Goal: Information Seeking & Learning: Find specific fact

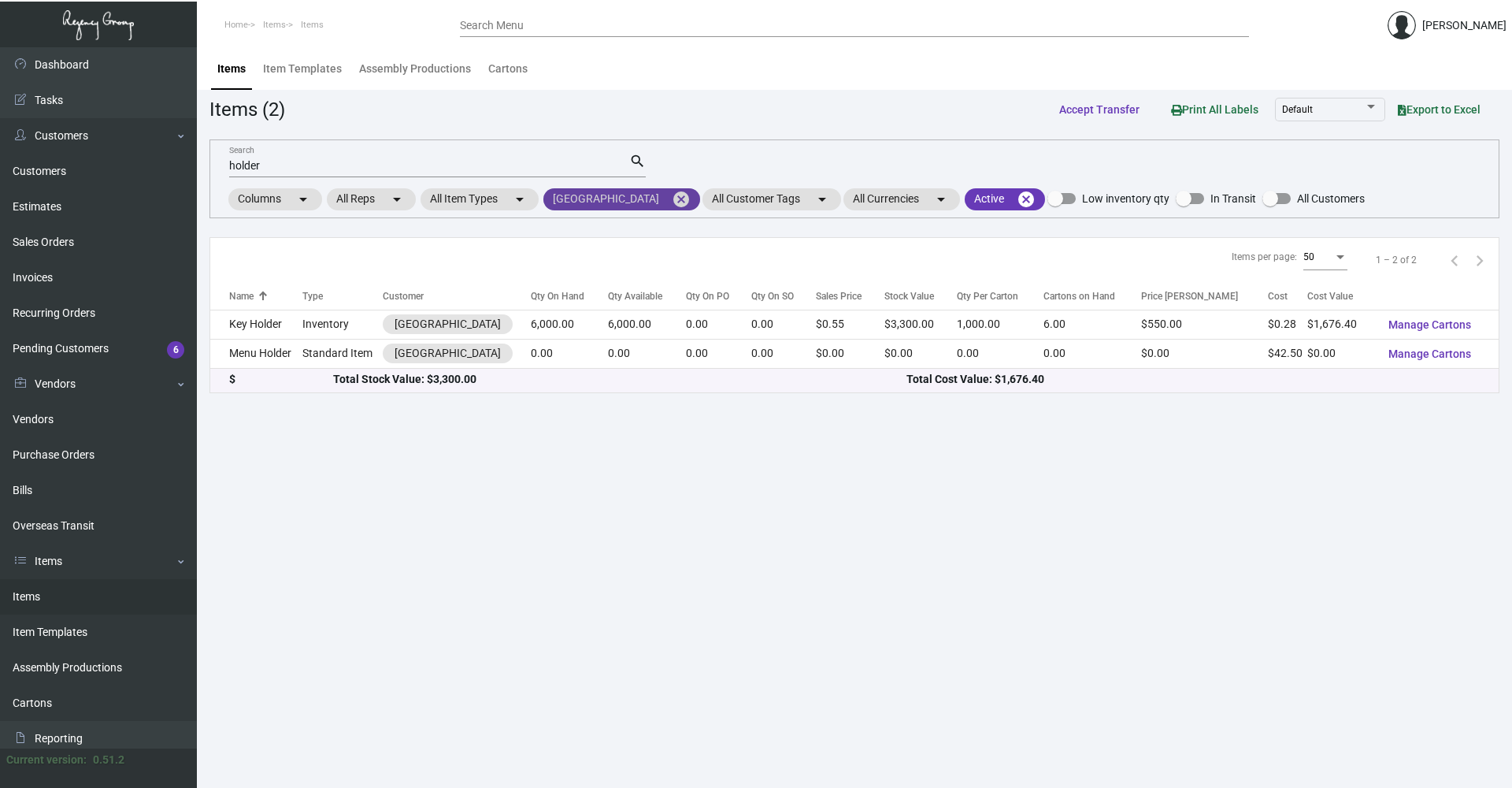
click at [672, 195] on mat-icon "cancel" at bounding box center [681, 199] width 19 height 19
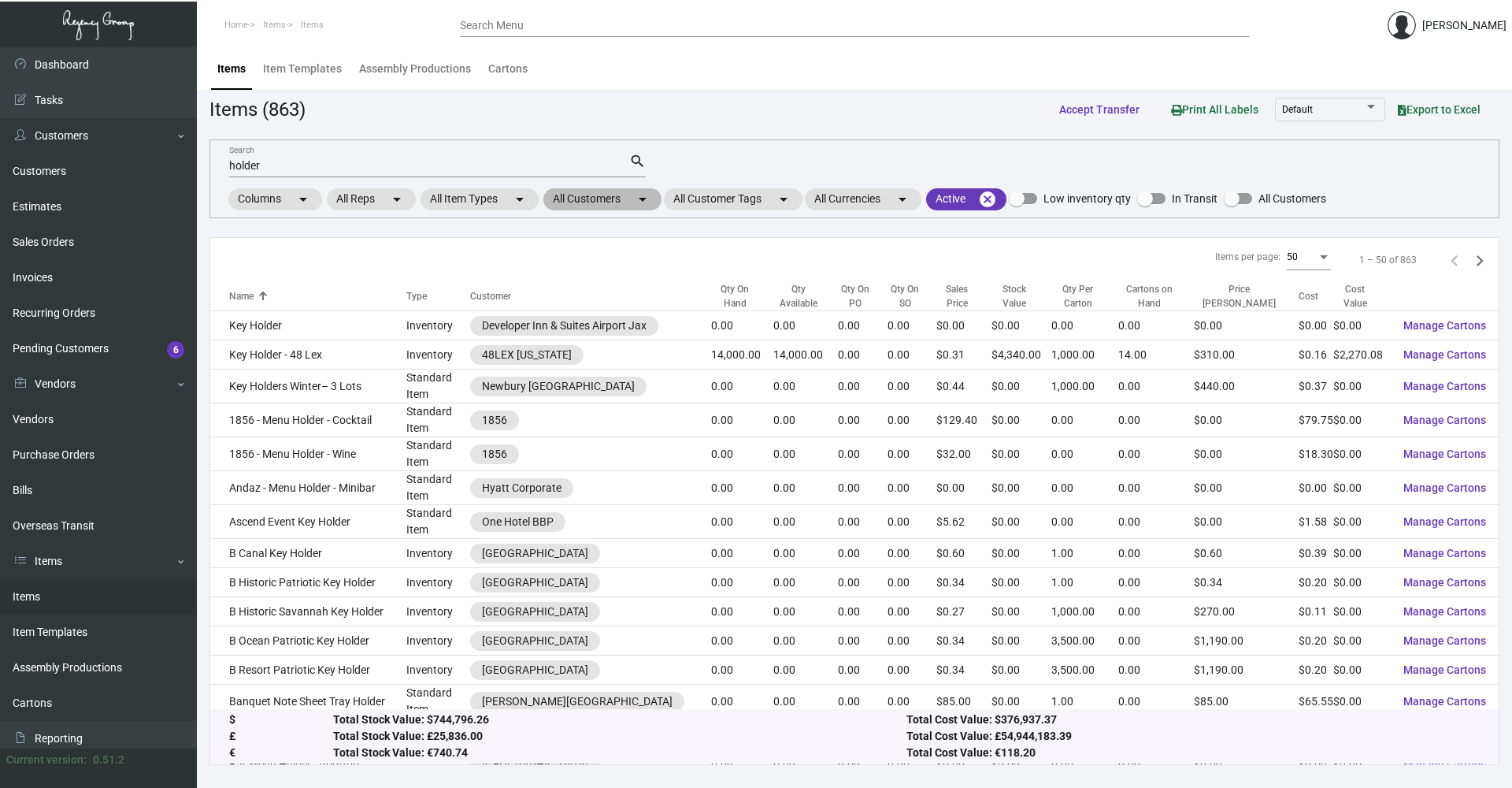
click at [642, 196] on mat-icon "arrow_drop_down" at bounding box center [642, 199] width 19 height 19
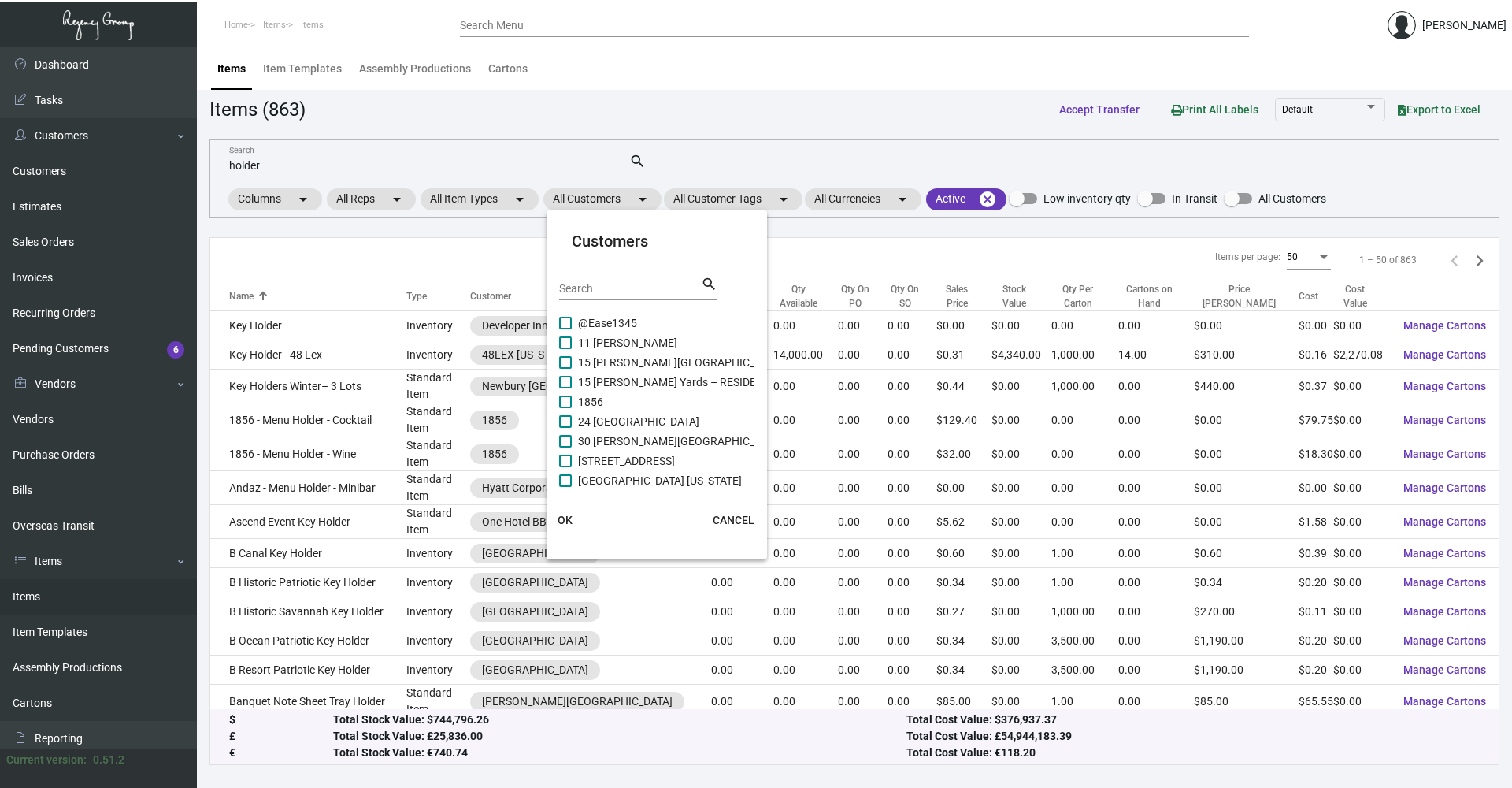
click at [633, 284] on input "Search" at bounding box center [630, 289] width 142 height 13
type input "mark hotel"
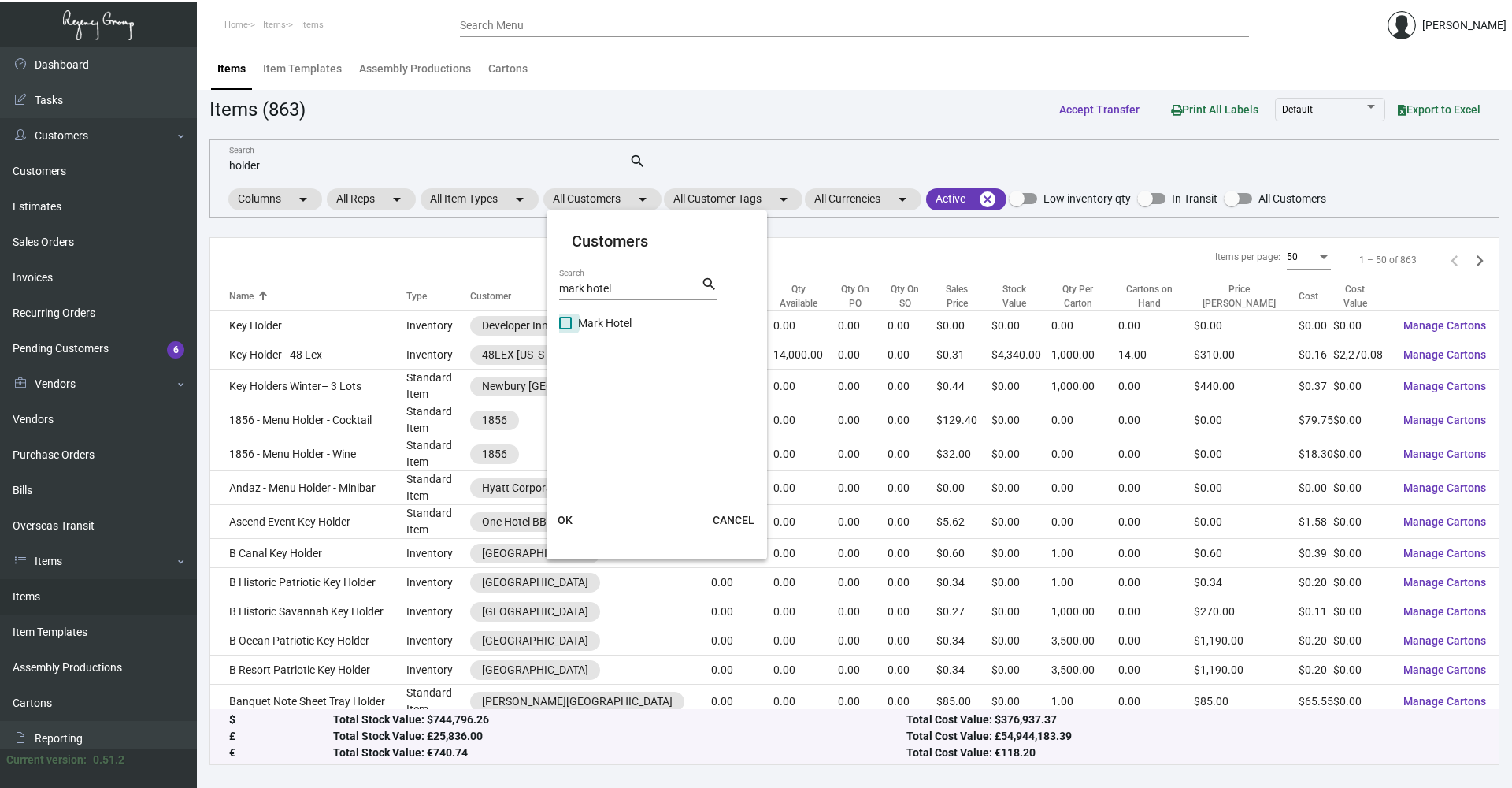
drag, startPoint x: 608, startPoint y: 325, endPoint x: 604, endPoint y: 313, distance: 12.6
click at [604, 314] on span "Mark Hotel" at bounding box center [604, 323] width 54 height 19
click at [565, 329] on input "Mark Hotel" at bounding box center [564, 329] width 1 height 1
checkbox input "true"
click at [571, 518] on span "OK" at bounding box center [564, 520] width 15 height 13
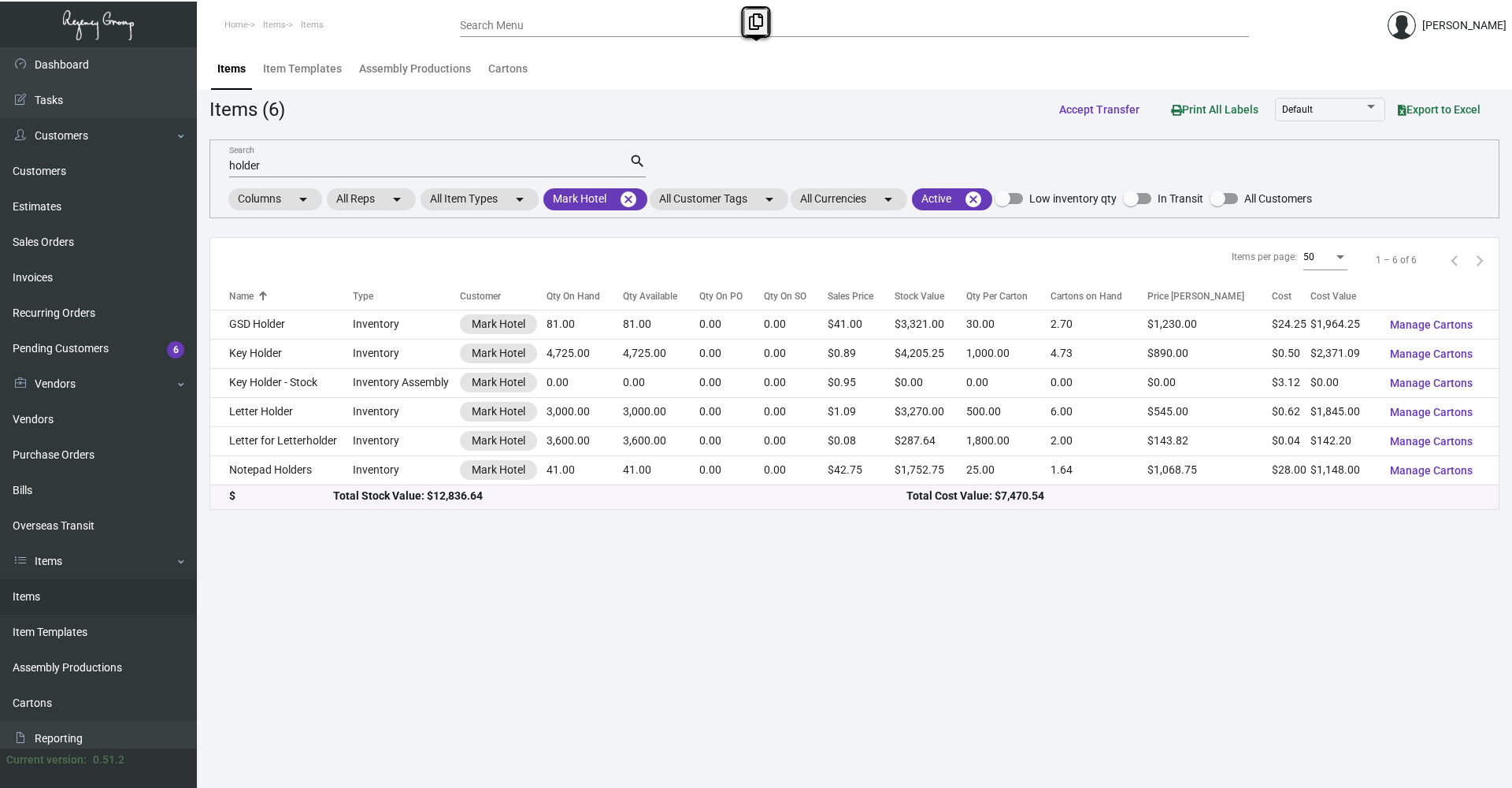
drag, startPoint x: 279, startPoint y: 163, endPoint x: 189, endPoint y: 183, distance: 92.2
click at [189, 183] on div "Dashboard Dashboard Tasks Customers Customers Estimates Sales Orders Invoices R…" at bounding box center [756, 418] width 1512 height 741
drag, startPoint x: 189, startPoint y: 183, endPoint x: 323, endPoint y: 169, distance: 134.7
click at [323, 169] on input "holder" at bounding box center [429, 167] width 400 height 13
drag, startPoint x: 308, startPoint y: 166, endPoint x: 221, endPoint y: 162, distance: 87.1
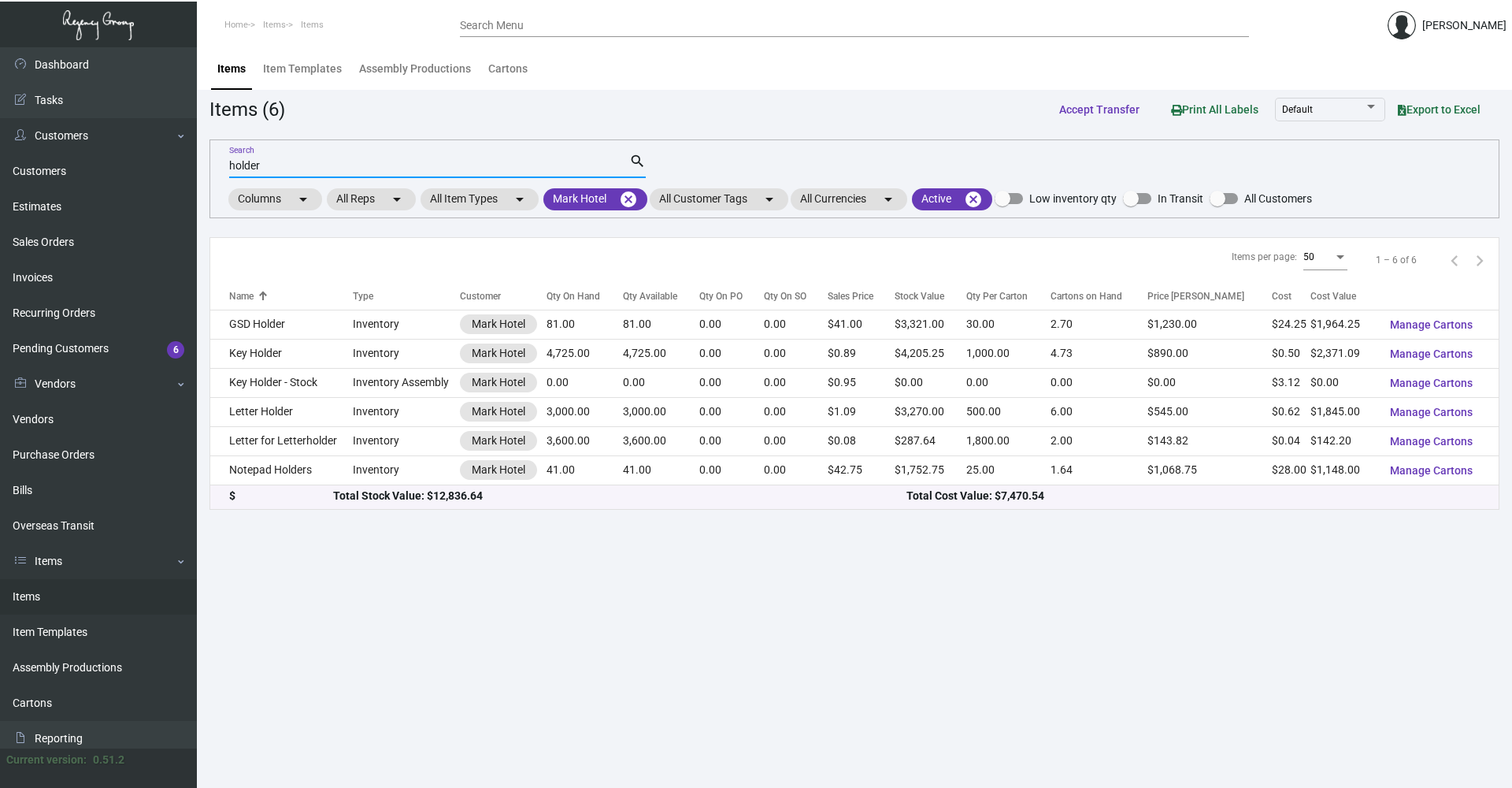
click at [221, 162] on div "holder Search search Columns arrow_drop_down All Reps arrow_drop_down All Item …" at bounding box center [854, 179] width 1289 height 79
type input "hot"
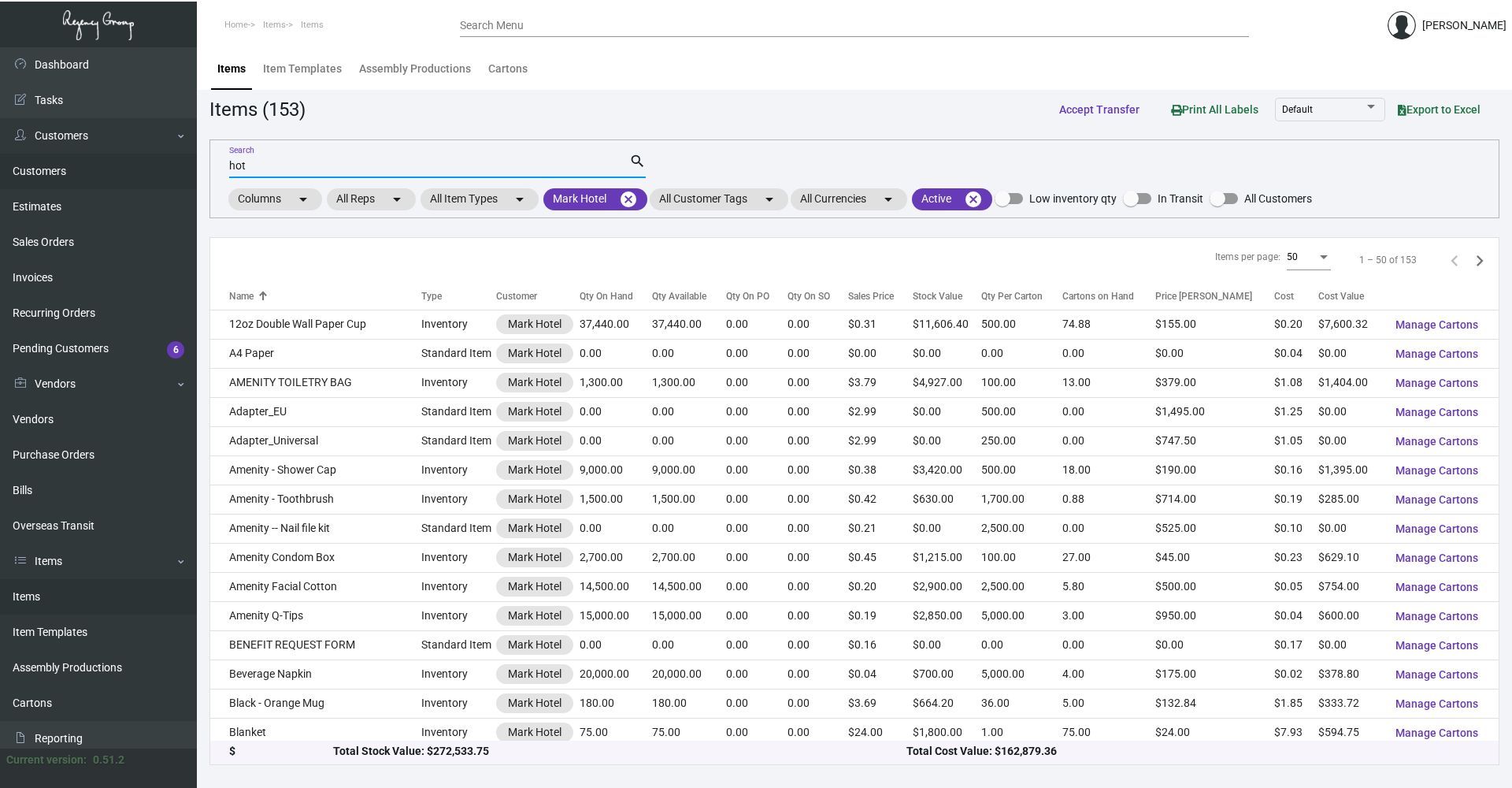
drag, startPoint x: 268, startPoint y: 171, endPoint x: 159, endPoint y: 176, distance: 109.1
click at [159, 176] on div "Dashboard Dashboard Tasks Customers Customers Estimates Sales Orders Invoices R…" at bounding box center [756, 418] width 1512 height 741
click at [1469, 260] on icon "Next page" at bounding box center [1480, 261] width 22 height 22
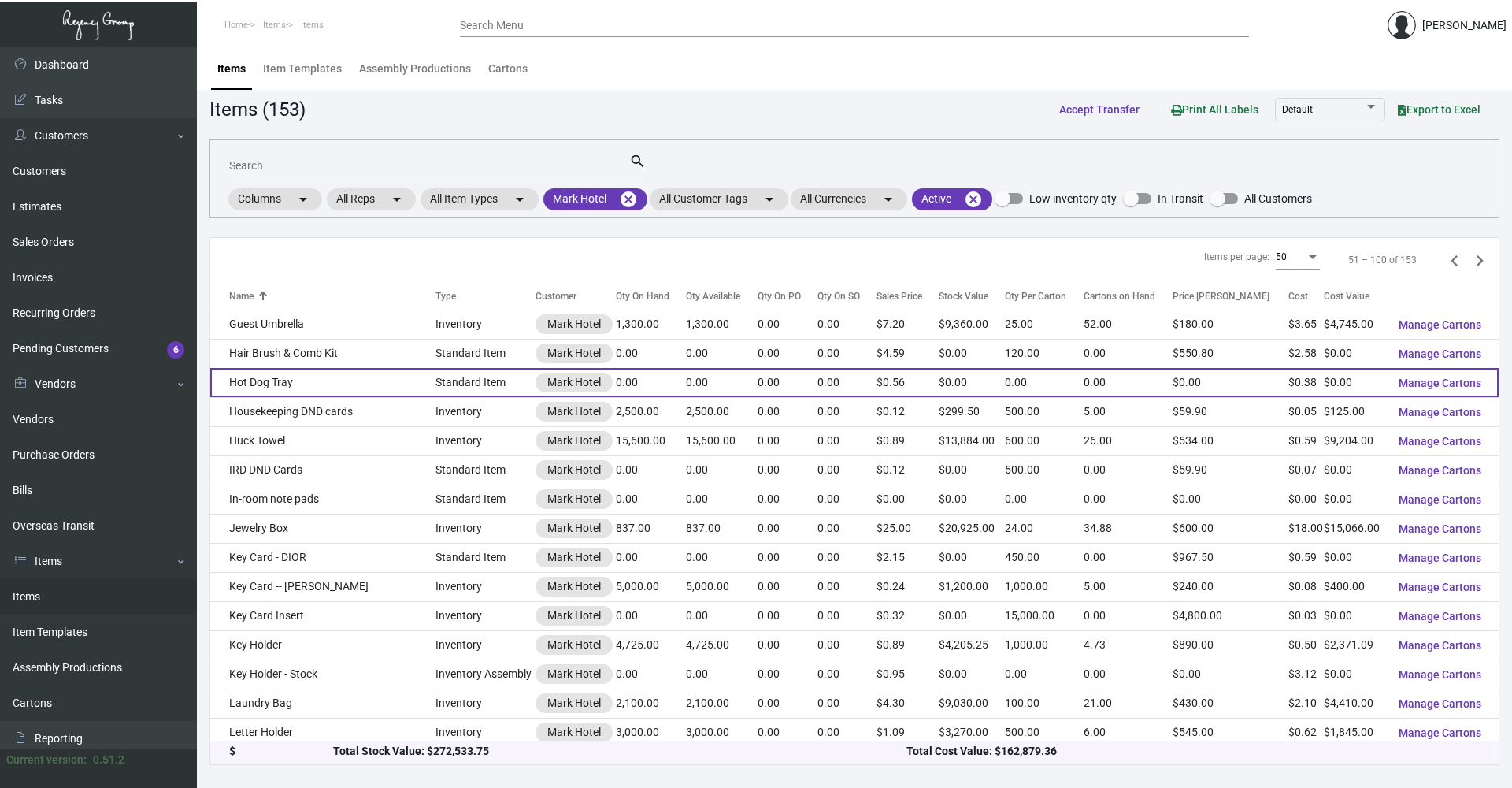
click at [380, 392] on td "Hot Dog Tray" at bounding box center [322, 382] width 225 height 29
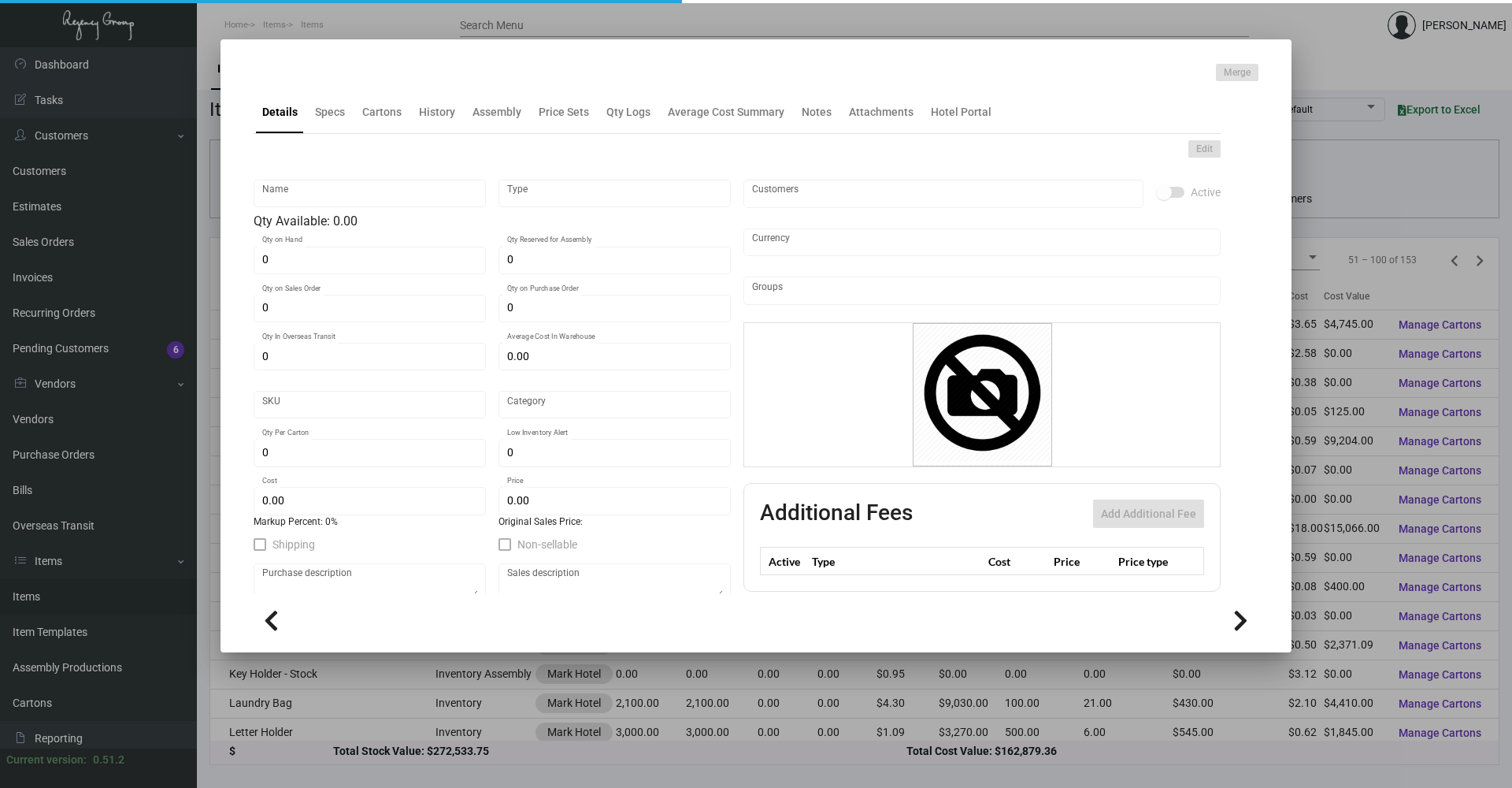
type input "Hot Dog Tray"
type input "Standard Item"
type input "$ 0.00"
type input "Standard"
type input "$ 0.378"
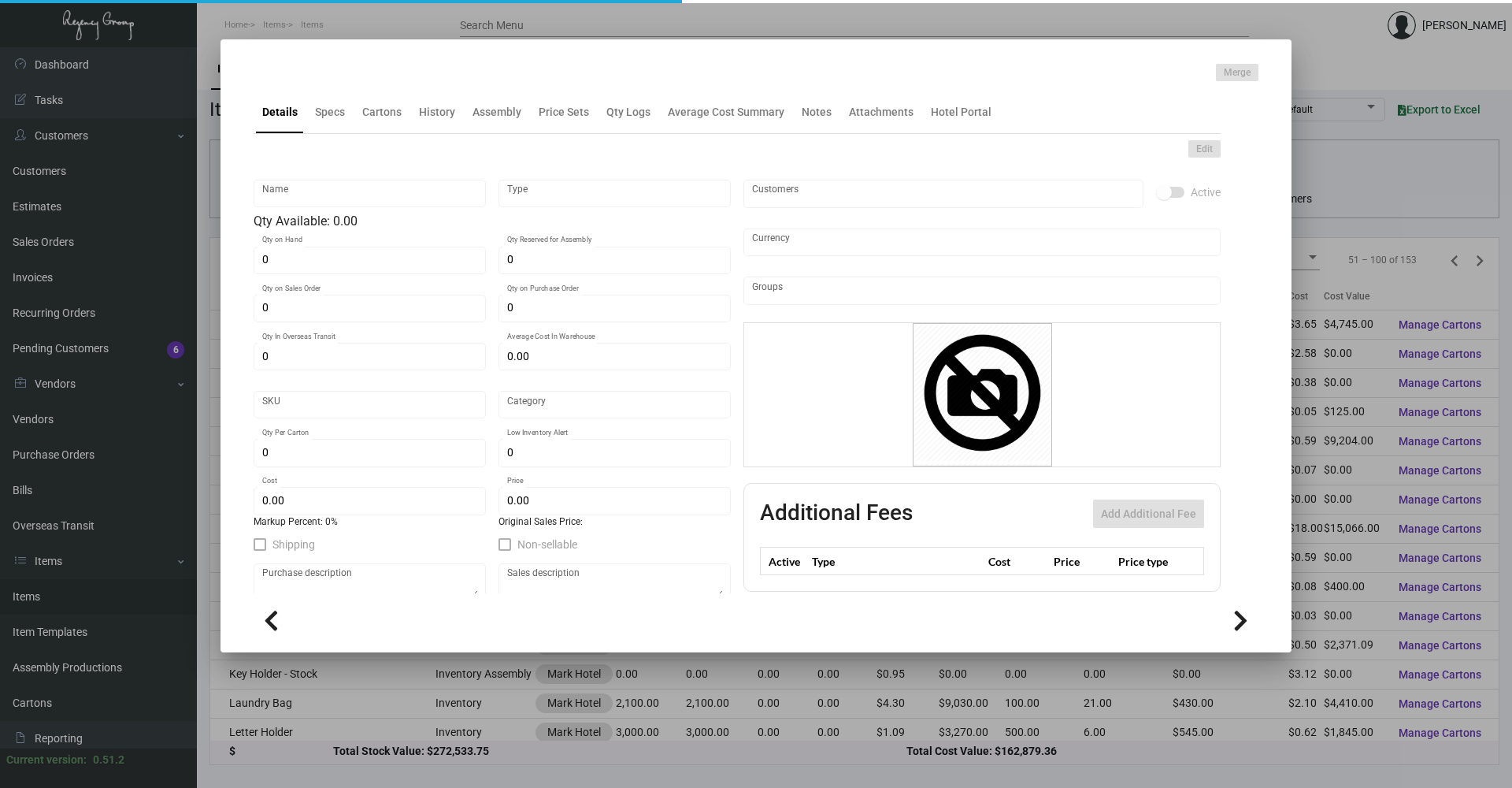
type input "$ 0.56"
checkbox input "true"
type input "United States Dollar $"
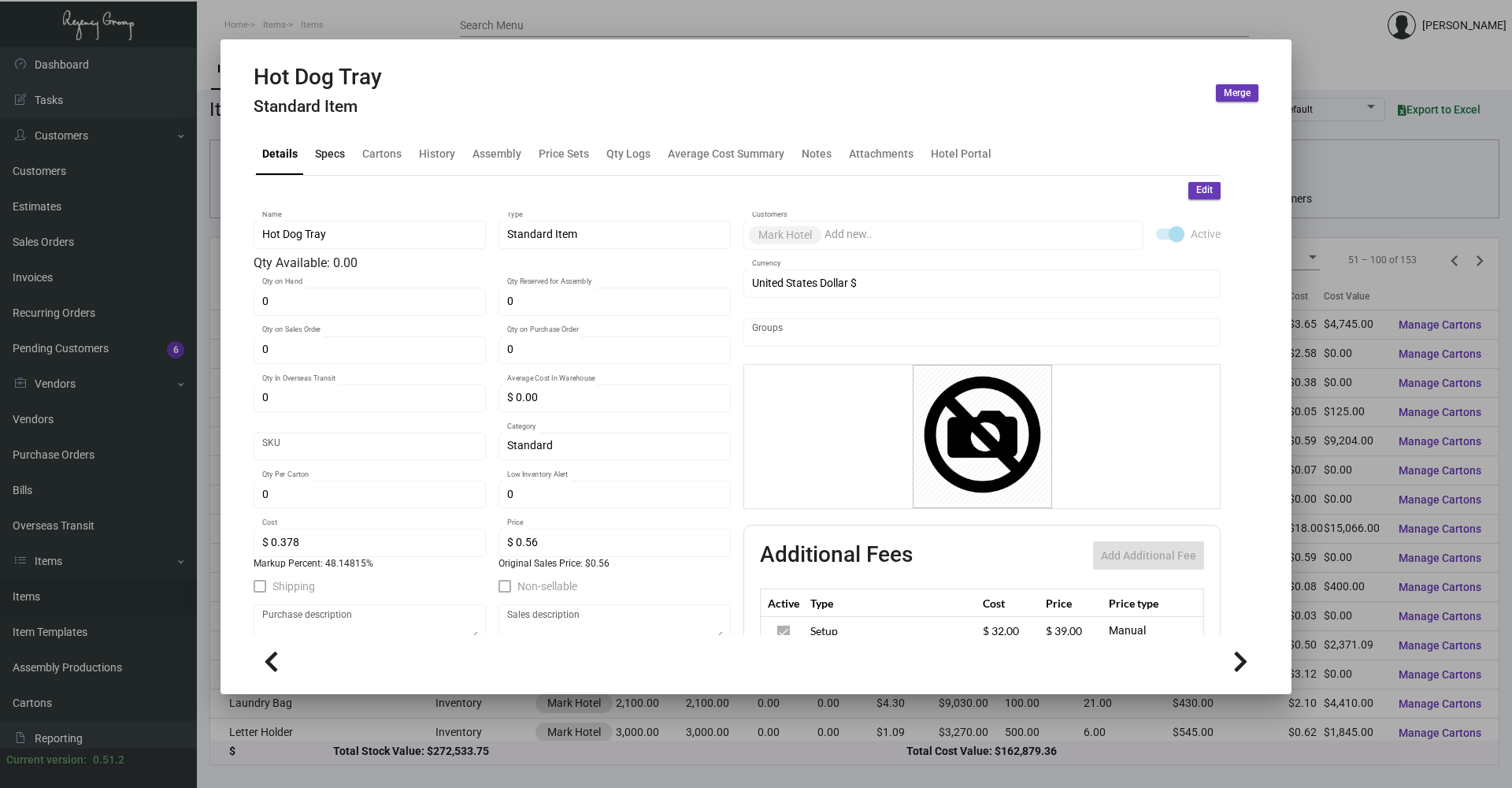
click at [317, 165] on div "Specs" at bounding box center [330, 154] width 43 height 38
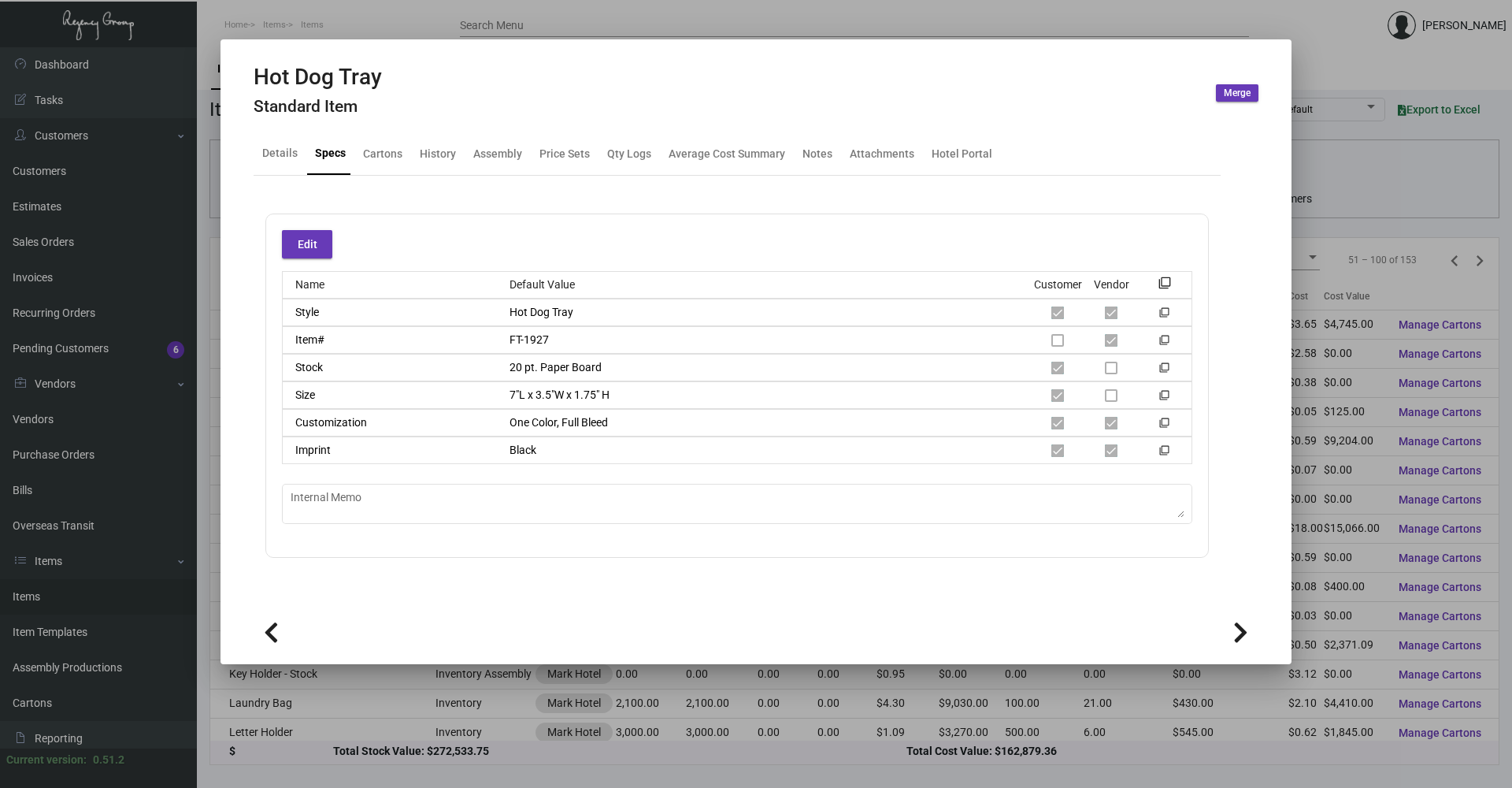
click at [409, 159] on div "Details Specs Cartons History Assembly Price Sets Qty Logs Average Cost Summary…" at bounding box center [736, 154] width 967 height 43
click at [371, 152] on div "Cartons" at bounding box center [383, 153] width 39 height 17
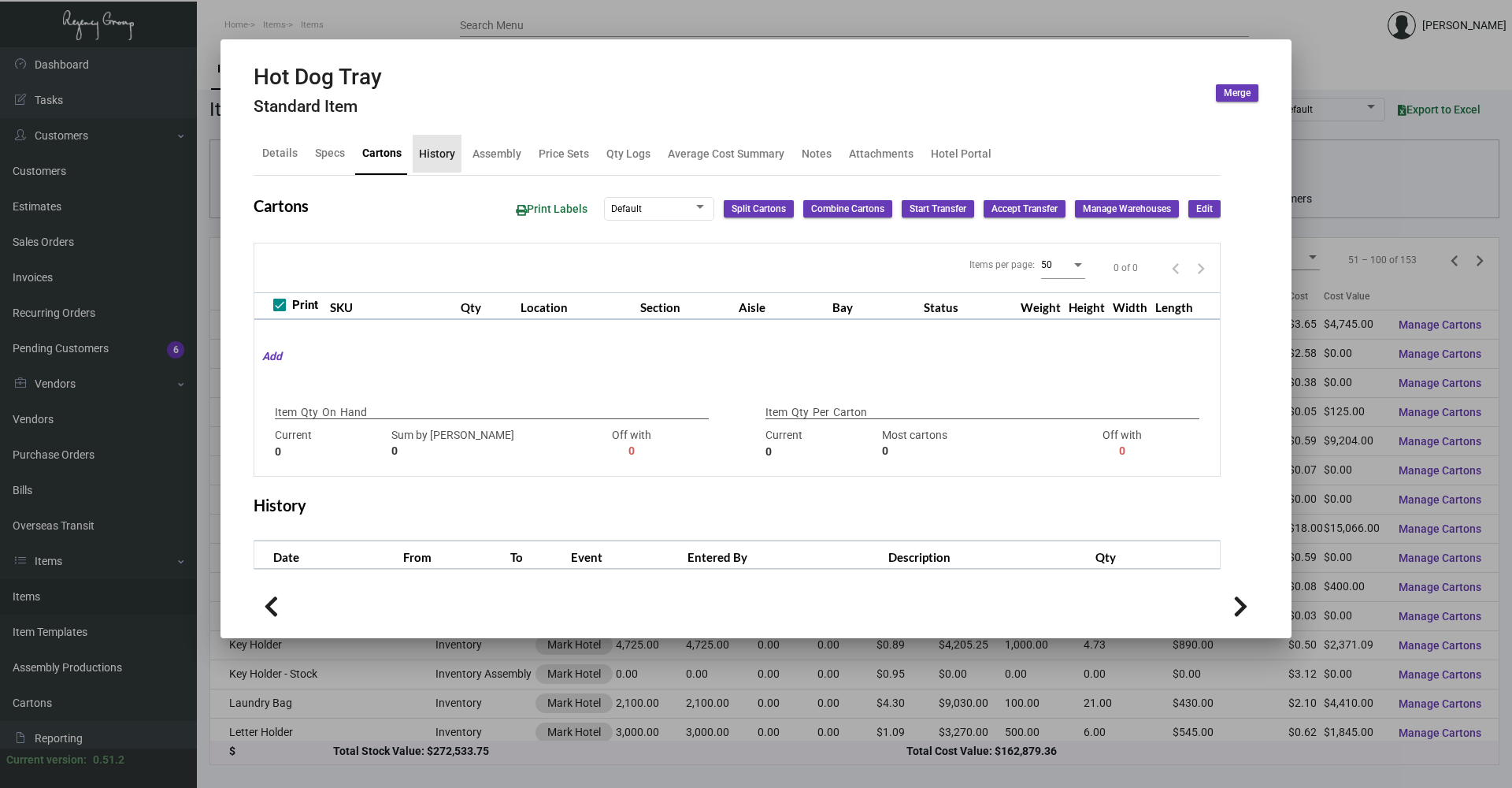
click at [424, 151] on div "History" at bounding box center [437, 153] width 36 height 17
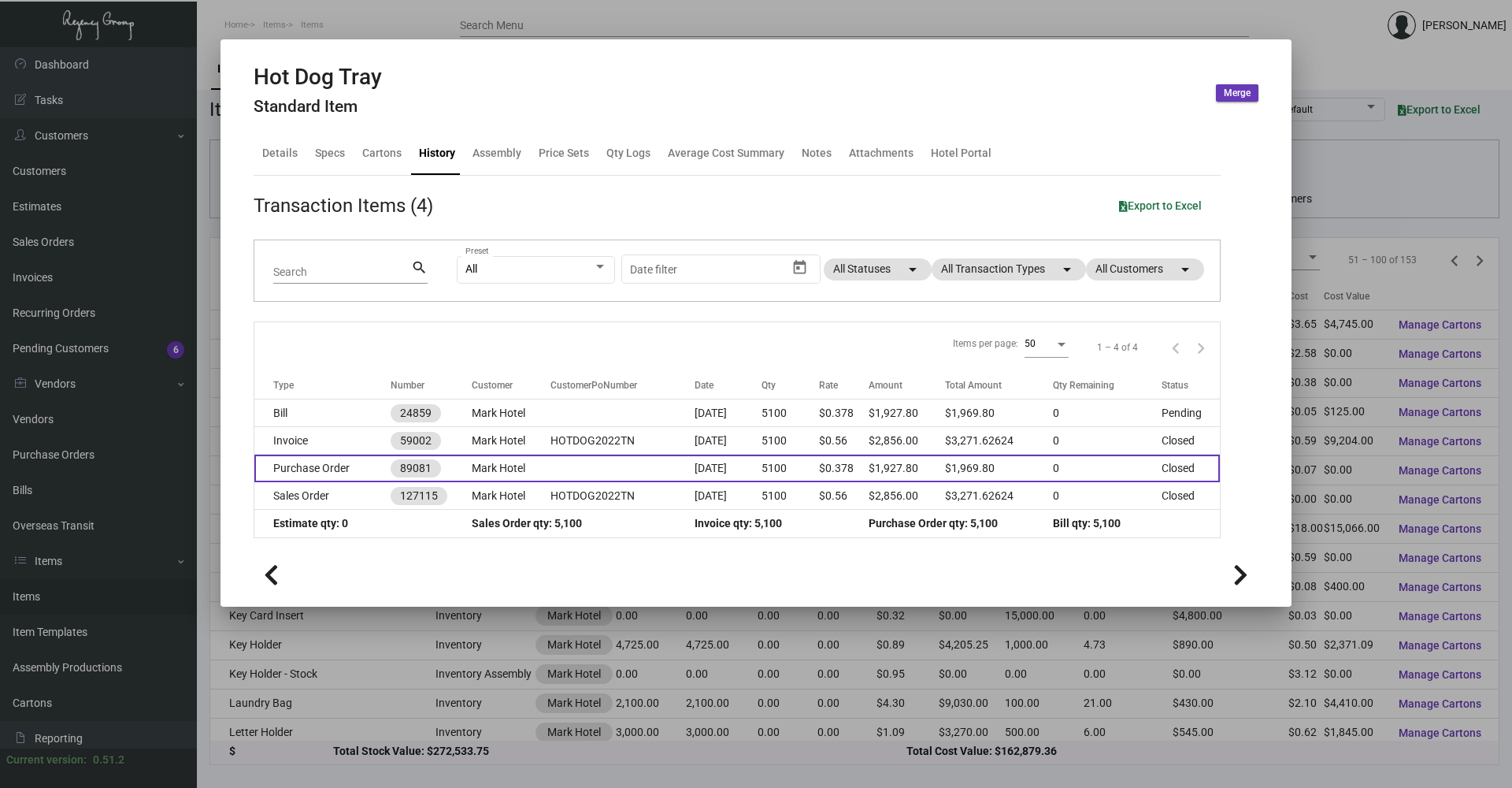
click at [532, 463] on td "Mark Hotel" at bounding box center [511, 468] width 79 height 28
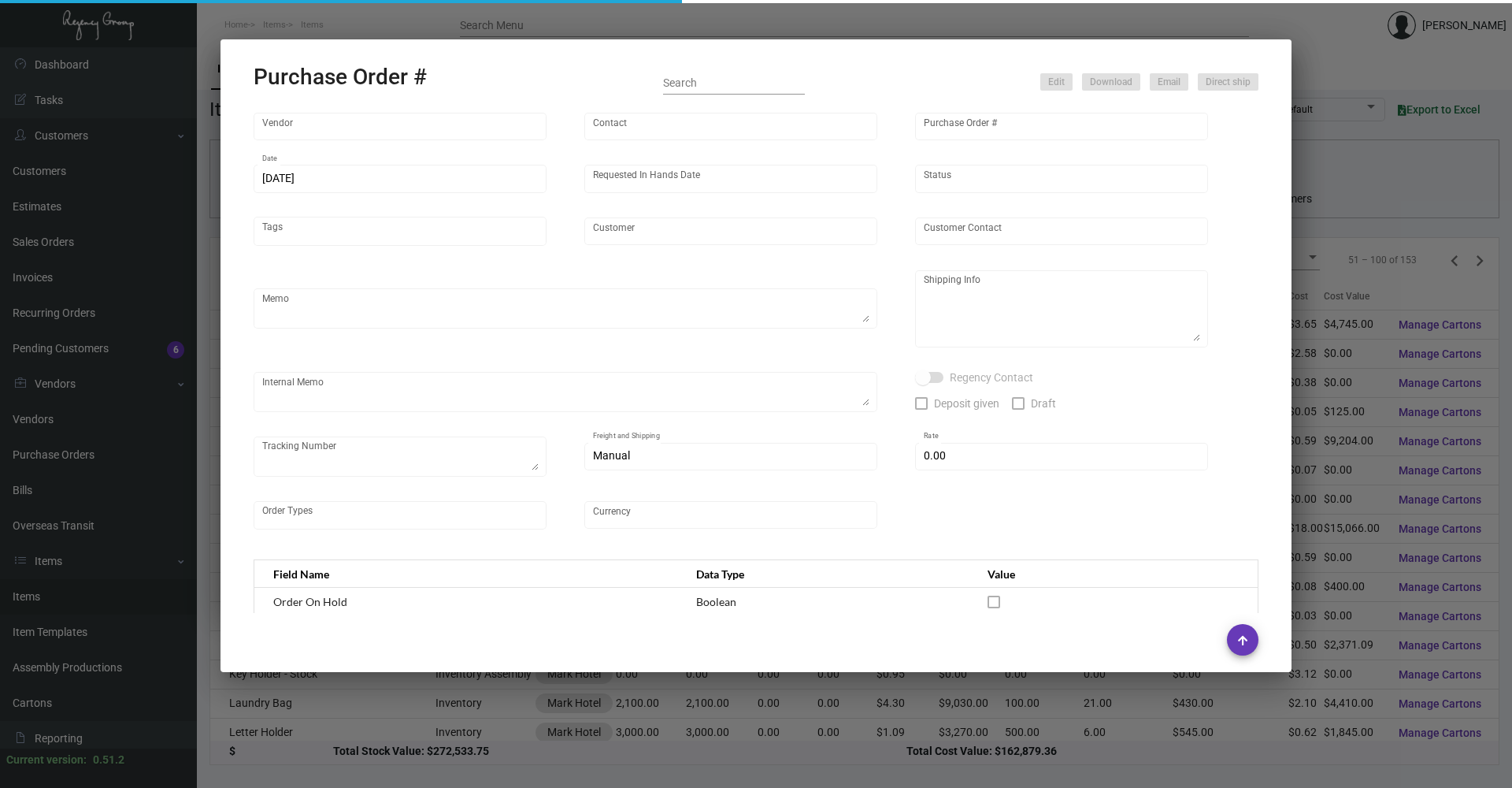
type input "Lion Circle Corporation"
type input "MISSING INFO MISSING INFO"
type input "89081"
type input "[DATE]"
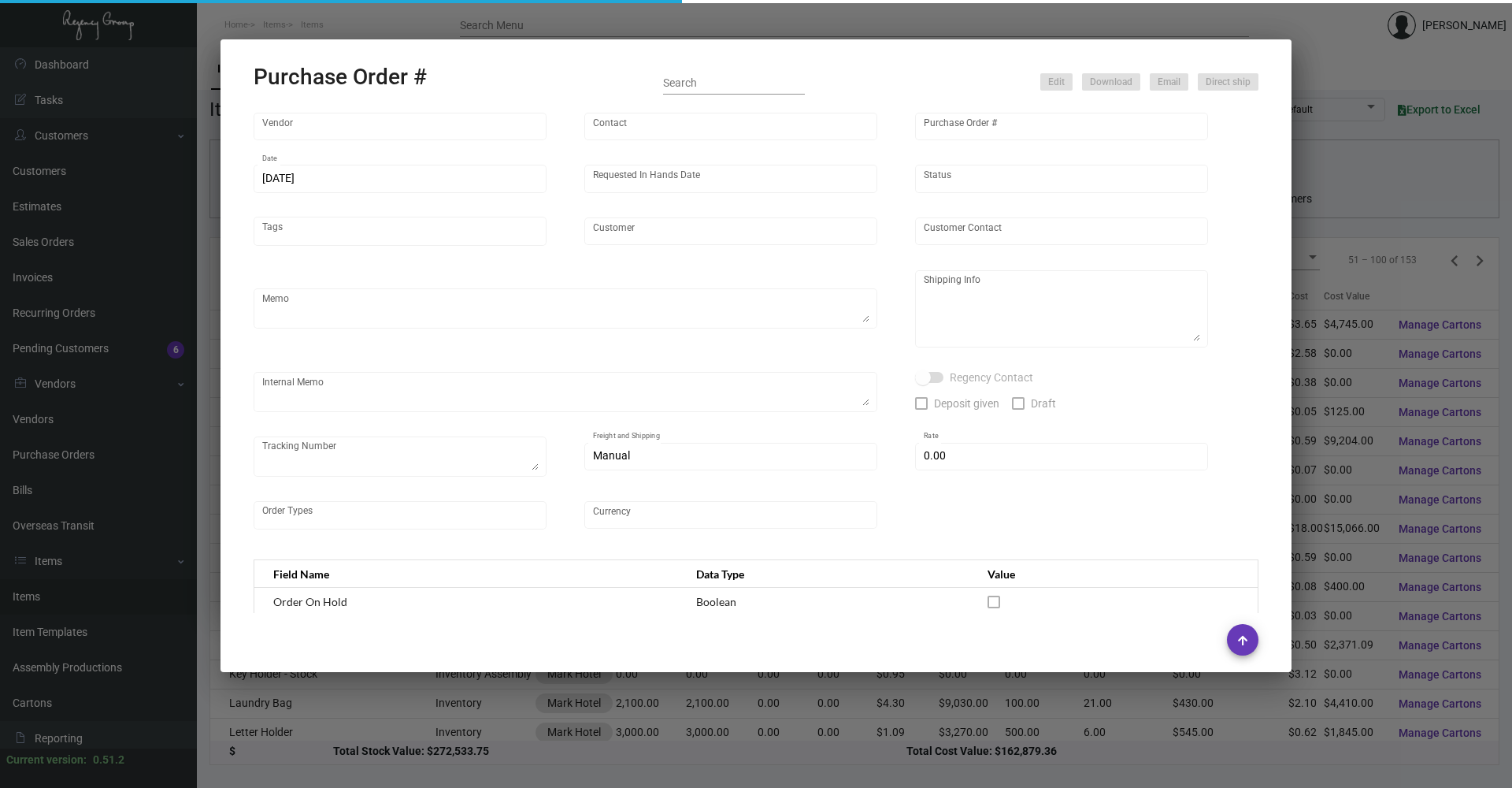
type input "Mark Hotel"
type input "[PERSON_NAME]"
type textarea "BLIND Ship via UPS Ground Acct# 1AY276."
type textarea "Mark Hotel [PERSON_NAME] [STREET_ADDRESS][US_STATE]"
type input "$ 10.00"
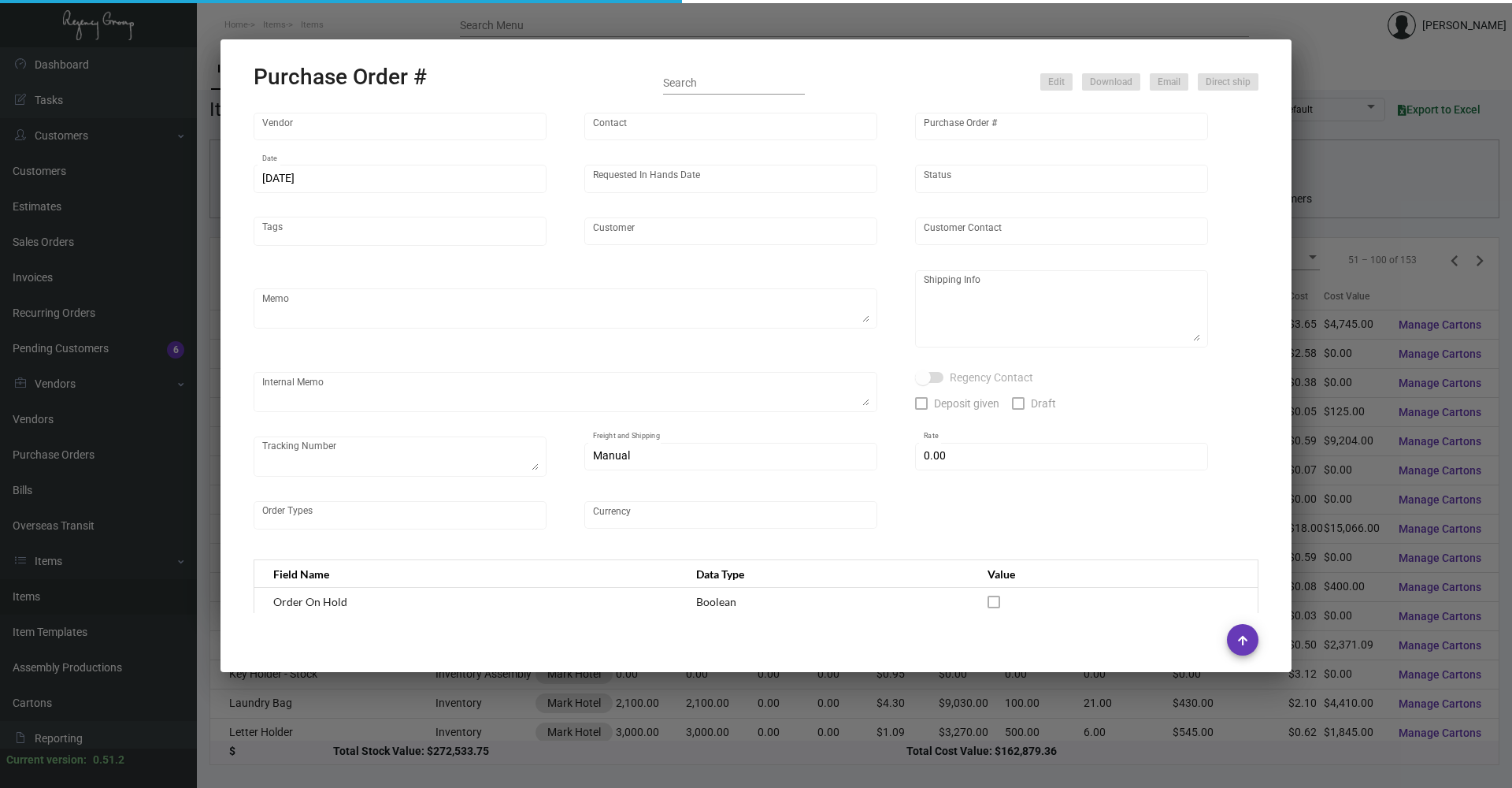
type input "United States Dollar $"
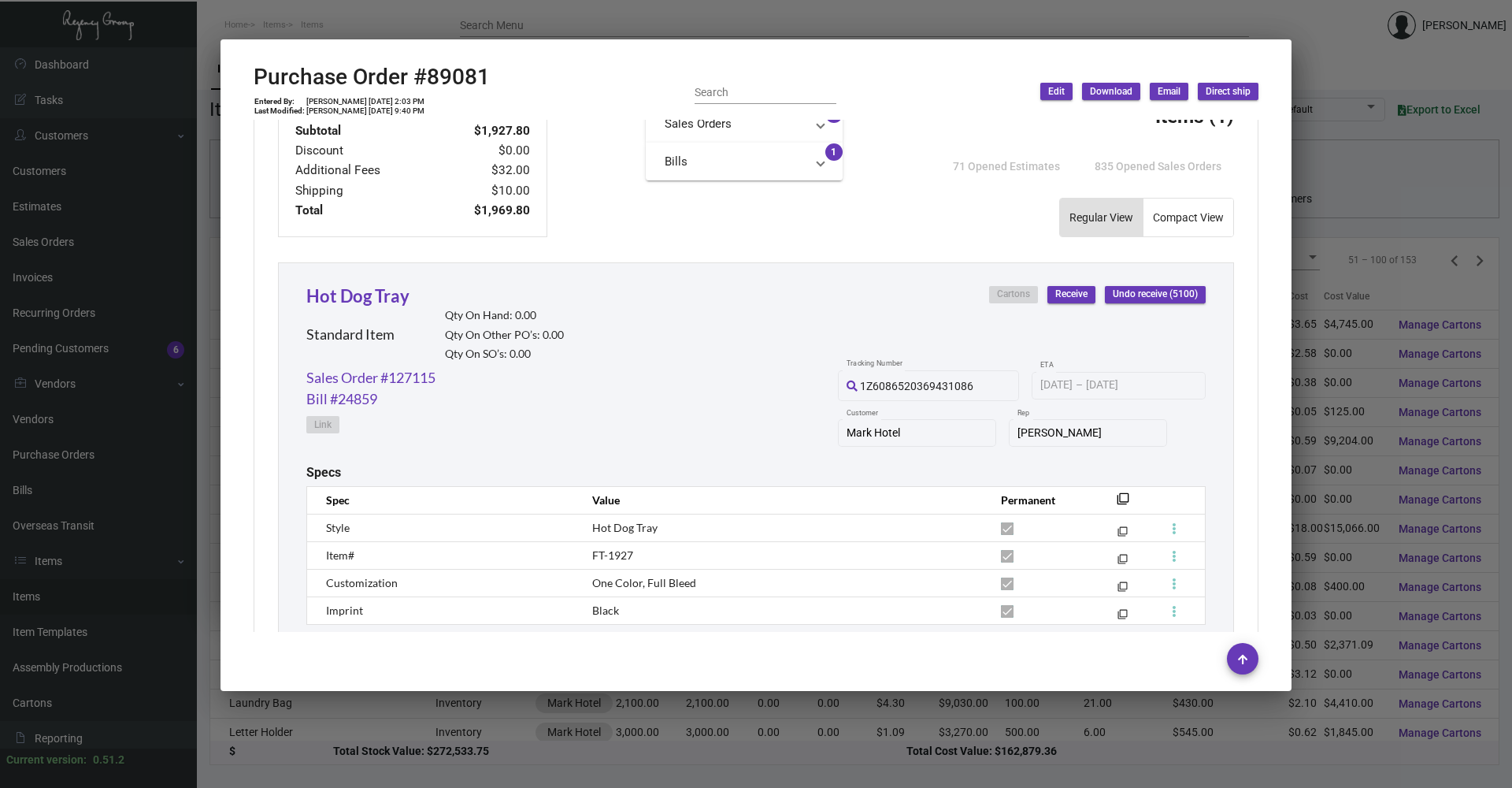
scroll to position [730, 0]
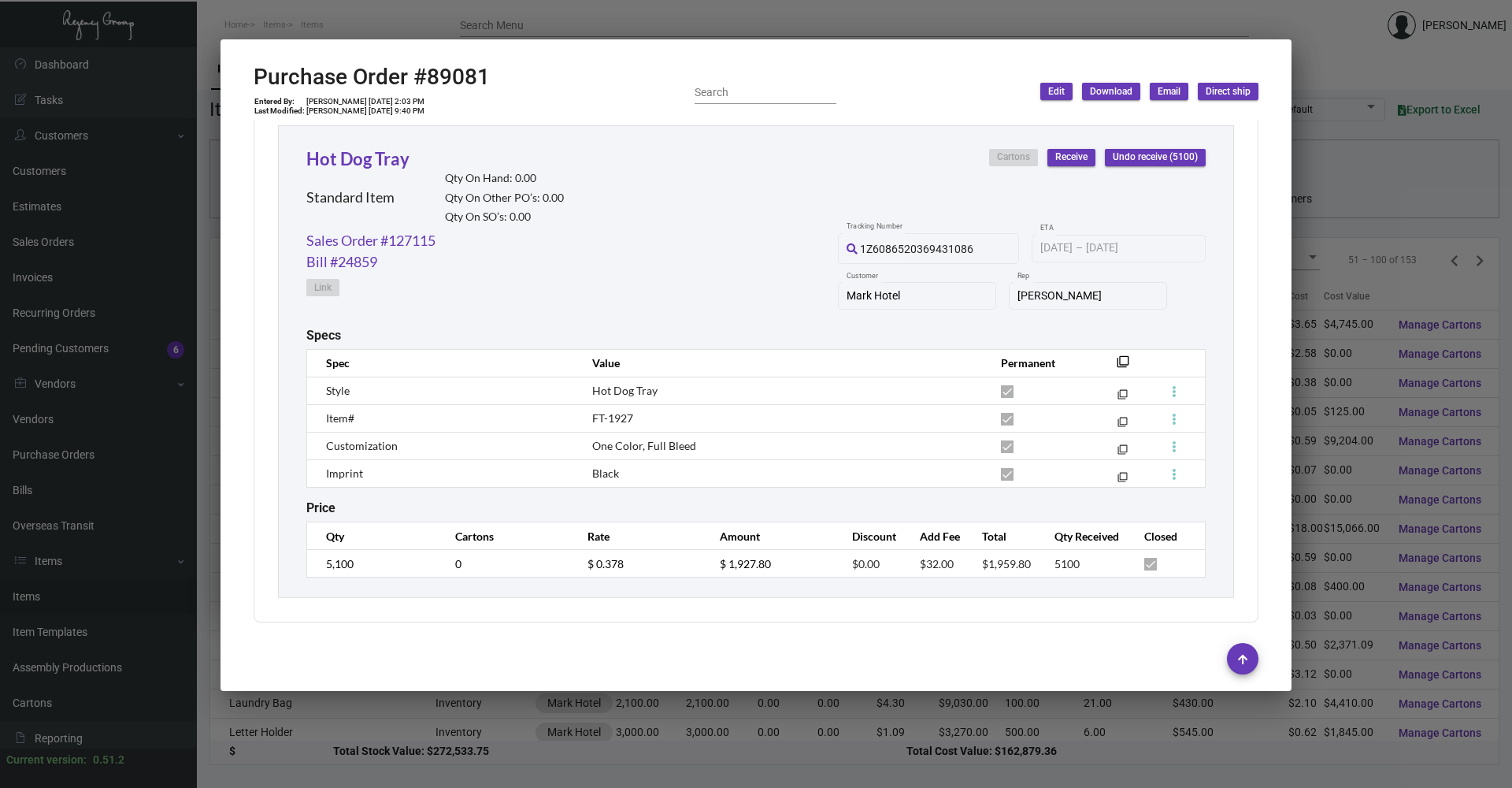
click at [366, 7] on div at bounding box center [756, 394] width 1512 height 788
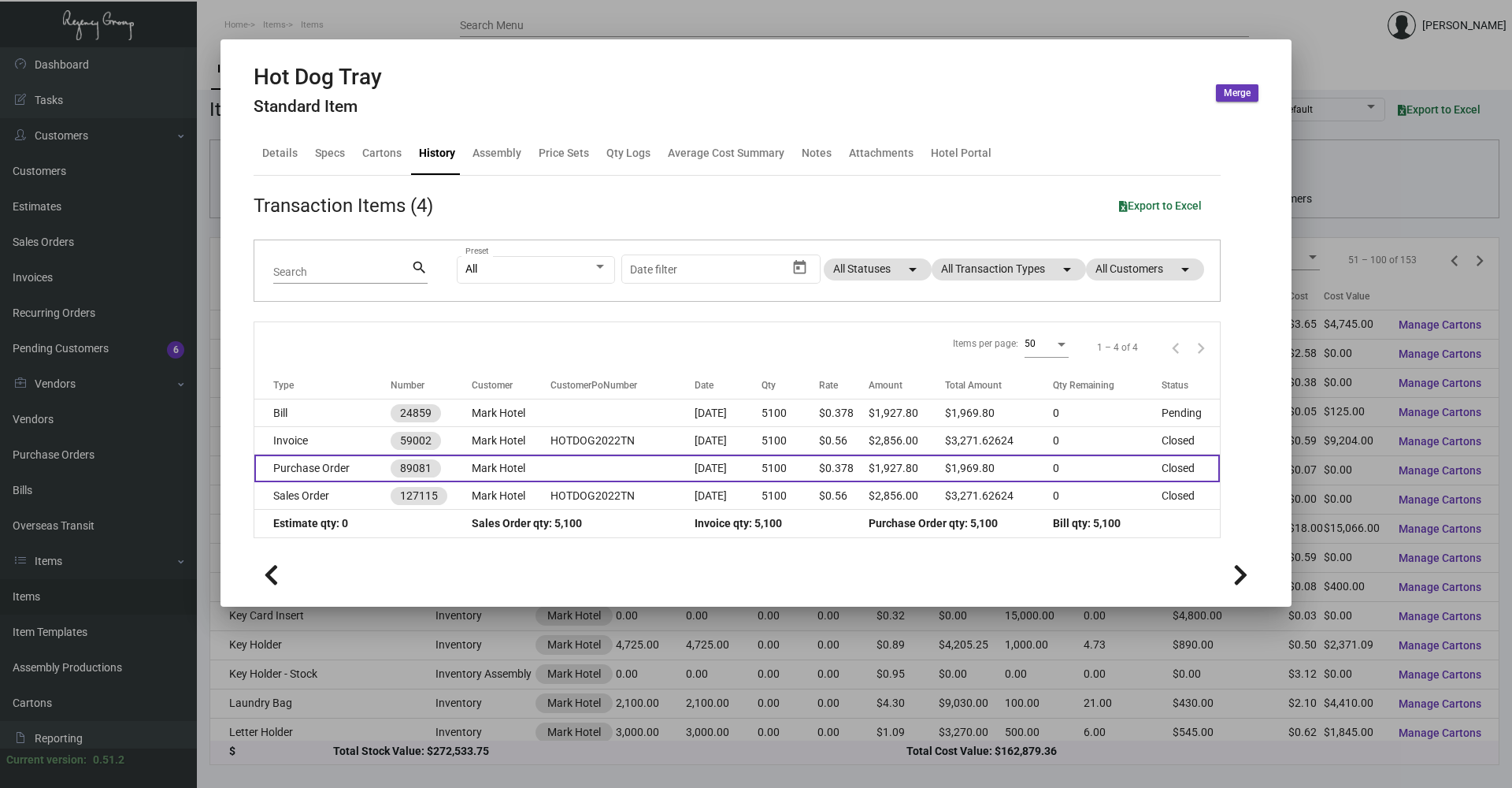
click at [526, 463] on td "Mark Hotel" at bounding box center [511, 468] width 79 height 28
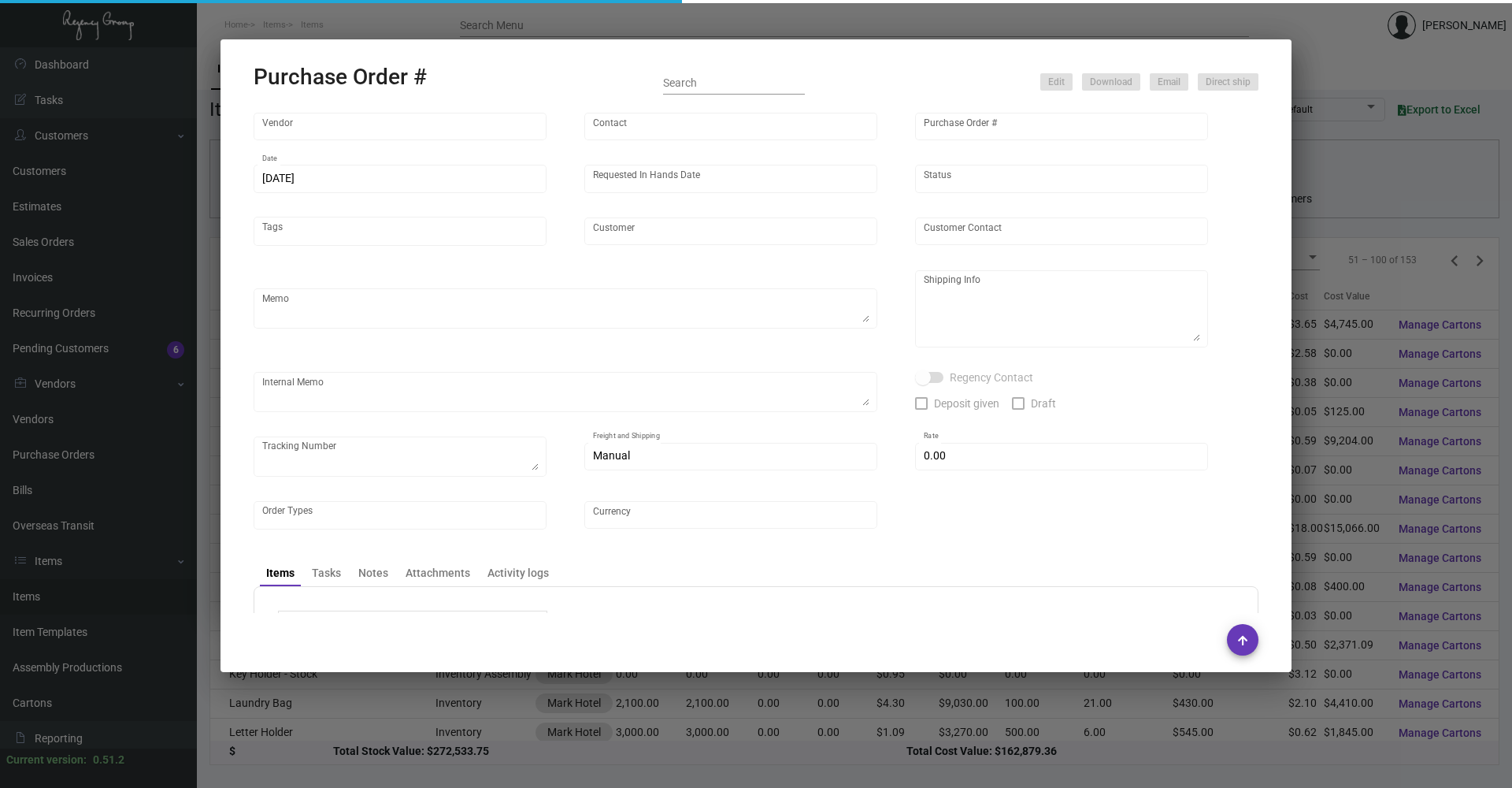
type input "Lion Circle Corporation"
type input "MISSING INFO MISSING INFO"
type input "89081"
type input "[DATE]"
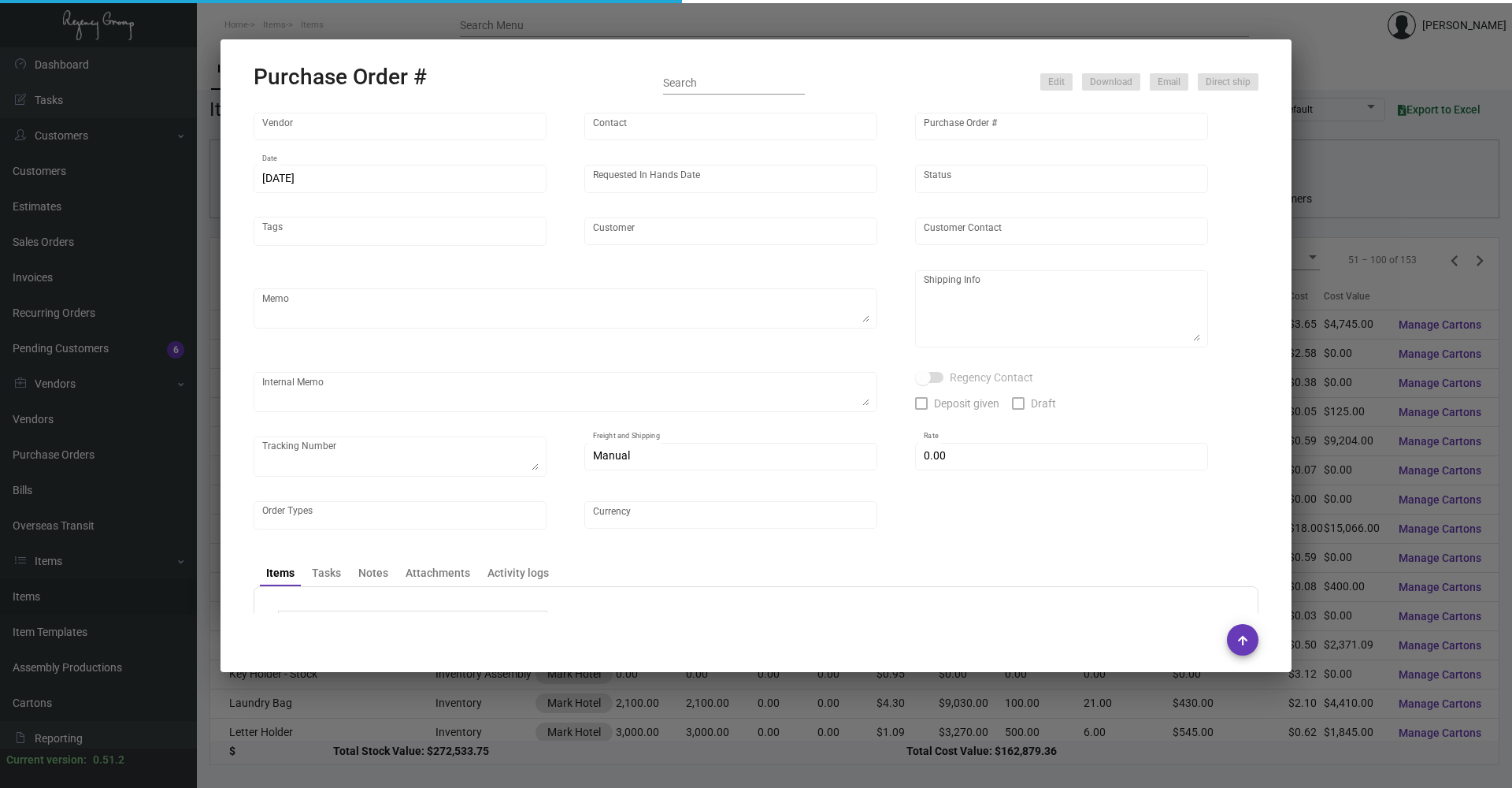
type input "Mark Hotel"
type input "[PERSON_NAME]"
type textarea "BLIND Ship via UPS Ground Acct# 1AY276."
type textarea "Mark Hotel [PERSON_NAME] [STREET_ADDRESS][US_STATE]"
type input "$ 10.00"
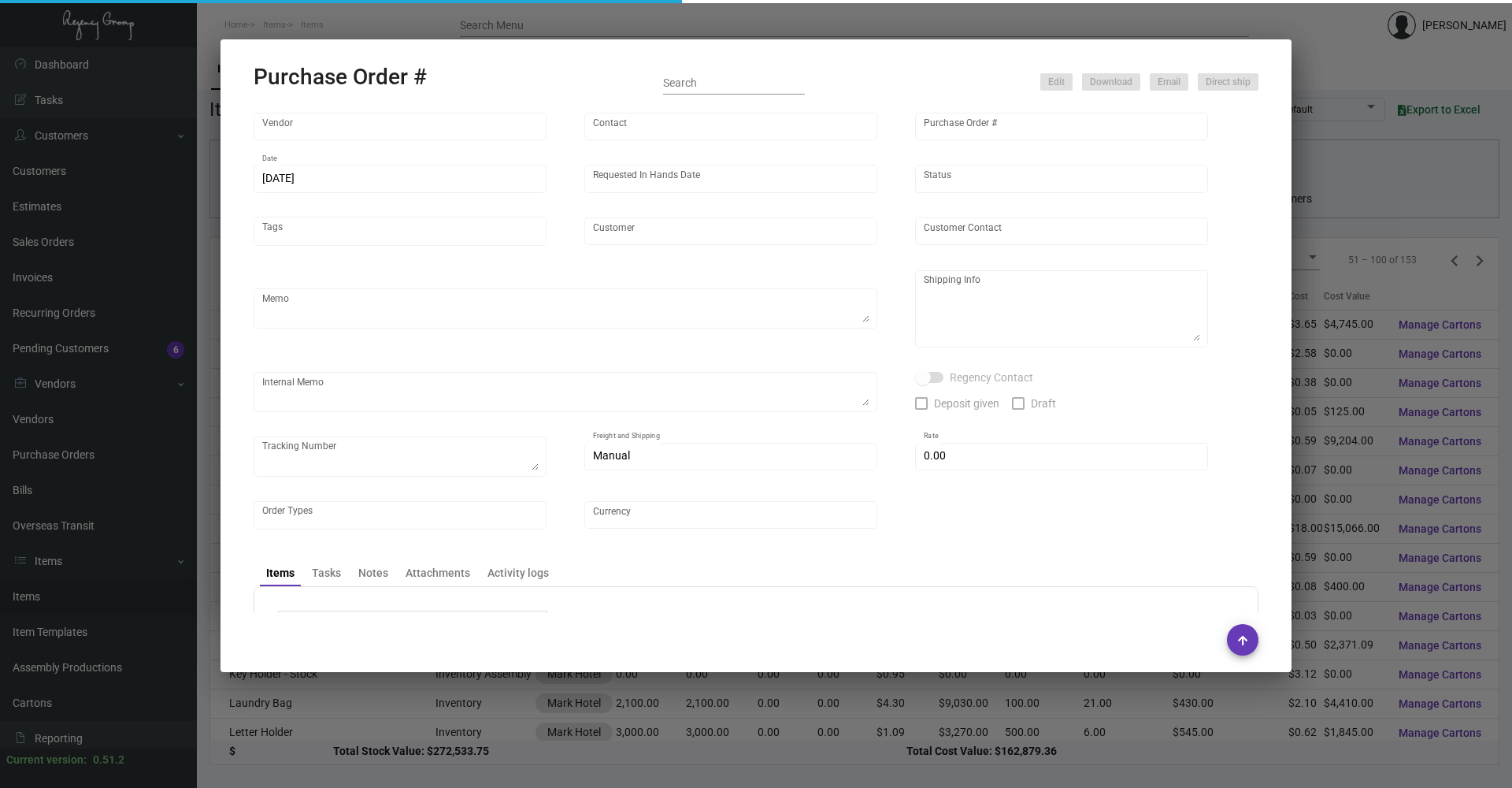
type input "United States Dollar $"
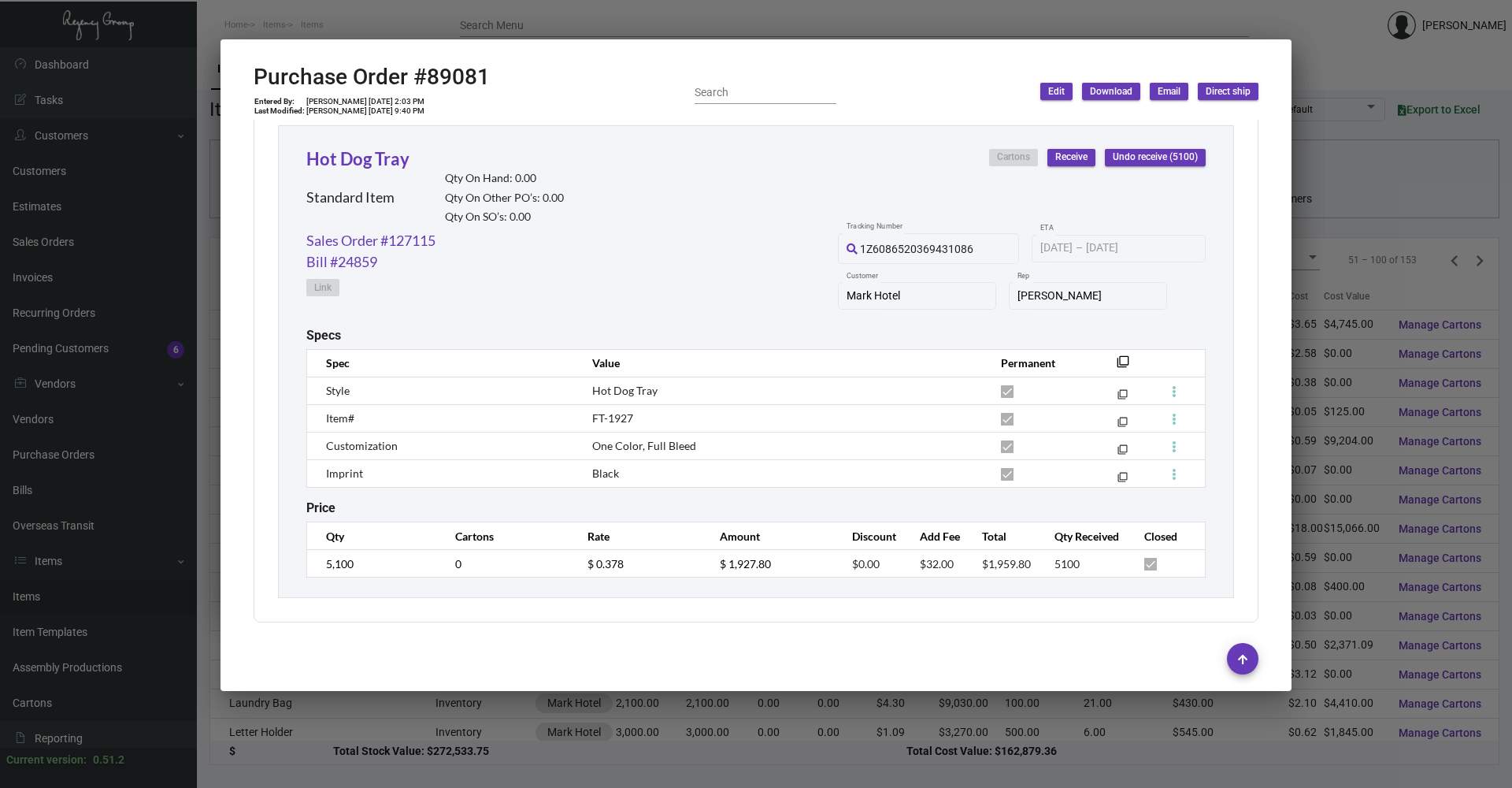
click at [571, 108] on div "Purchase Order #89081 Entered By: [PERSON_NAME] [DATE] 2:03 PM Last Modified: […" at bounding box center [755, 92] width 1005 height 56
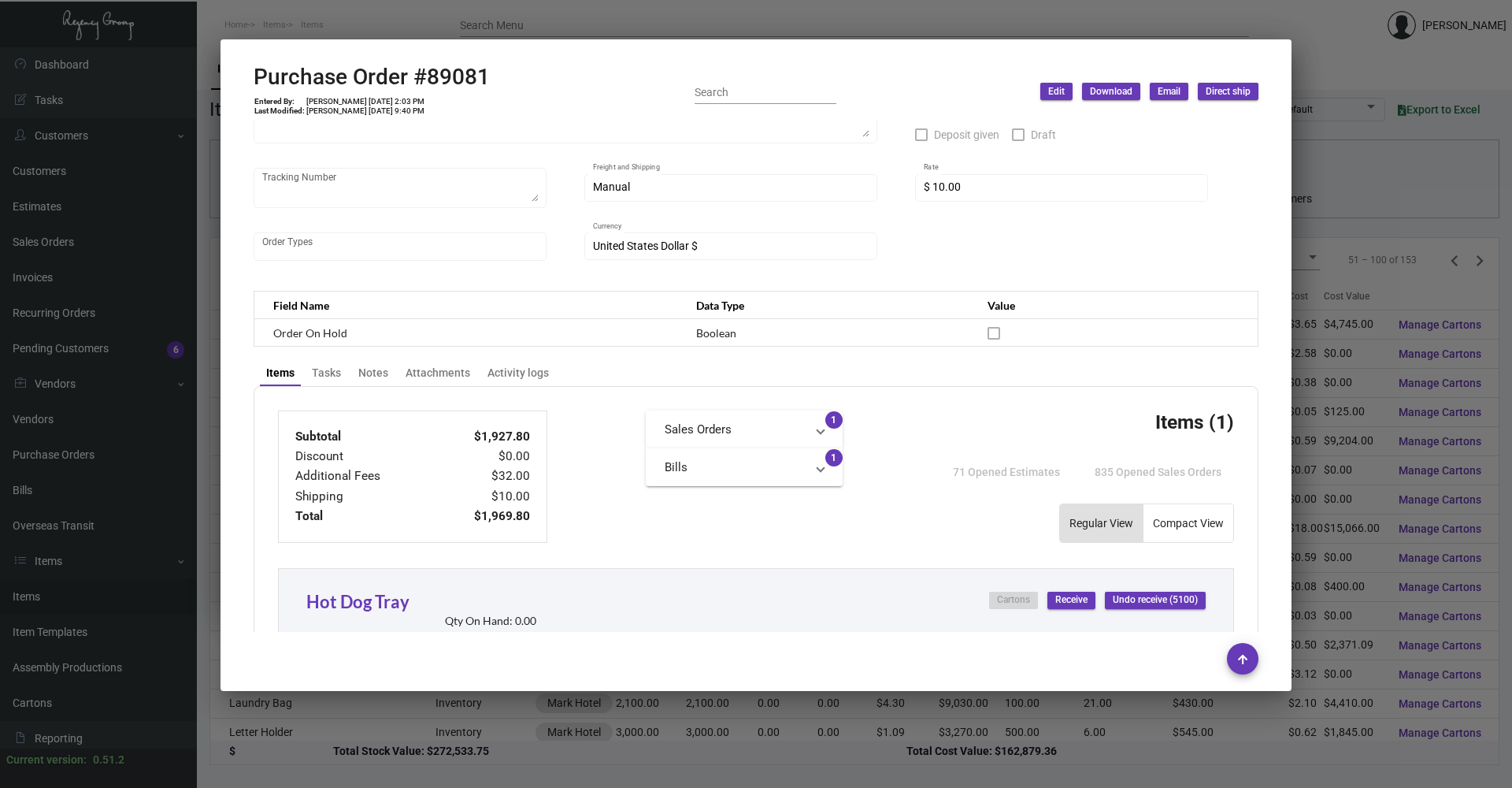
scroll to position [315, 0]
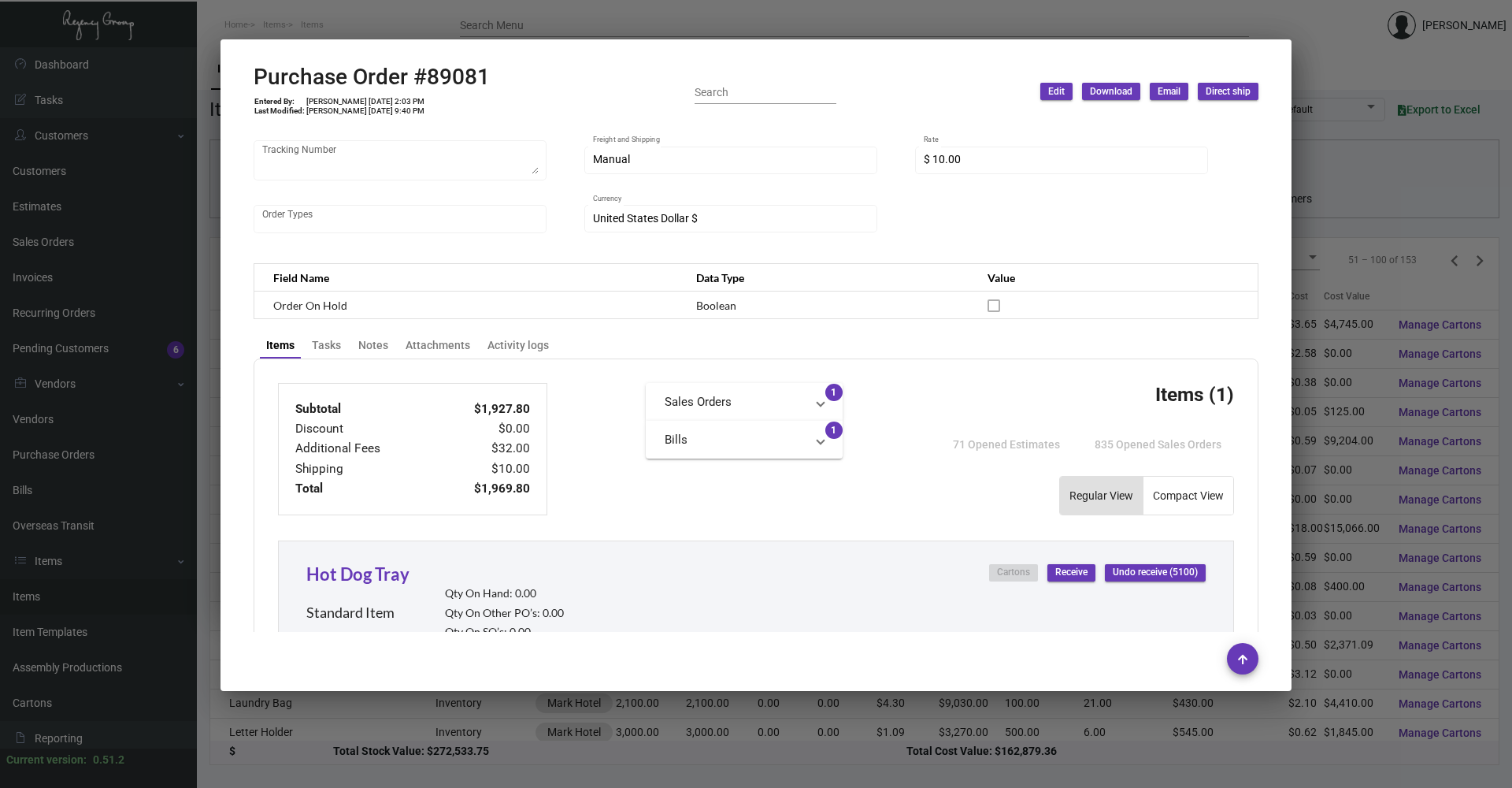
click at [379, 13] on div at bounding box center [756, 394] width 1512 height 788
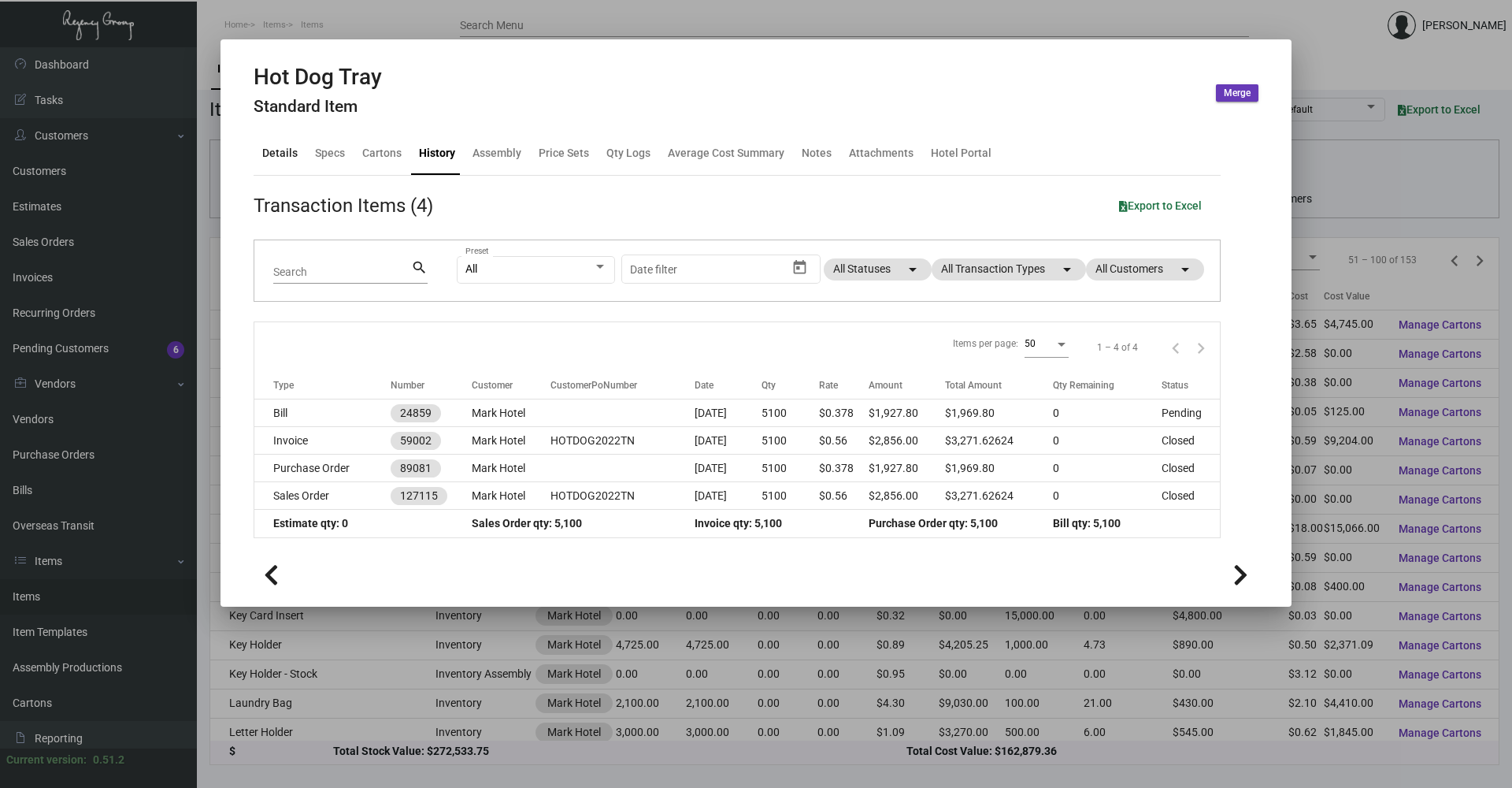
click at [257, 152] on div "Details" at bounding box center [279, 154] width 48 height 38
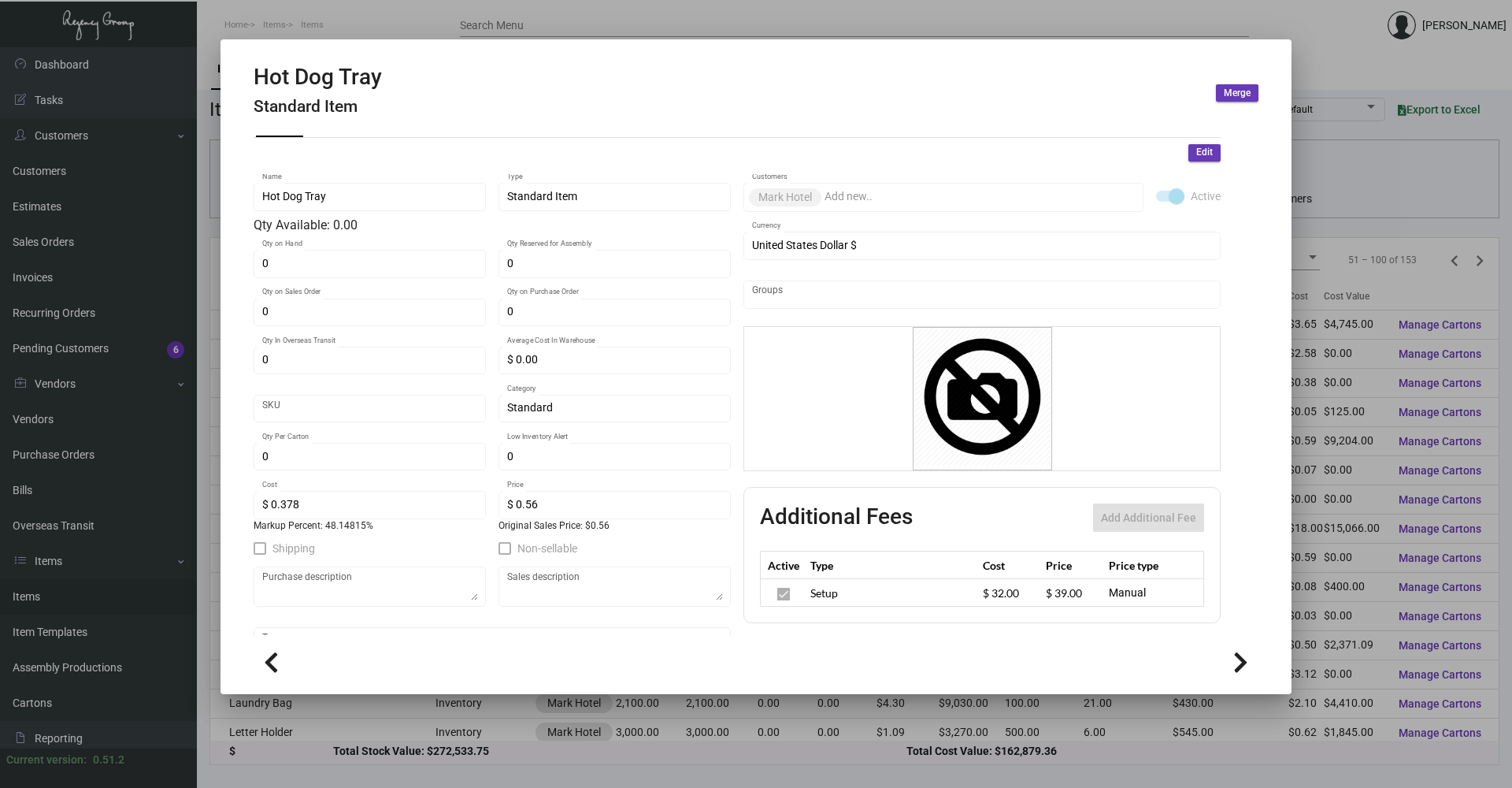
scroll to position [0, 0]
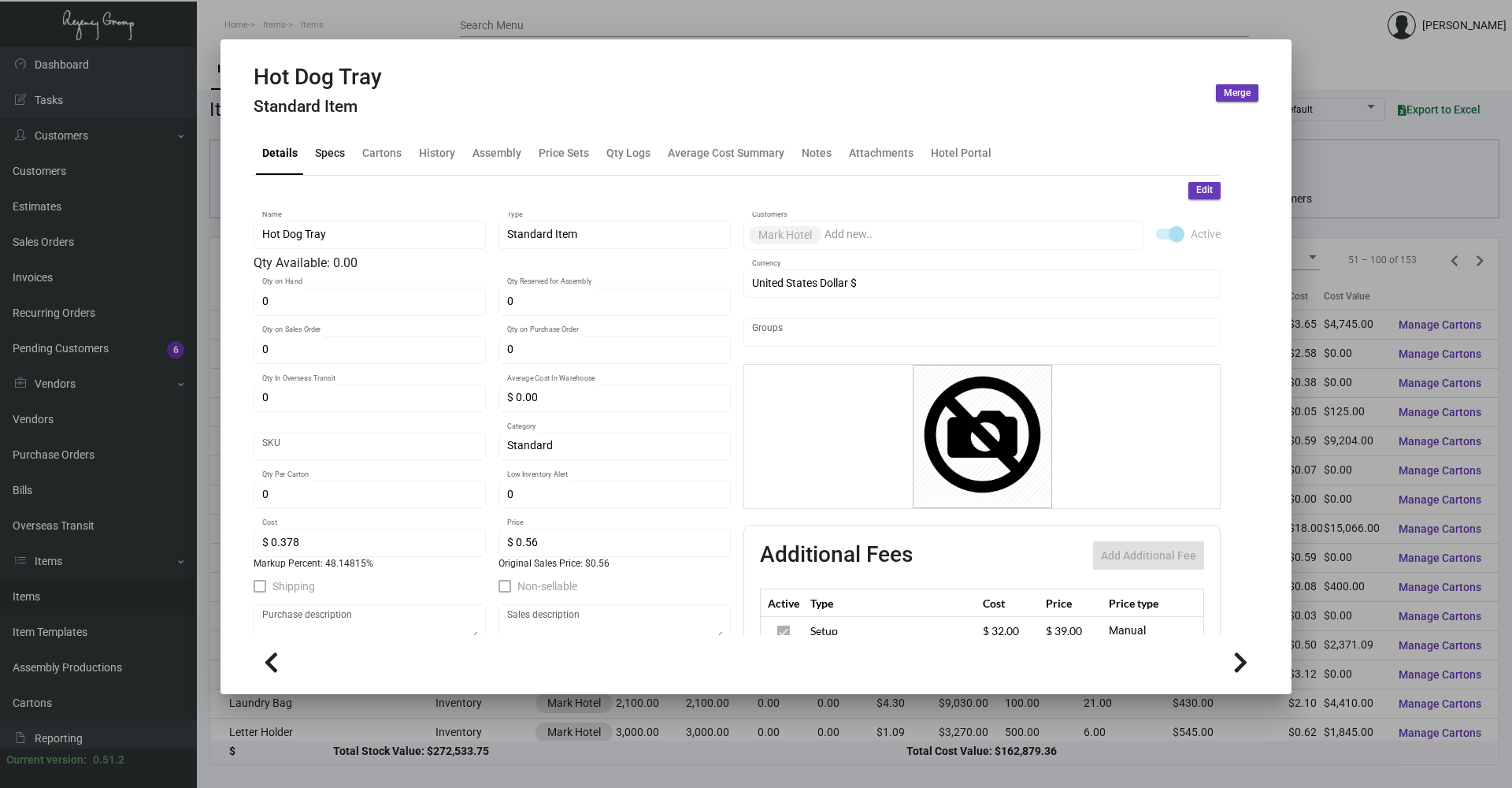
click at [315, 164] on div "Specs" at bounding box center [330, 154] width 43 height 38
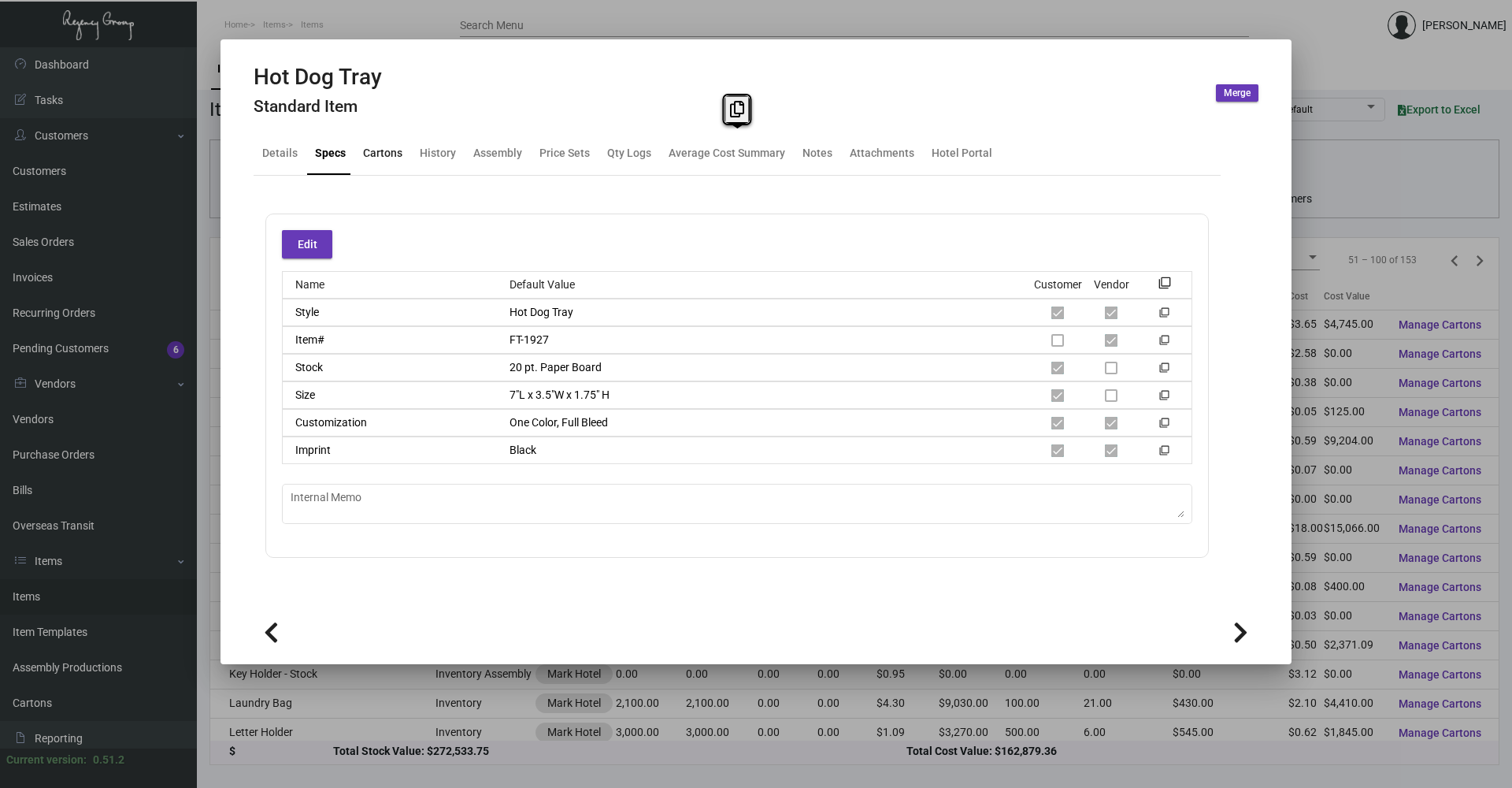
drag, startPoint x: 388, startPoint y: 149, endPoint x: 775, endPoint y: 258, distance: 402.1
click at [775, 258] on mat-tab-group "Details Specs Cartons History Assembly Price Sets Qty Logs Average Cost Summary…" at bounding box center [736, 364] width 1005 height 482
drag, startPoint x: 775, startPoint y: 258, endPoint x: 702, endPoint y: 234, distance: 76.8
click at [703, 234] on div "Edit" at bounding box center [736, 244] width 910 height 28
click at [436, 148] on div "History" at bounding box center [438, 153] width 36 height 17
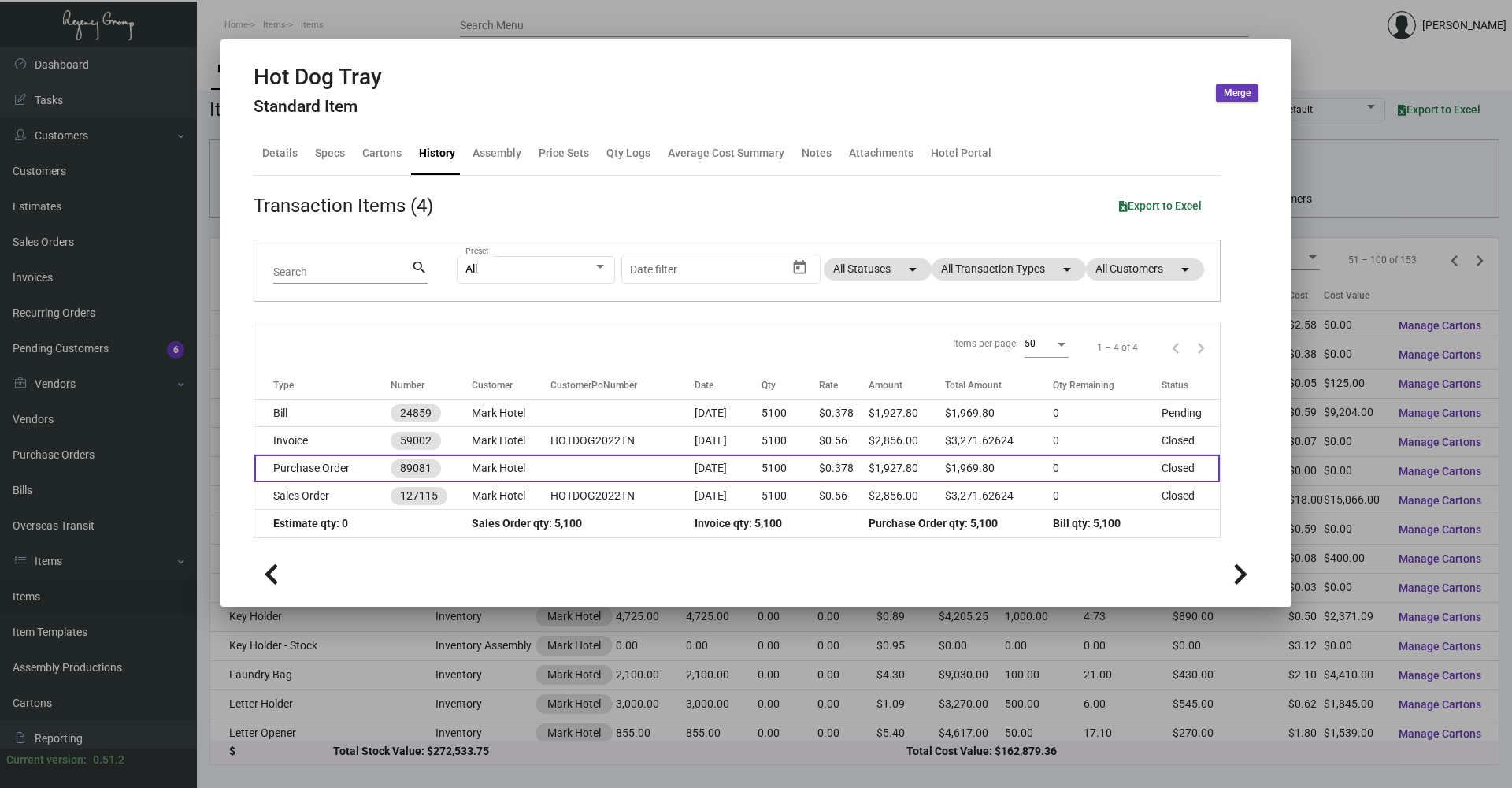
scroll to position [79, 0]
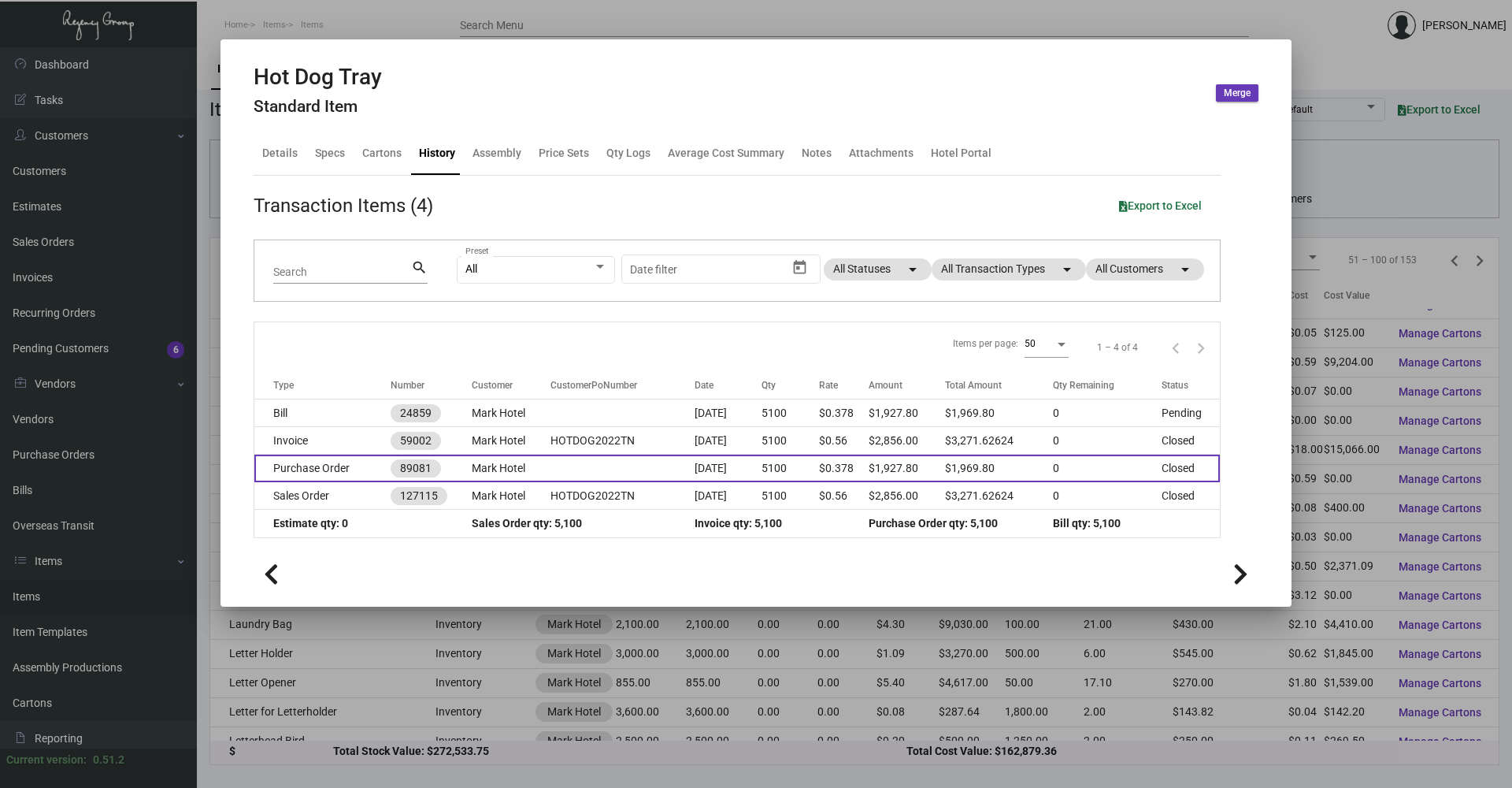
click at [340, 464] on td "Purchase Order" at bounding box center [322, 468] width 137 height 28
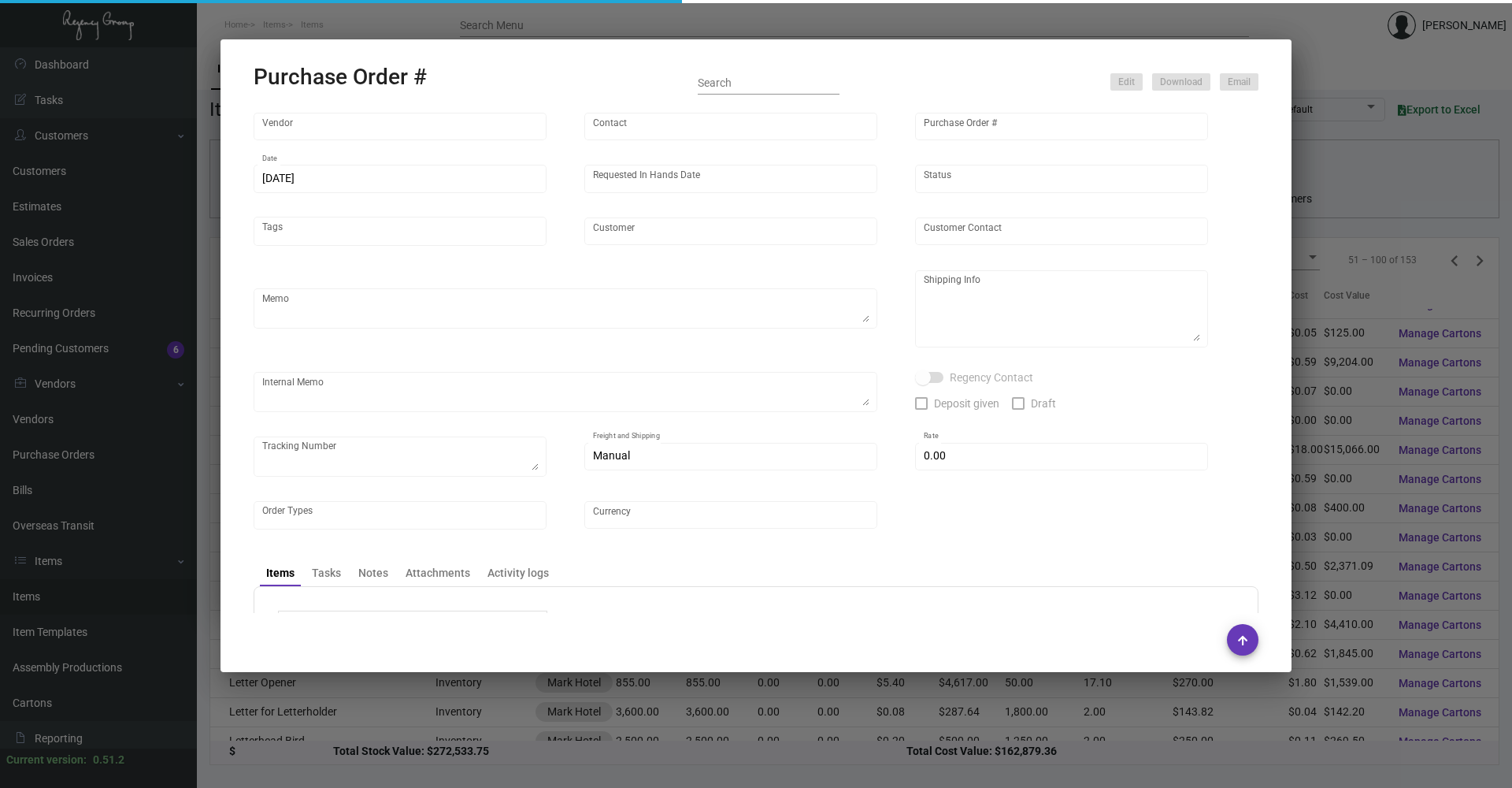
type input "Lion Circle Corporation"
type input "MISSING INFO MISSING INFO"
type input "89081"
type input "[DATE]"
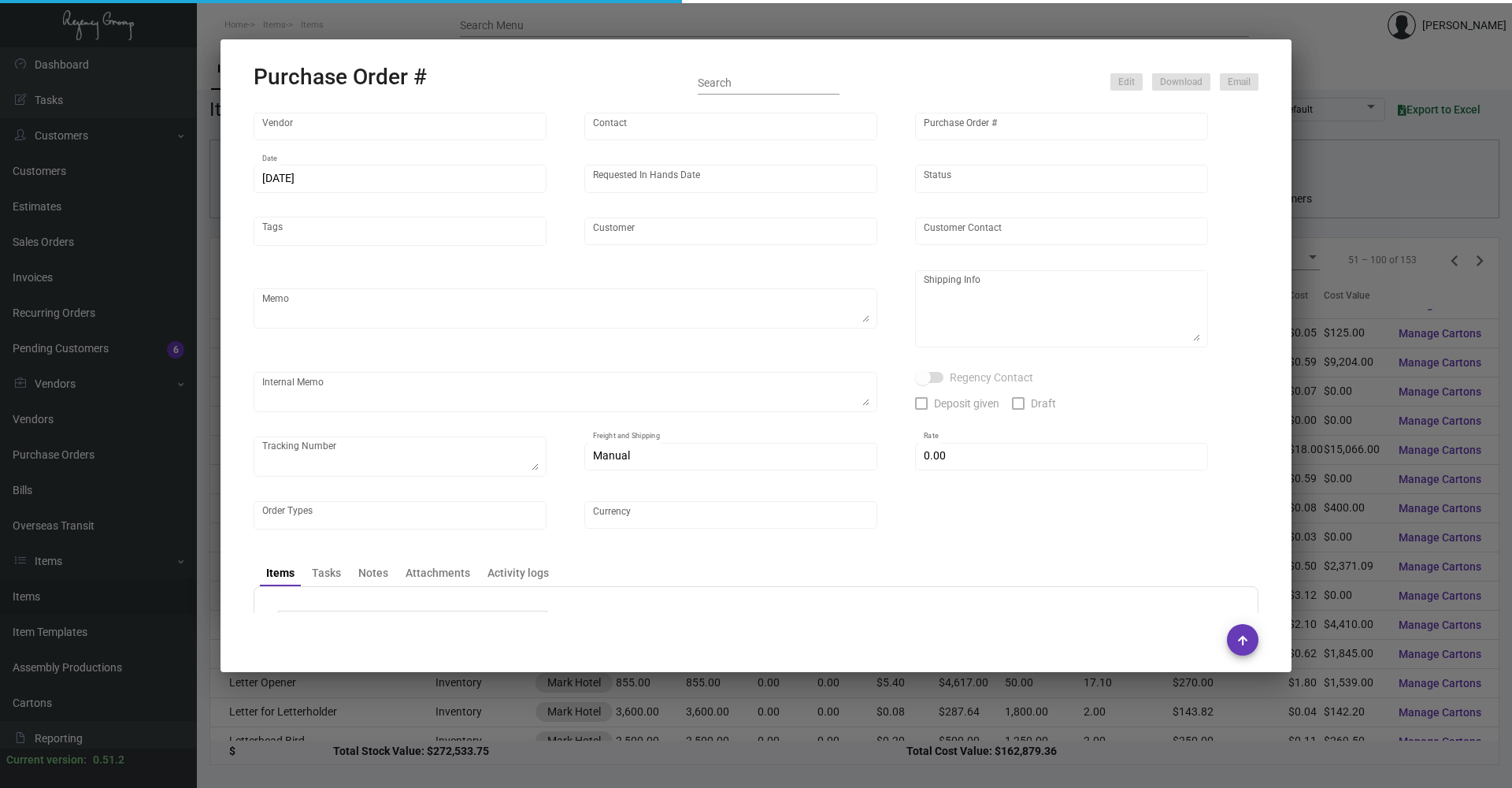
type input "Mark Hotel"
type input "[PERSON_NAME]"
type textarea "BLIND Ship via UPS Ground Acct# 1AY276."
type textarea "Mark Hotel [PERSON_NAME] [STREET_ADDRESS][US_STATE]"
type input "$ 10.00"
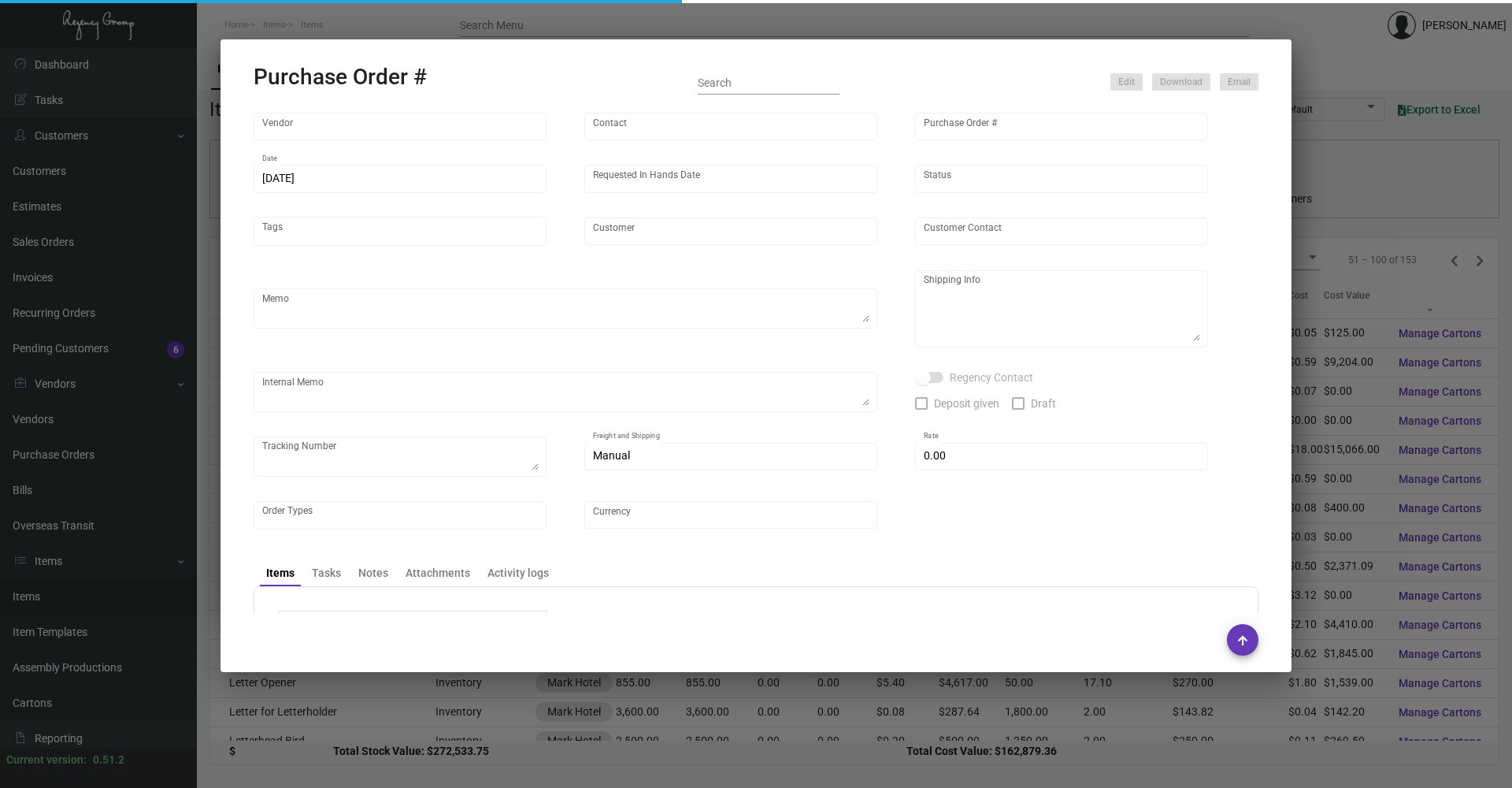
type input "United States Dollar $"
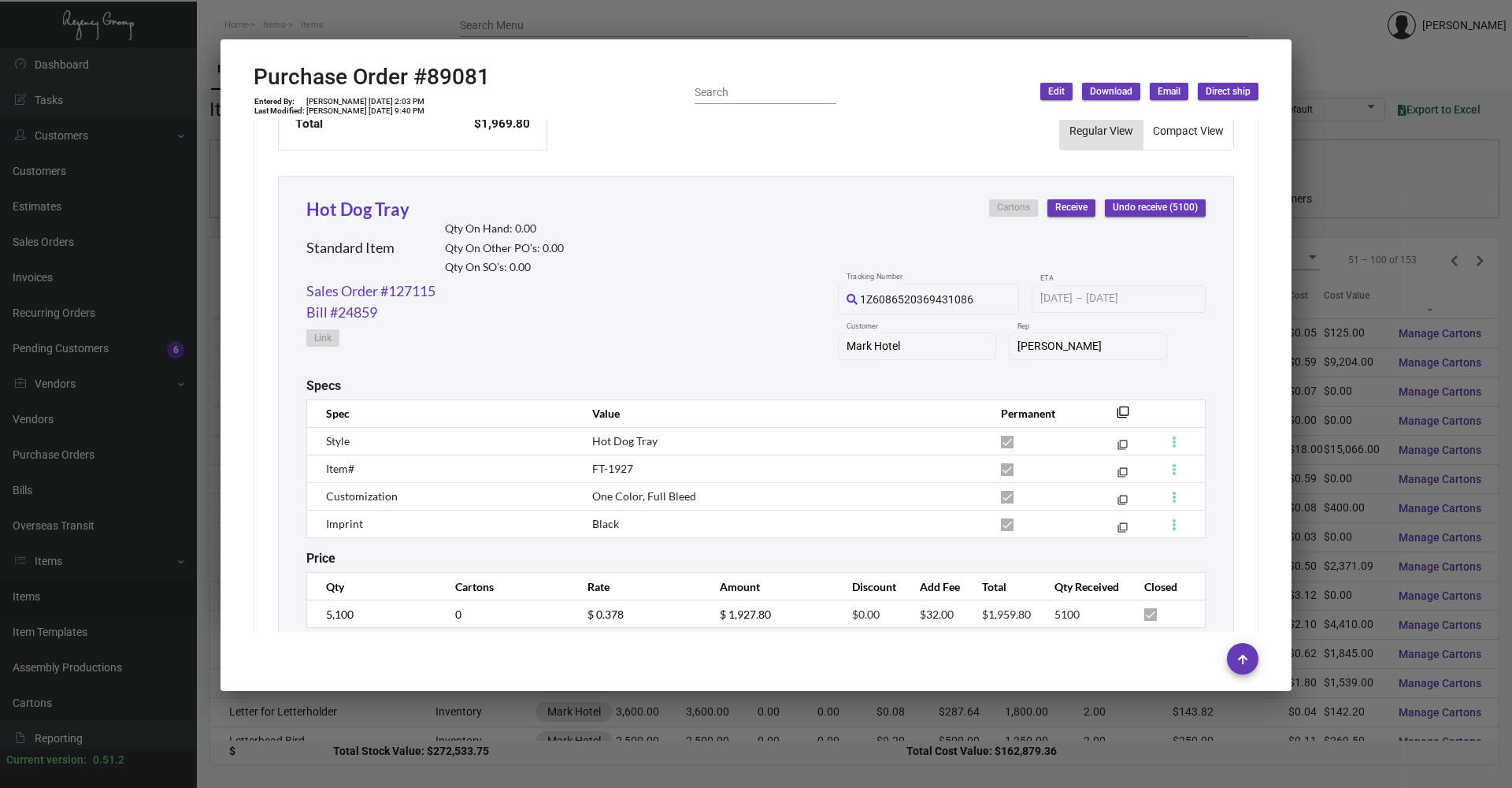
scroll to position [730, 0]
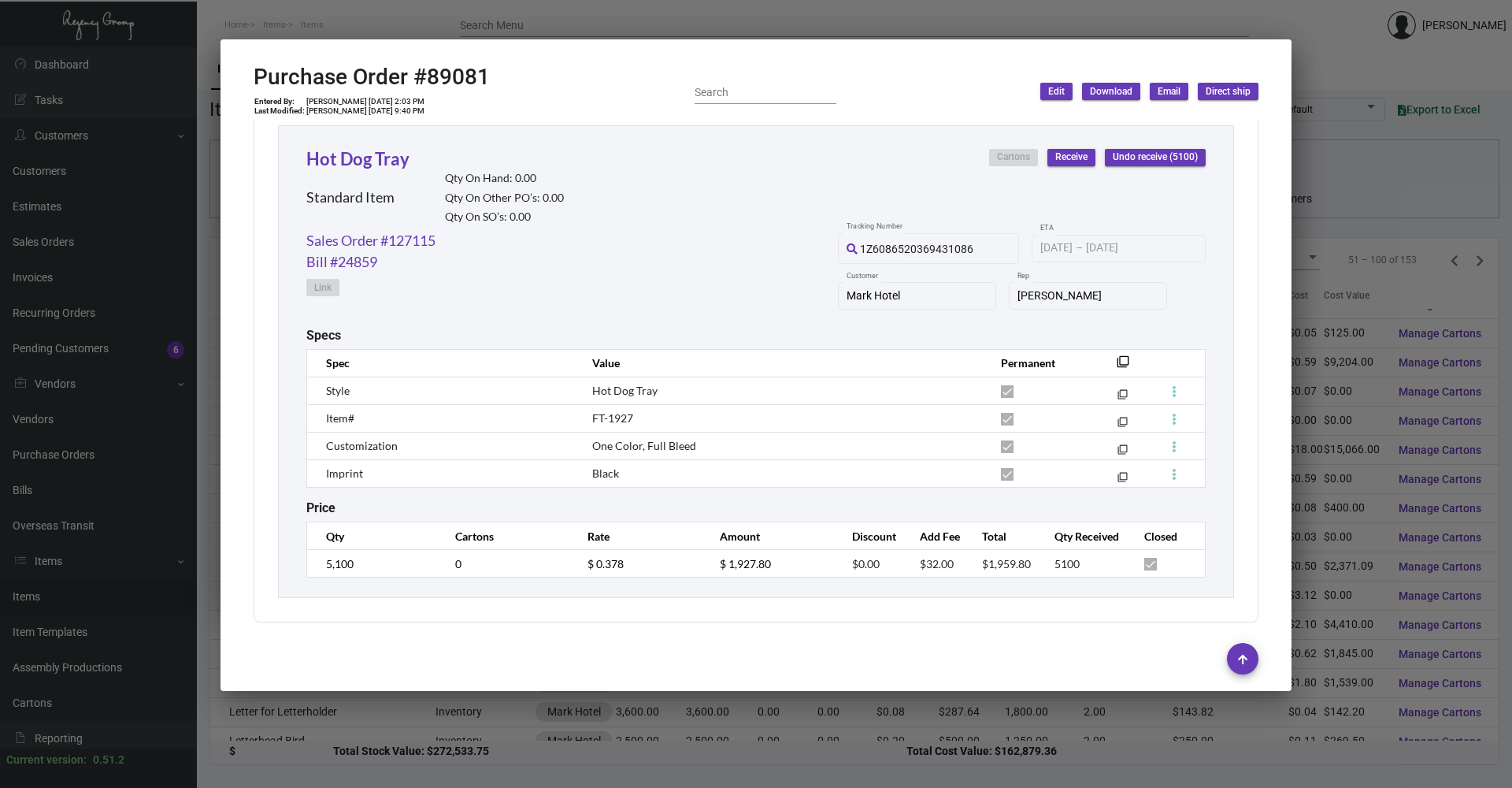
click at [386, 17] on div at bounding box center [756, 394] width 1512 height 788
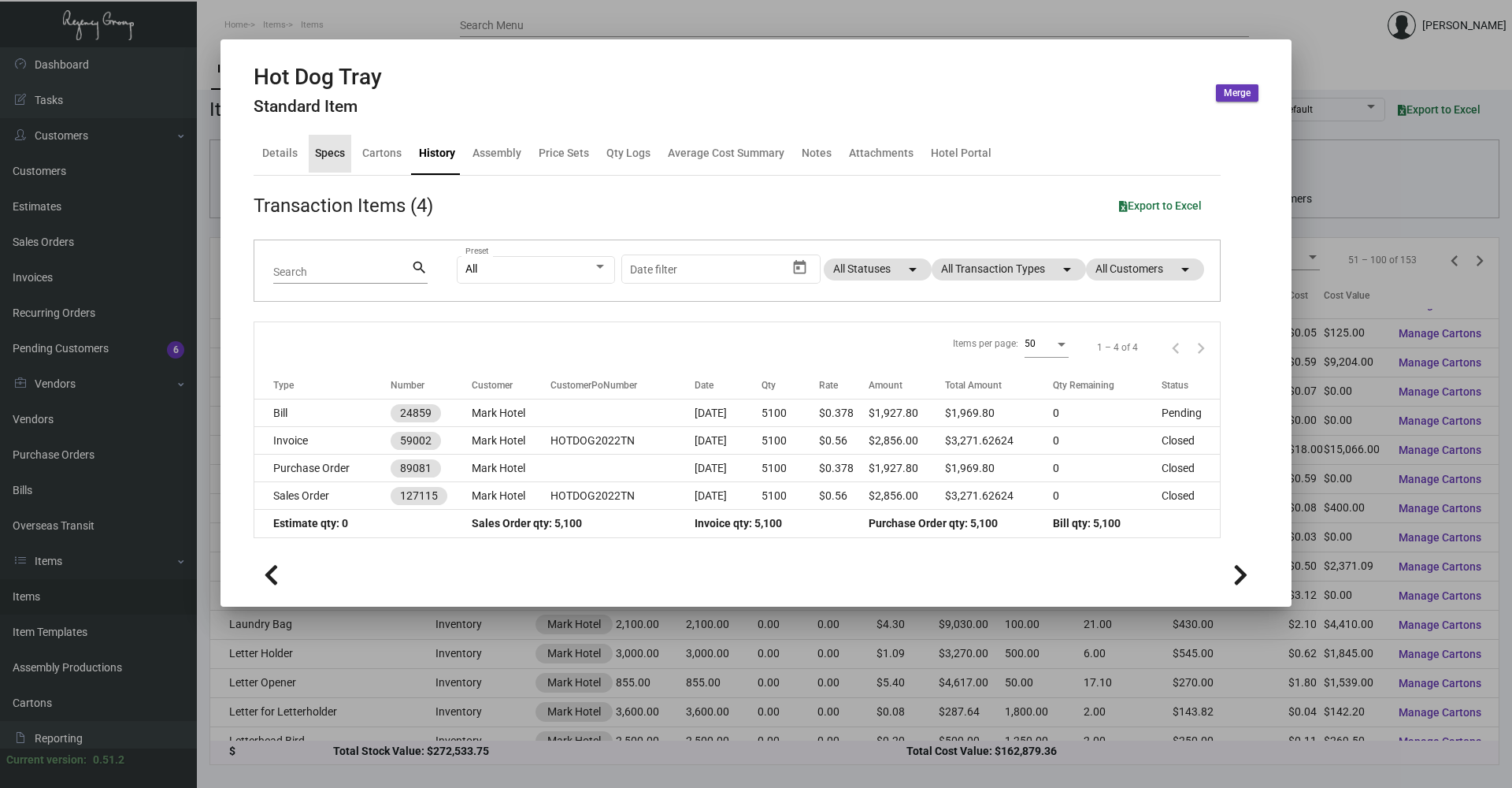
click at [327, 157] on div "Specs" at bounding box center [330, 153] width 30 height 17
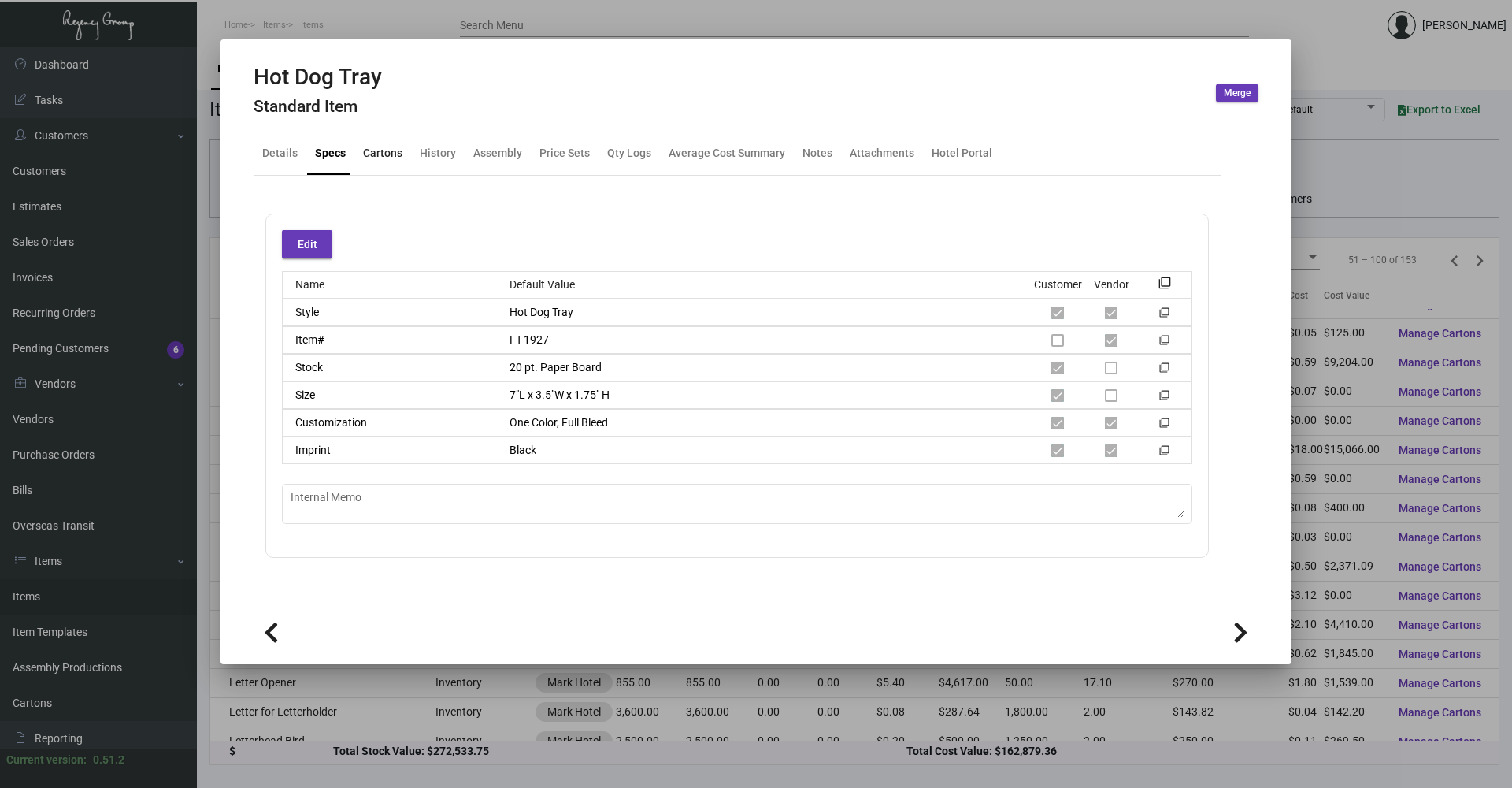
click at [375, 141] on div "Cartons" at bounding box center [383, 154] width 52 height 38
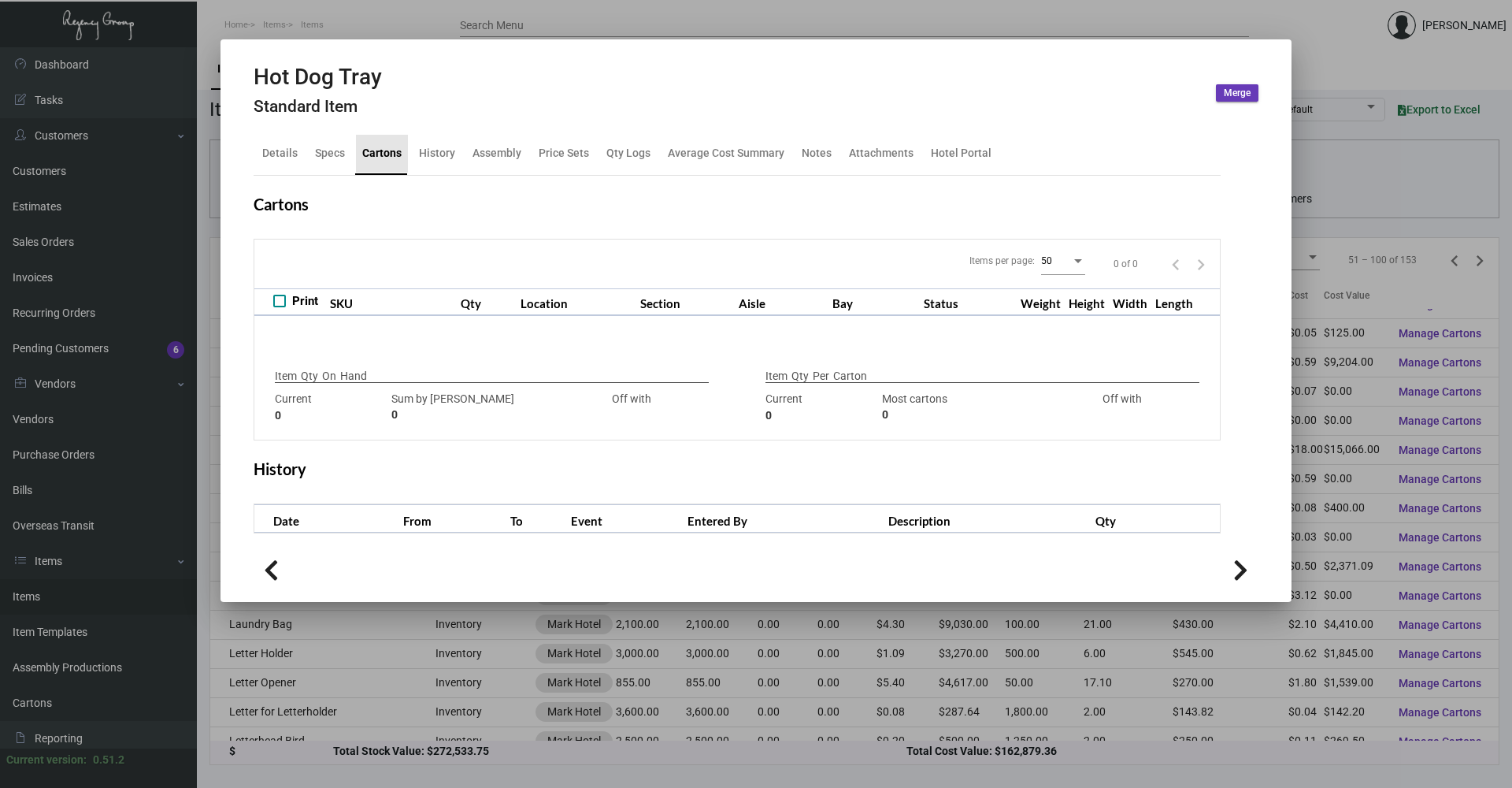
checkbox input "true"
type input "0"
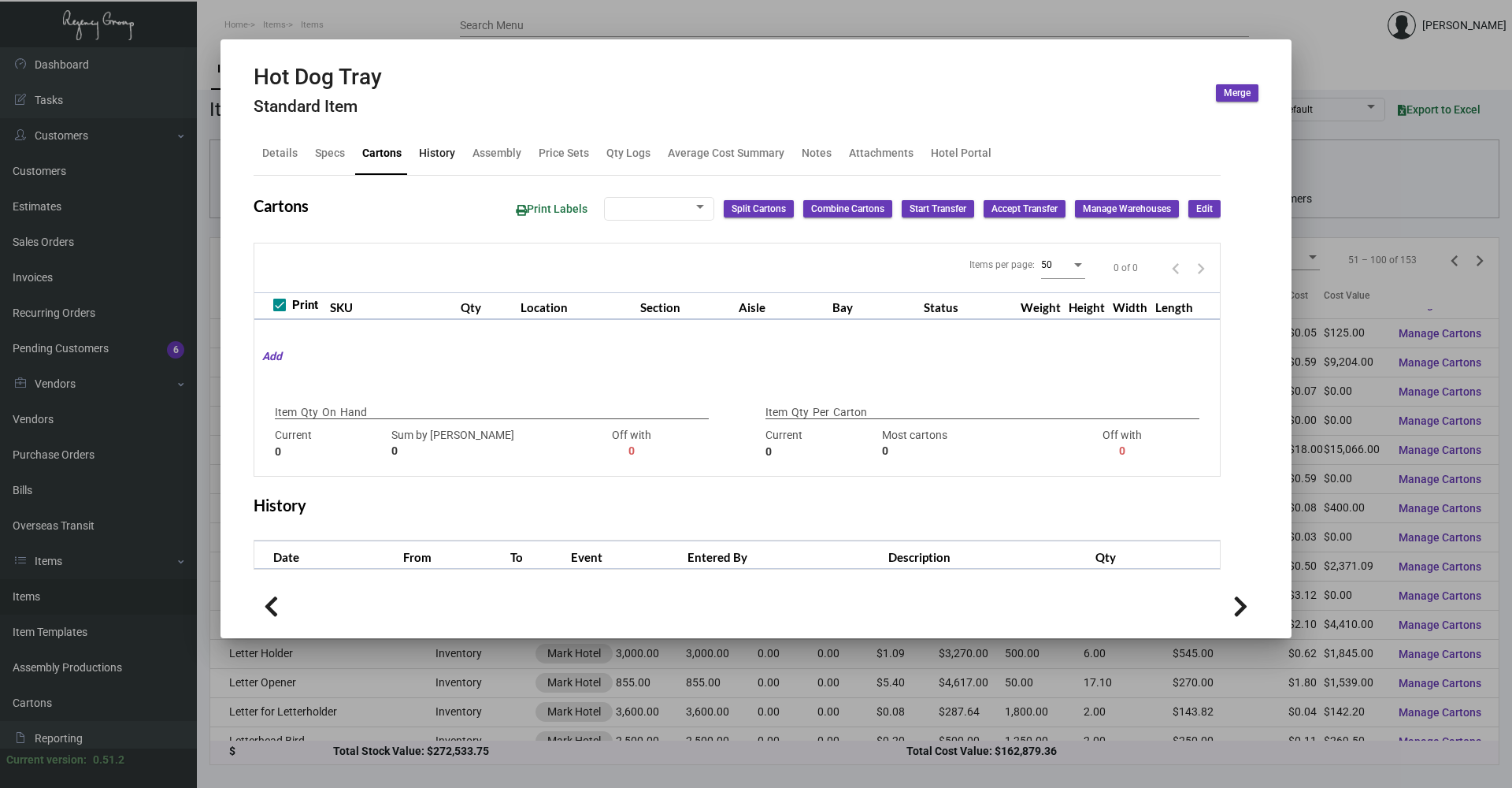
click at [451, 150] on div "History" at bounding box center [437, 153] width 36 height 17
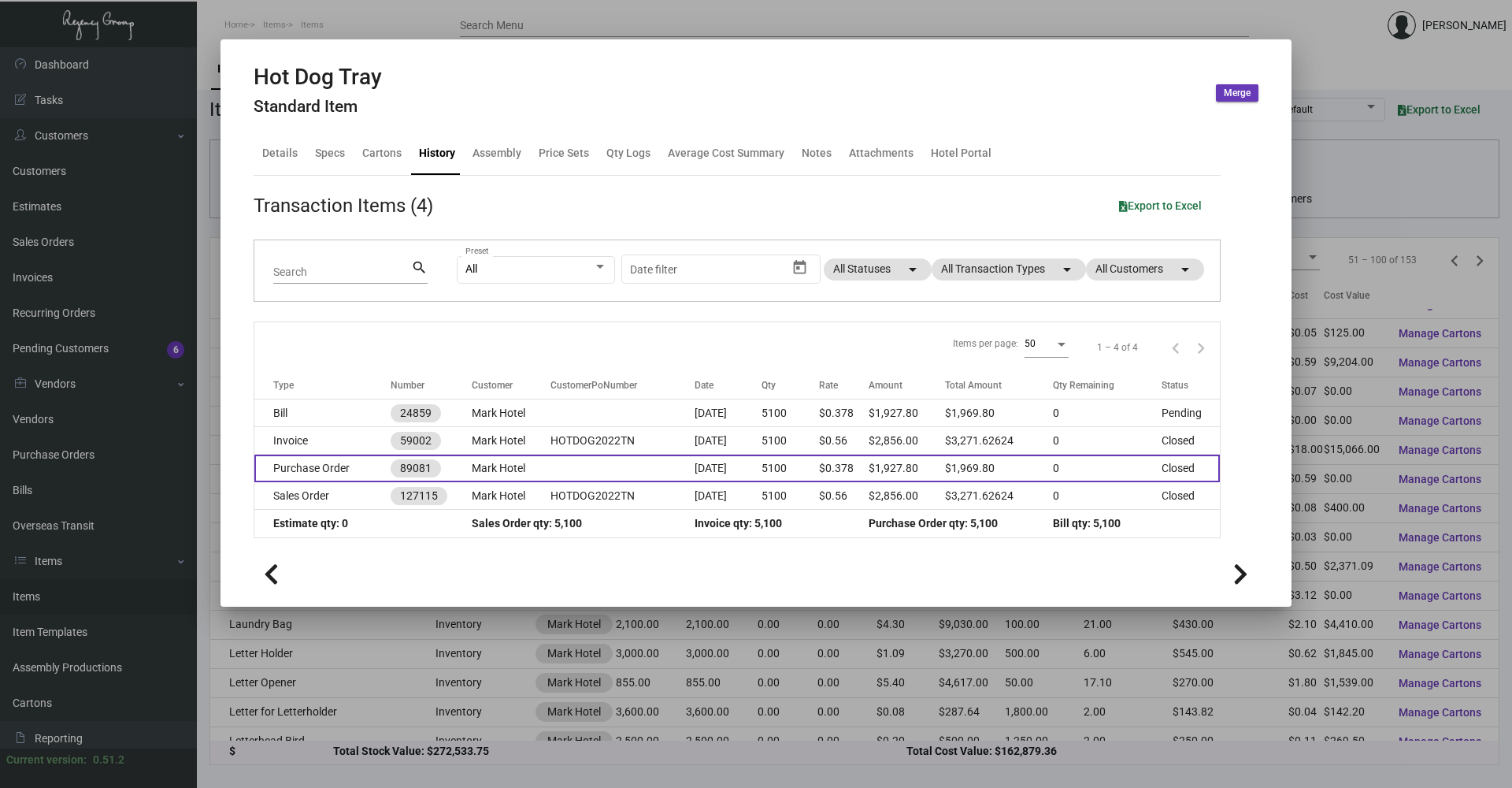
click at [323, 466] on td "Purchase Order" at bounding box center [322, 468] width 137 height 28
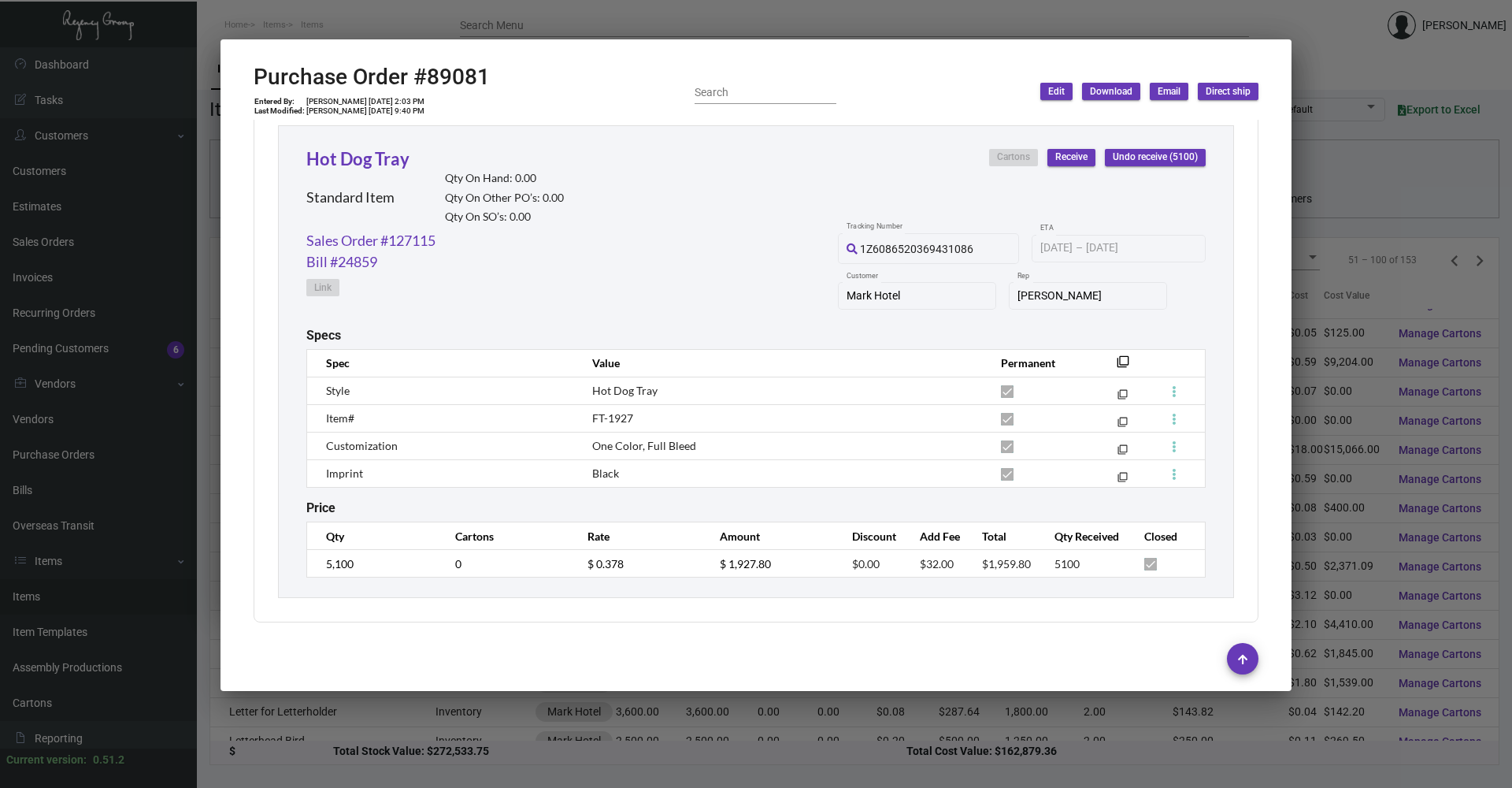
scroll to position [494, 0]
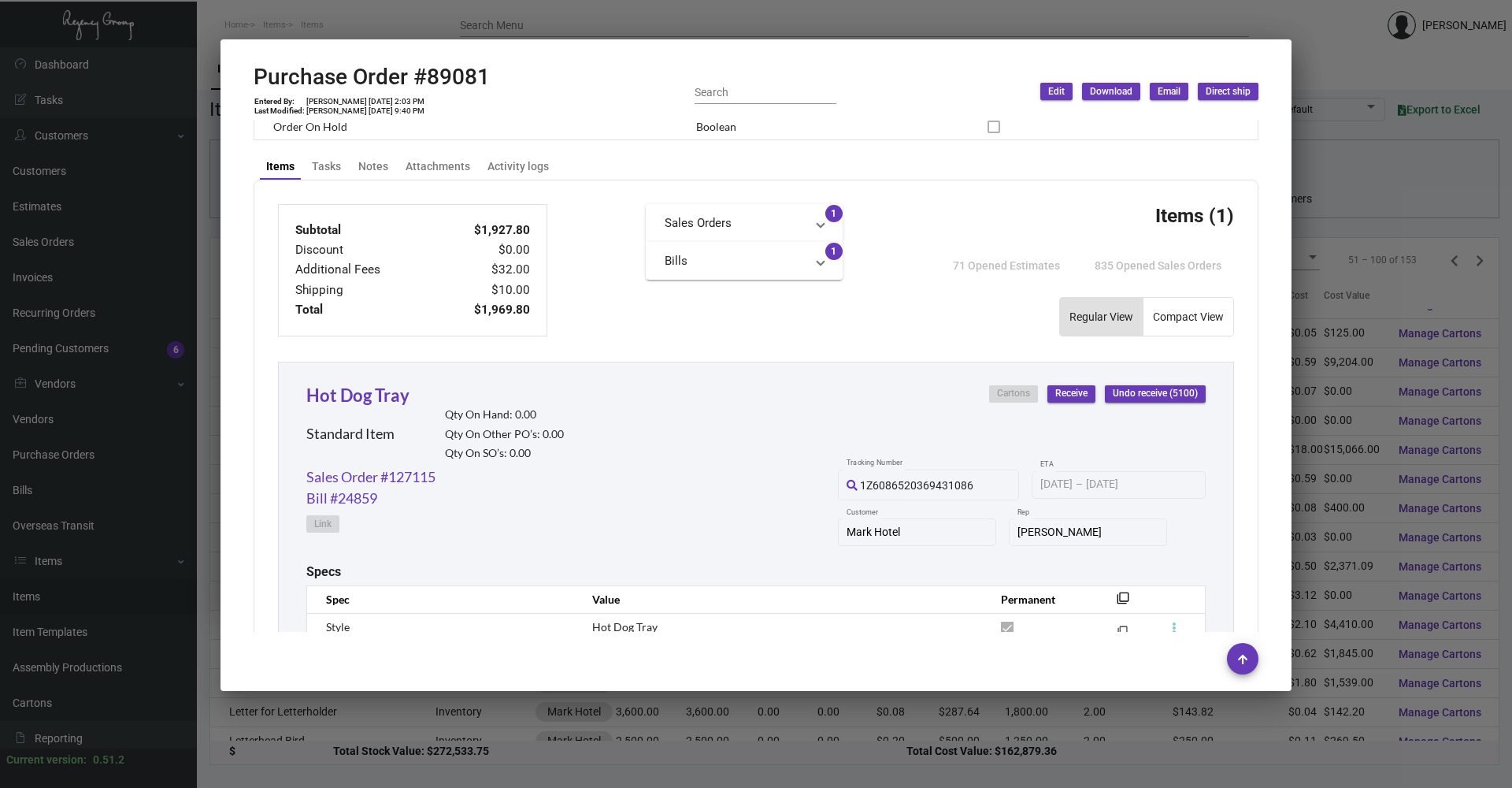
click at [313, 17] on div at bounding box center [756, 394] width 1512 height 788
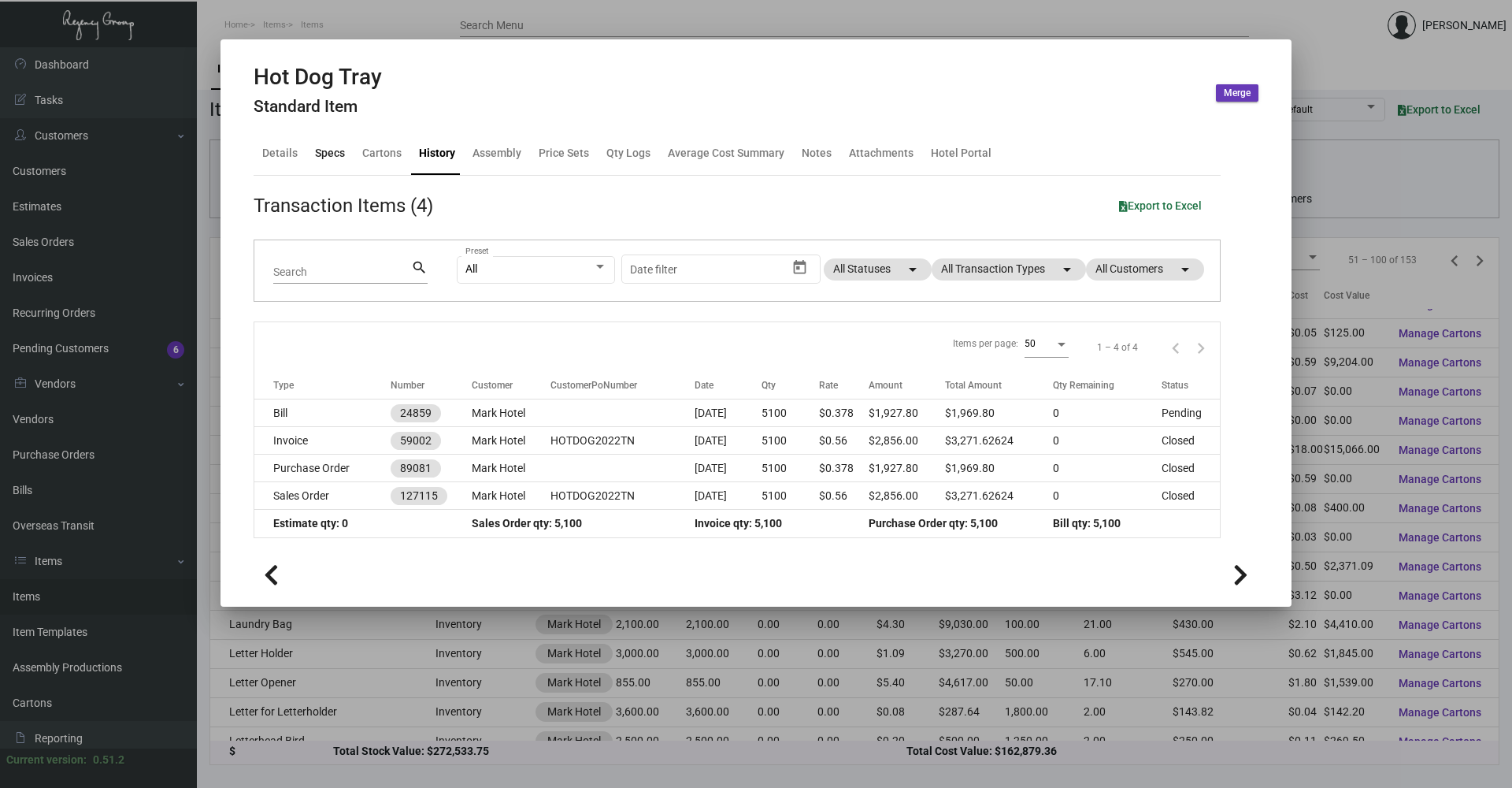
click at [327, 147] on div "Specs" at bounding box center [330, 153] width 30 height 17
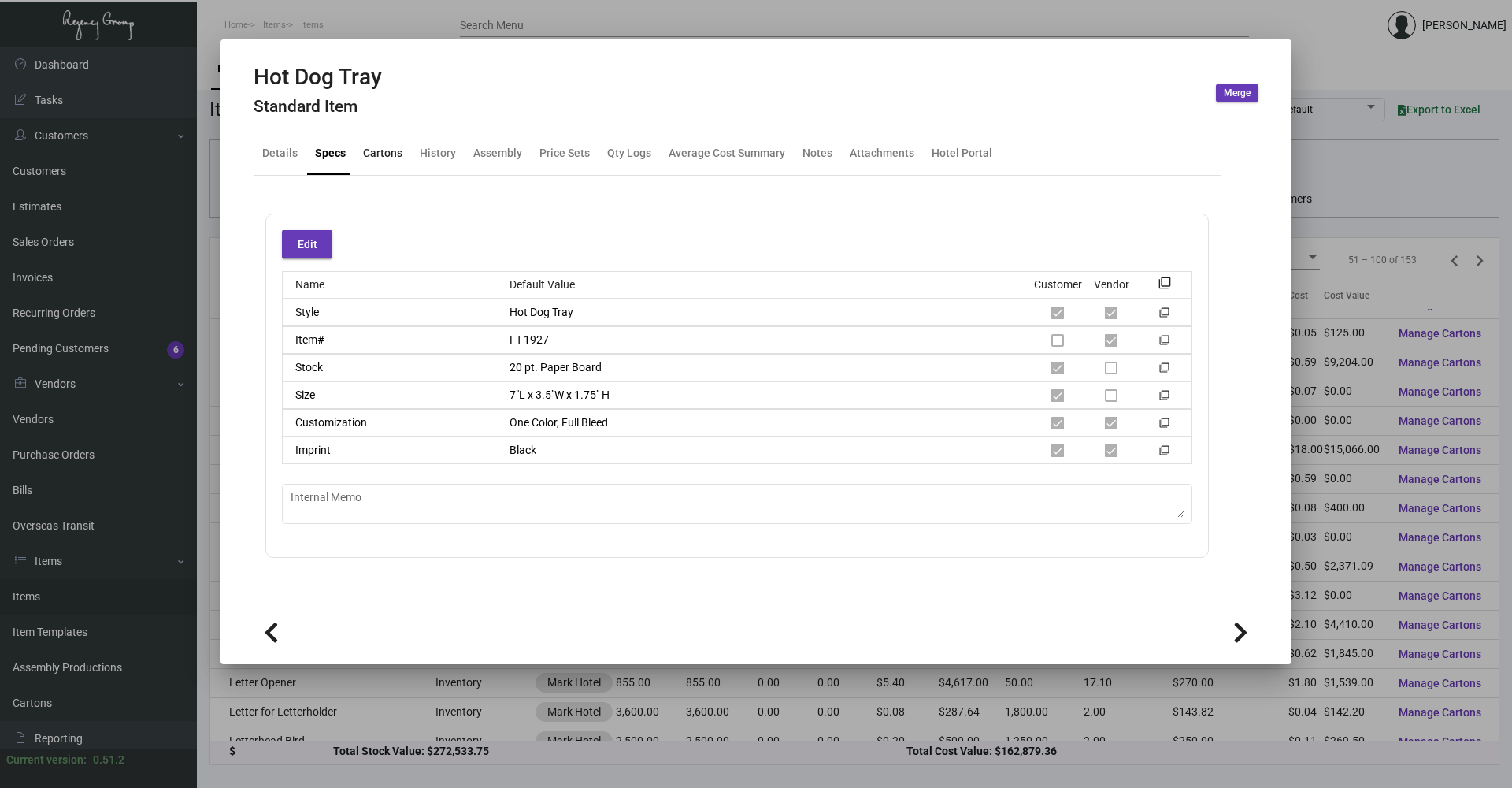
click at [382, 150] on div "Cartons" at bounding box center [383, 153] width 39 height 17
click at [447, 153] on div "History" at bounding box center [438, 153] width 36 height 17
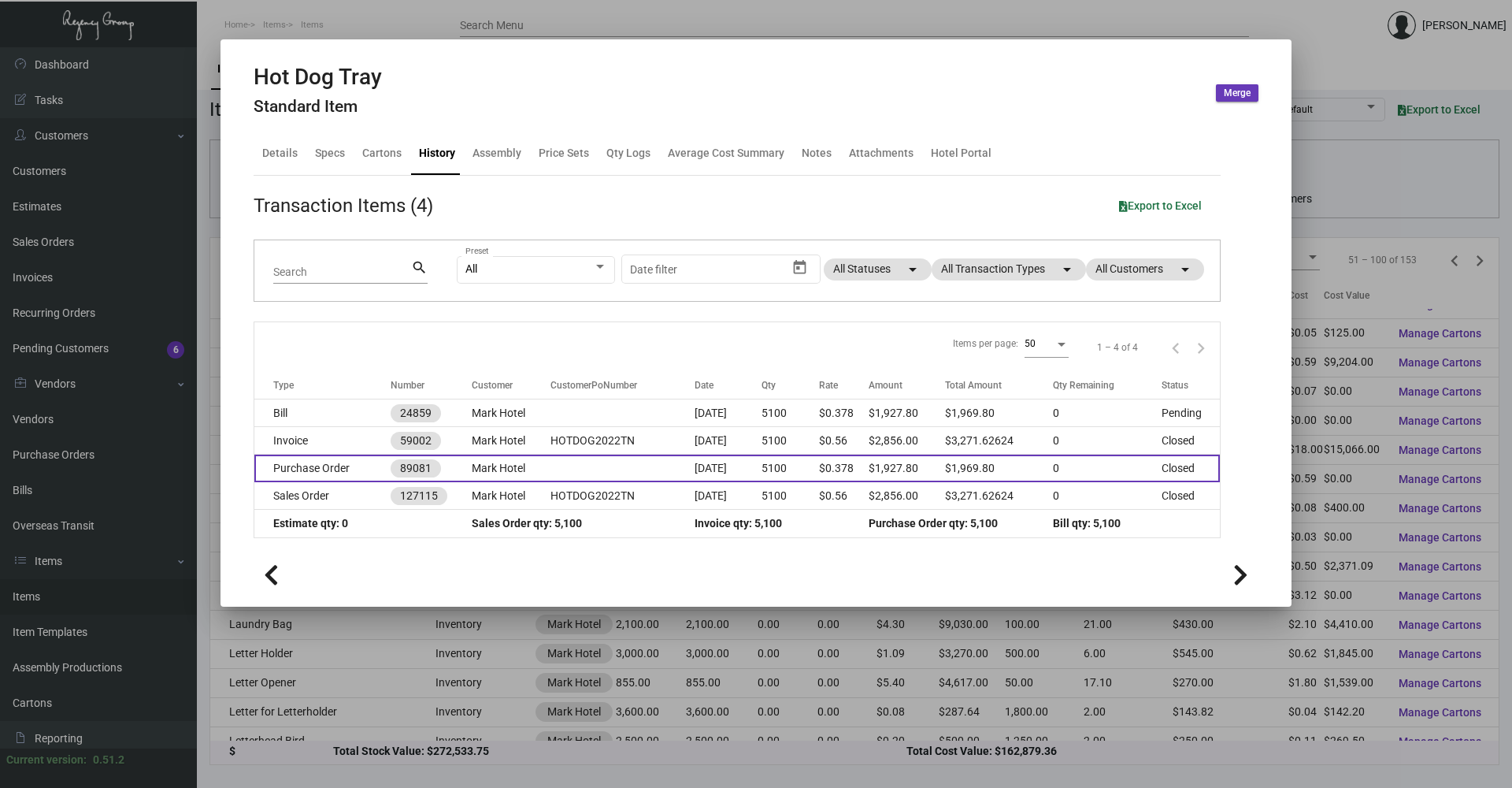
click at [502, 467] on td "Mark Hotel" at bounding box center [511, 468] width 79 height 28
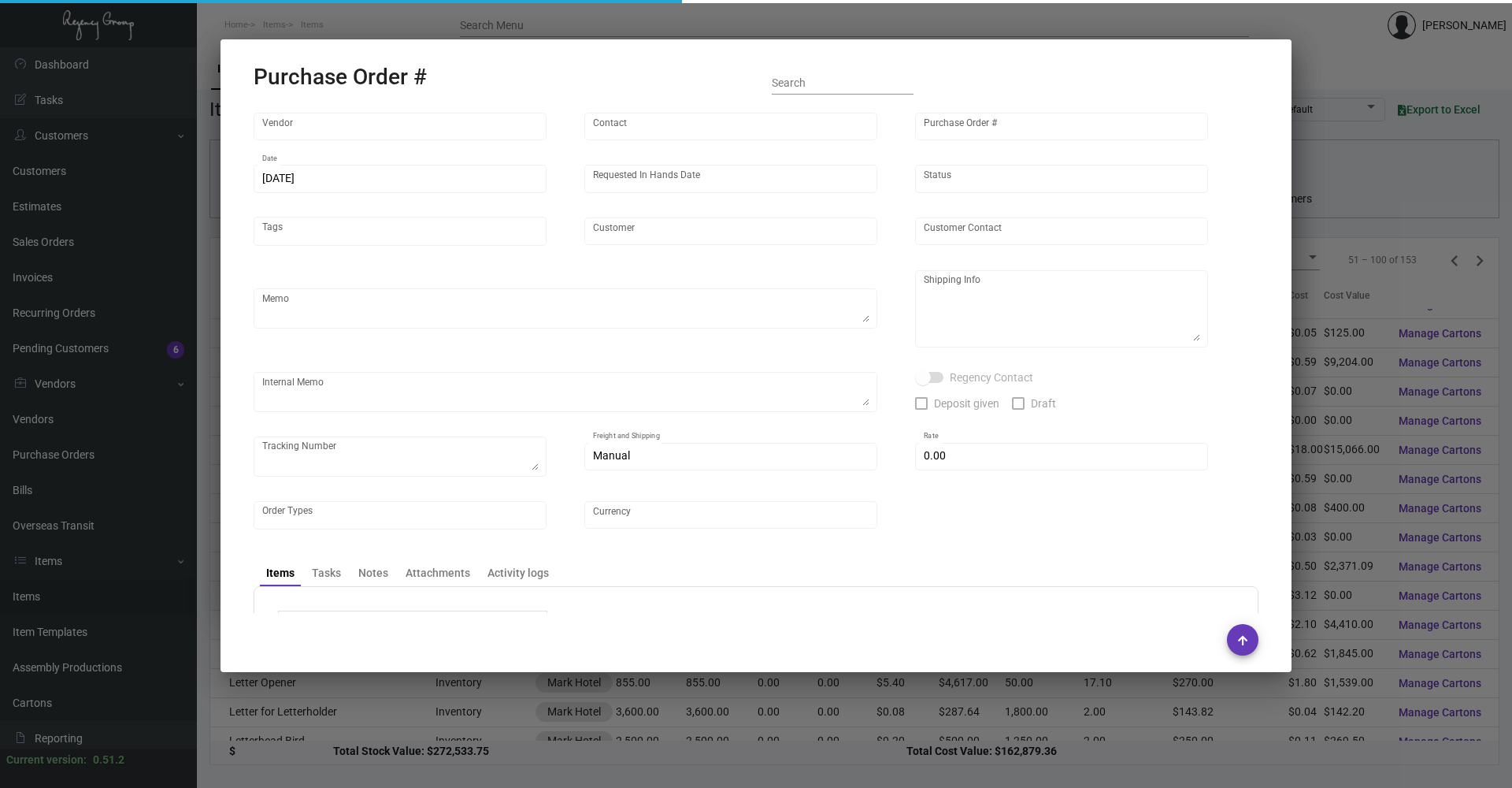
type input "Lion Circle Corporation"
type input "MISSING INFO MISSING INFO"
type input "89081"
type input "[DATE]"
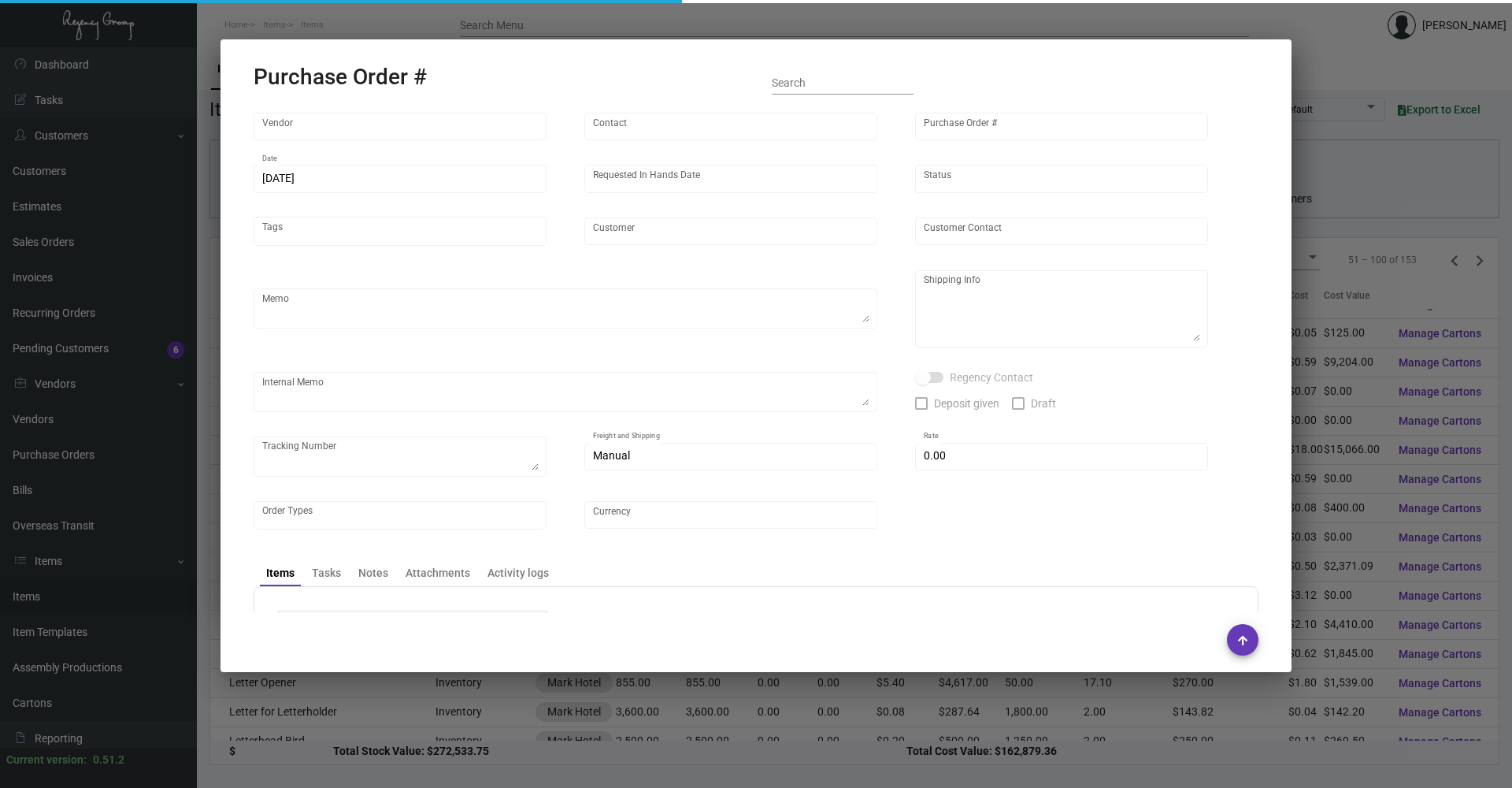
type input "Mark Hotel"
type input "[PERSON_NAME]"
type textarea "BLIND Ship via UPS Ground Acct# 1AY276."
type textarea "Mark Hotel [PERSON_NAME] [STREET_ADDRESS][US_STATE]"
type input "$ 10.00"
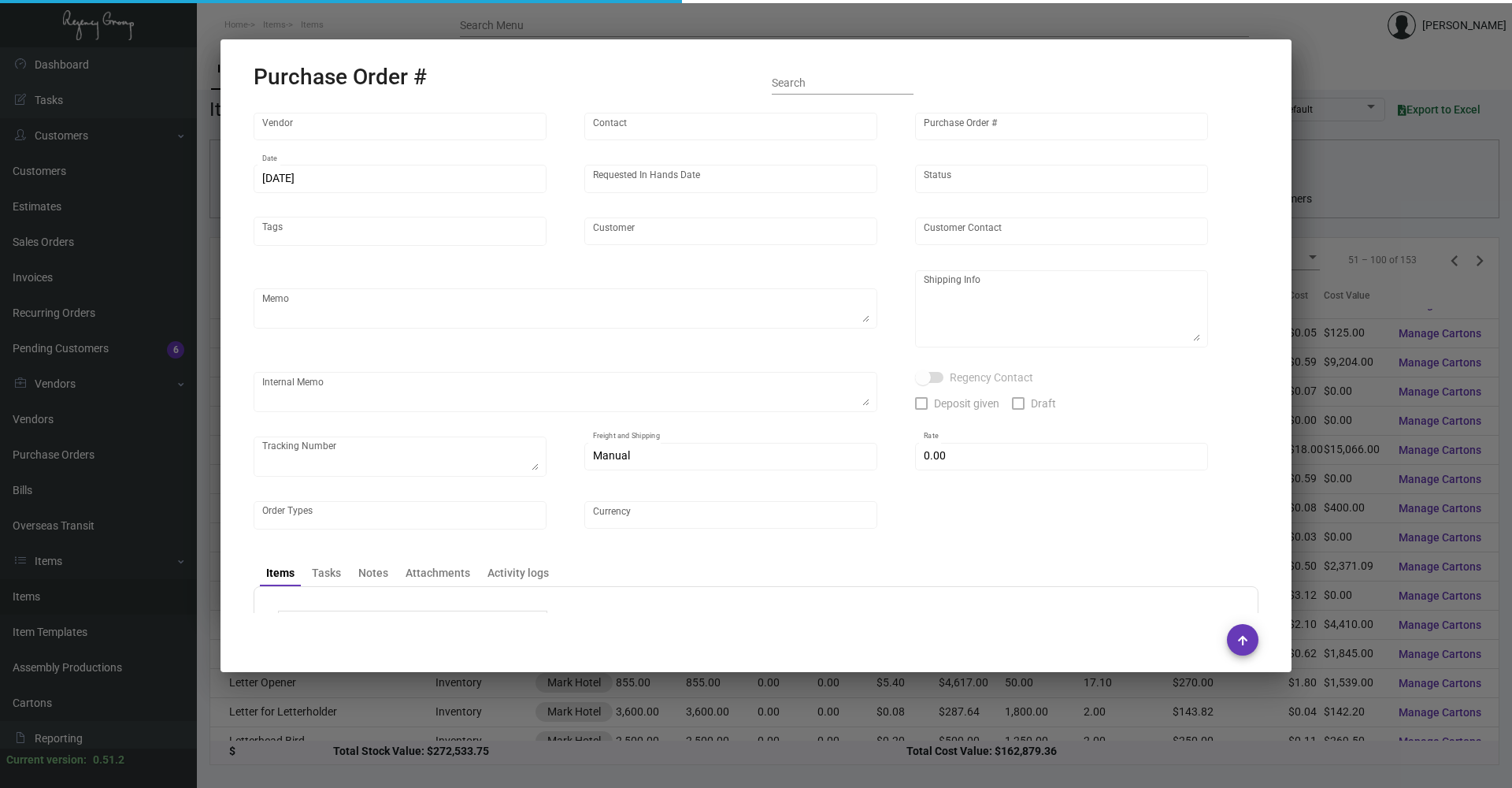
type input "United States Dollar $"
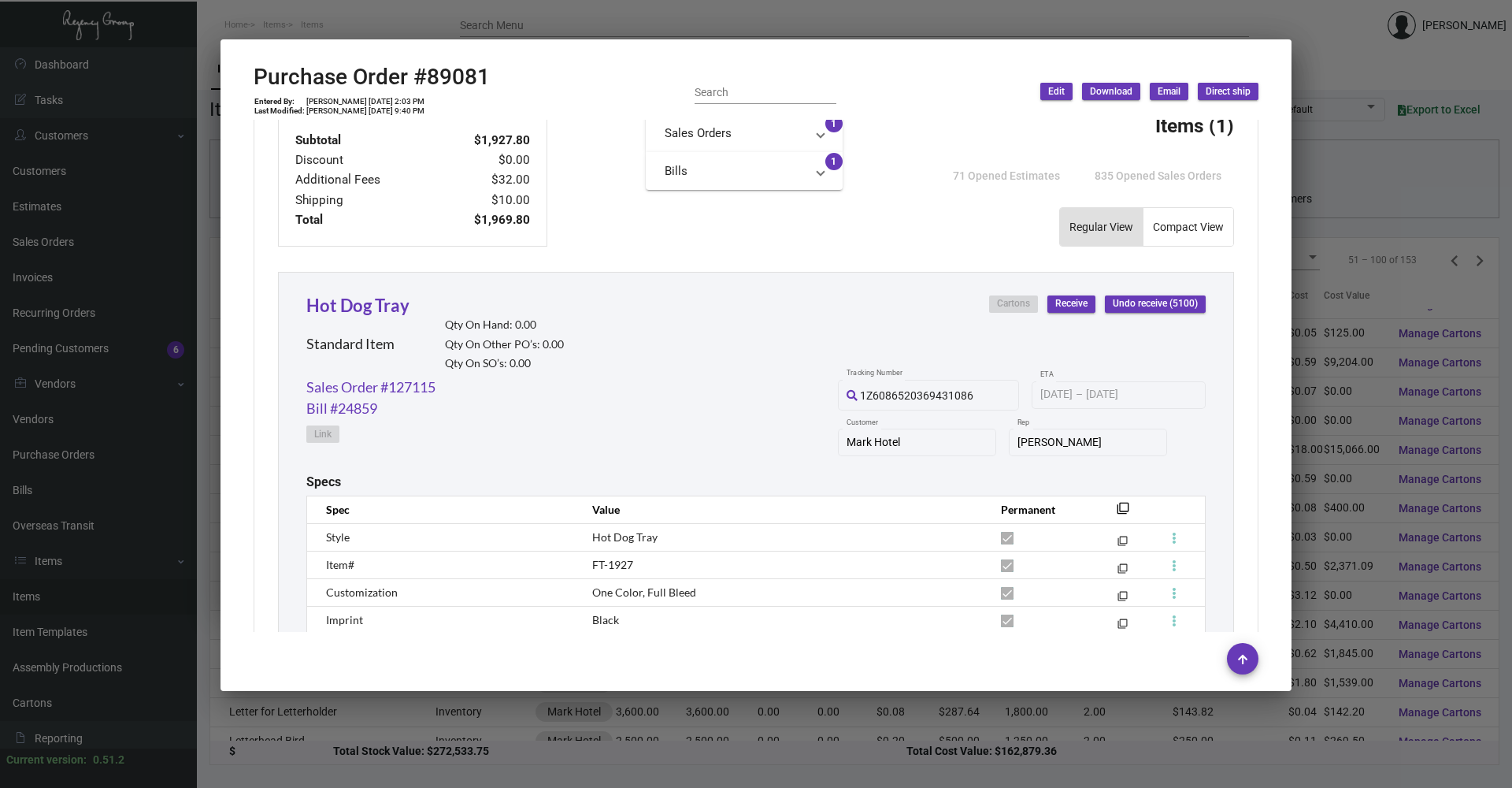
scroll to position [730, 0]
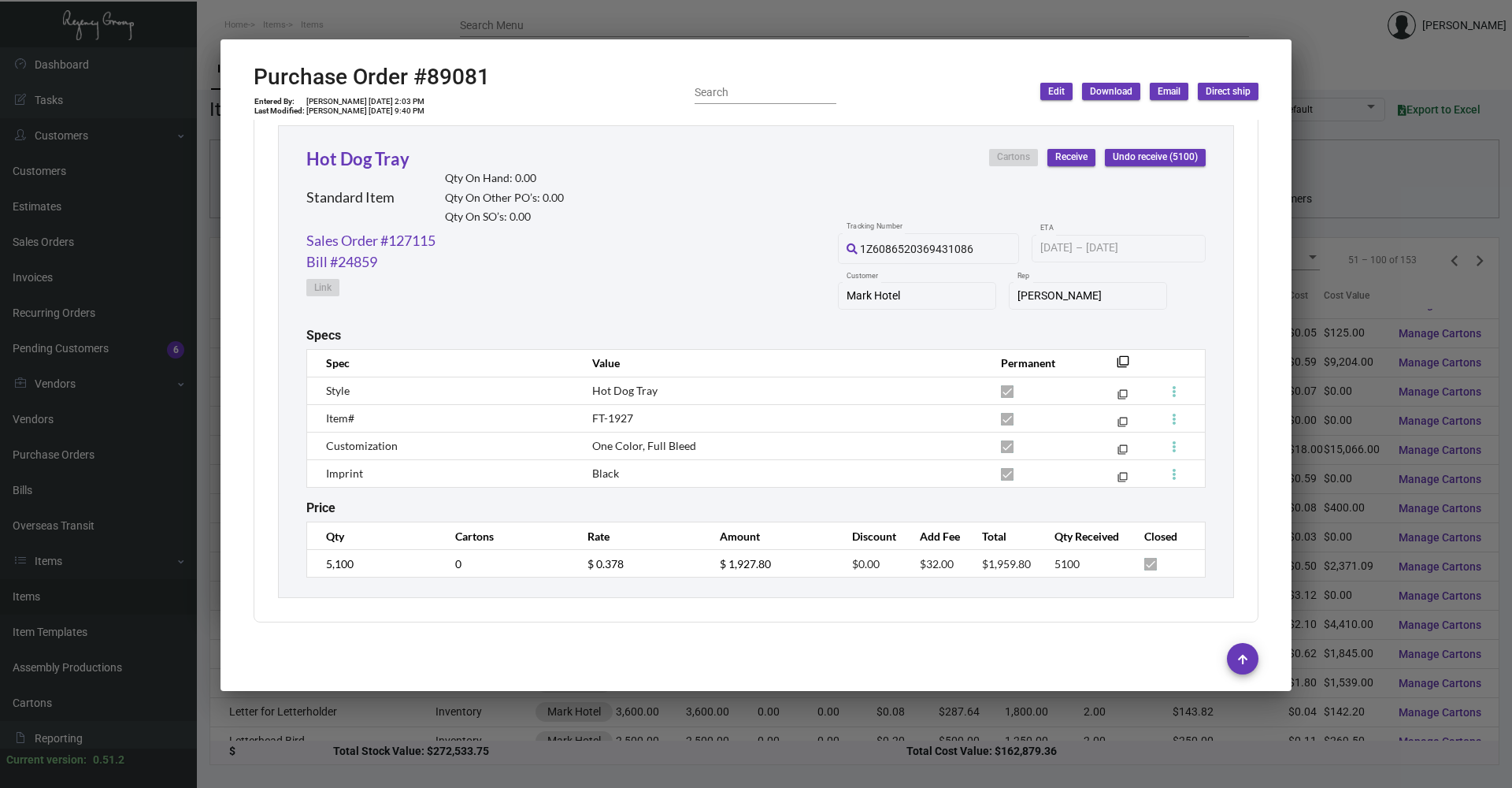
click at [967, 61] on mat-dialog-container "Purchase Order #89081 Entered By: [PERSON_NAME] [DATE] 2:03 PM Last Modified: […" at bounding box center [755, 365] width 1071 height 651
click at [402, 244] on link "Sales Order #127115" at bounding box center [371, 240] width 129 height 21
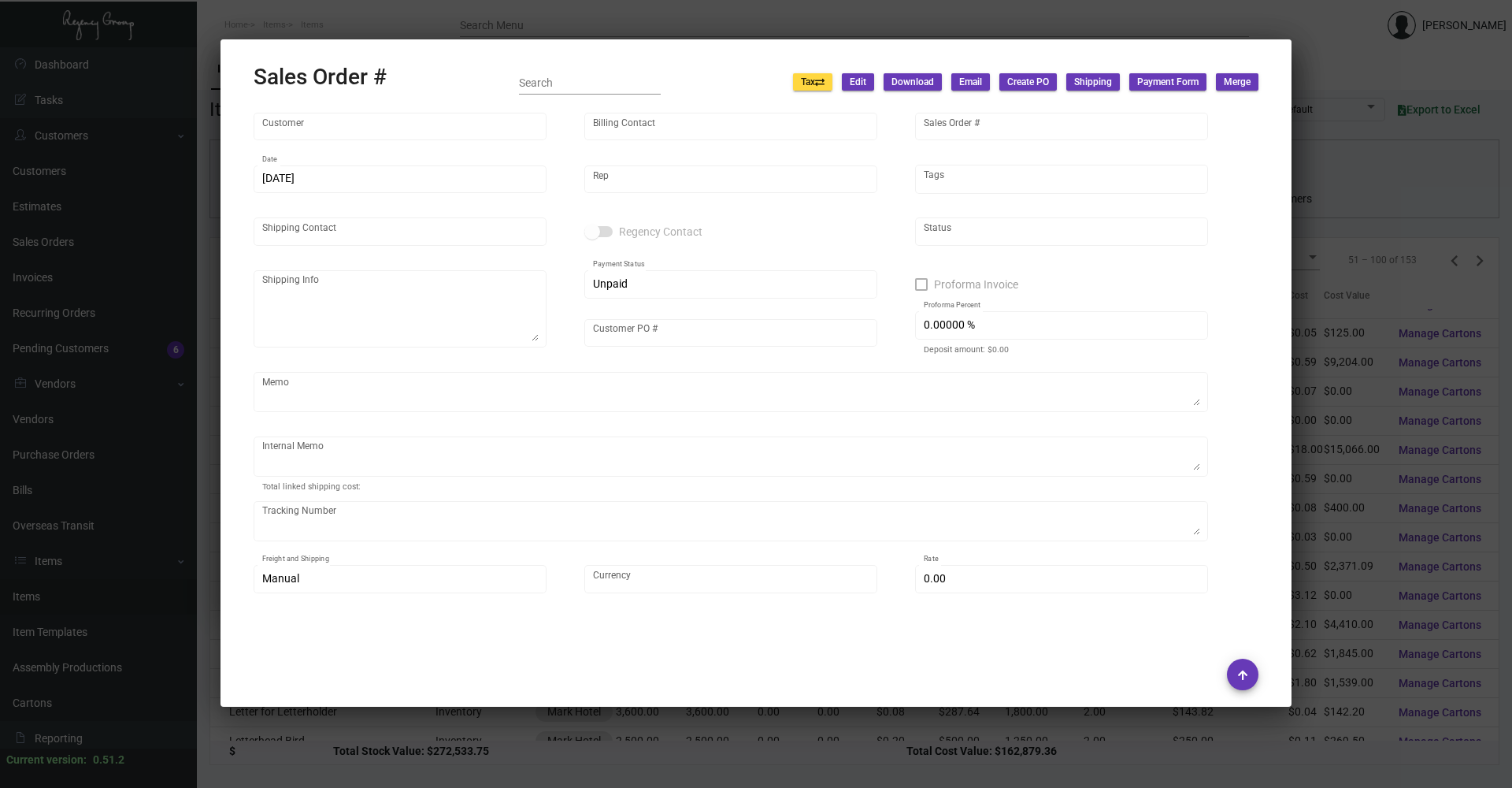
type input "Mark Hotel"
type input "[PERSON_NAME]"
type input "127115"
type input "[DATE]"
type input "[PERSON_NAME]"
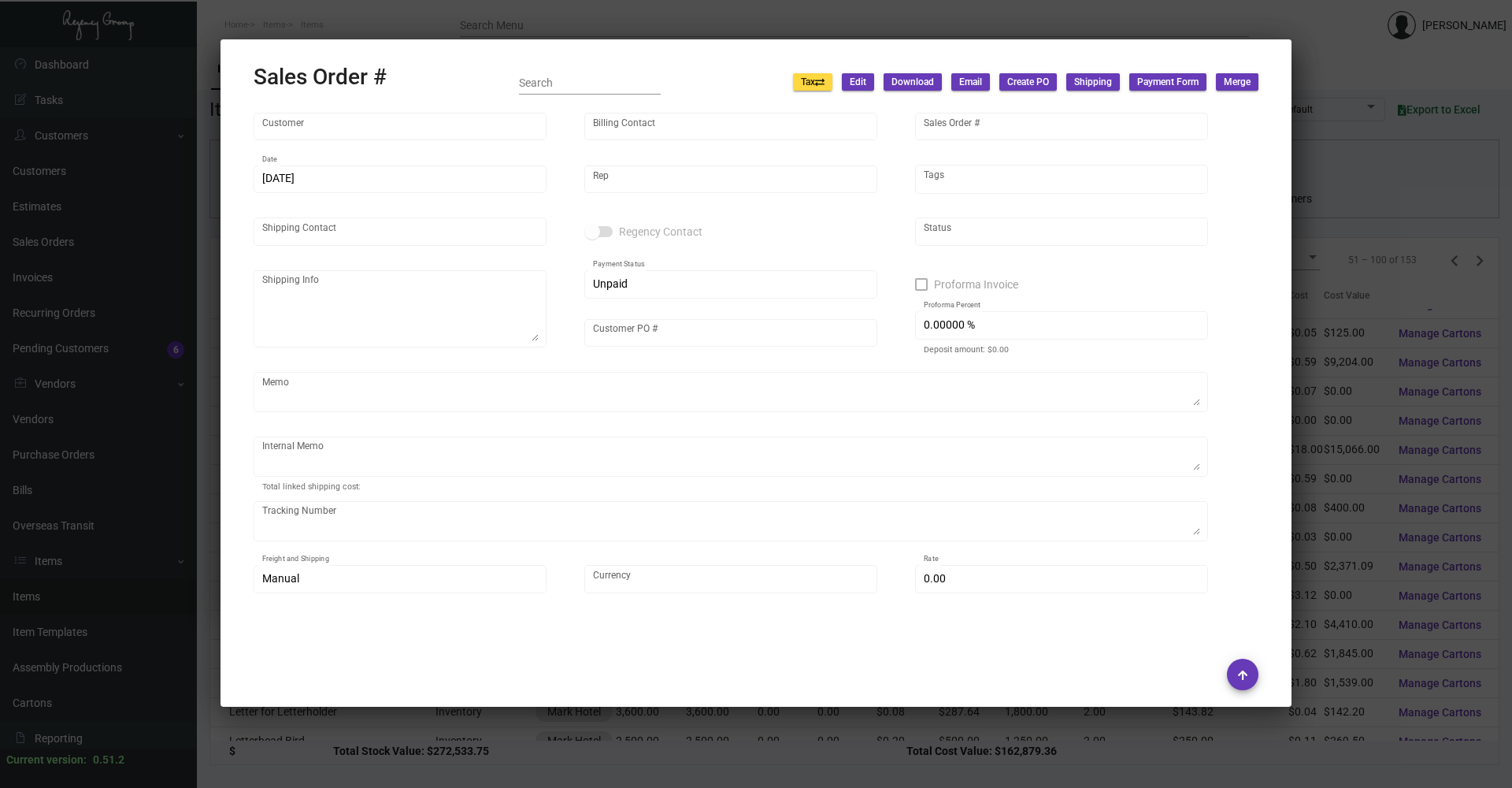
type input "[PERSON_NAME]"
type textarea "Mark Hotel [PERSON_NAME] [STREET_ADDRESS][US_STATE]"
type input "HOTDOG2022TN"
type input "United States Dollar $"
type input "$ 109.80"
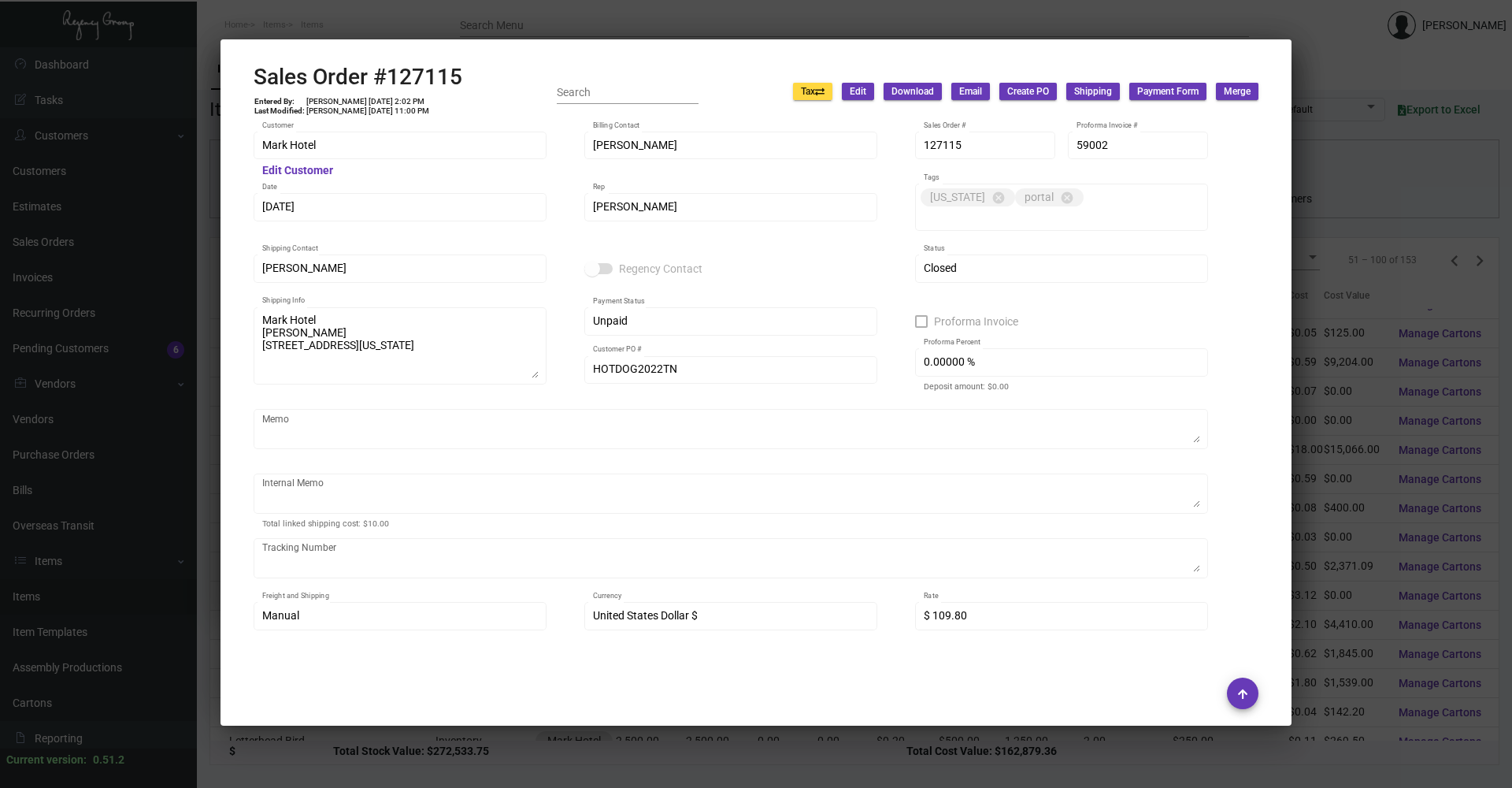
click at [312, 62] on mat-dialog-container "Sales Order #127115 Entered By: [PERSON_NAME] [DATE] 2:02 PM Last Modified: [PE…" at bounding box center [755, 382] width 1071 height 686
click at [319, 20] on div at bounding box center [756, 394] width 1512 height 788
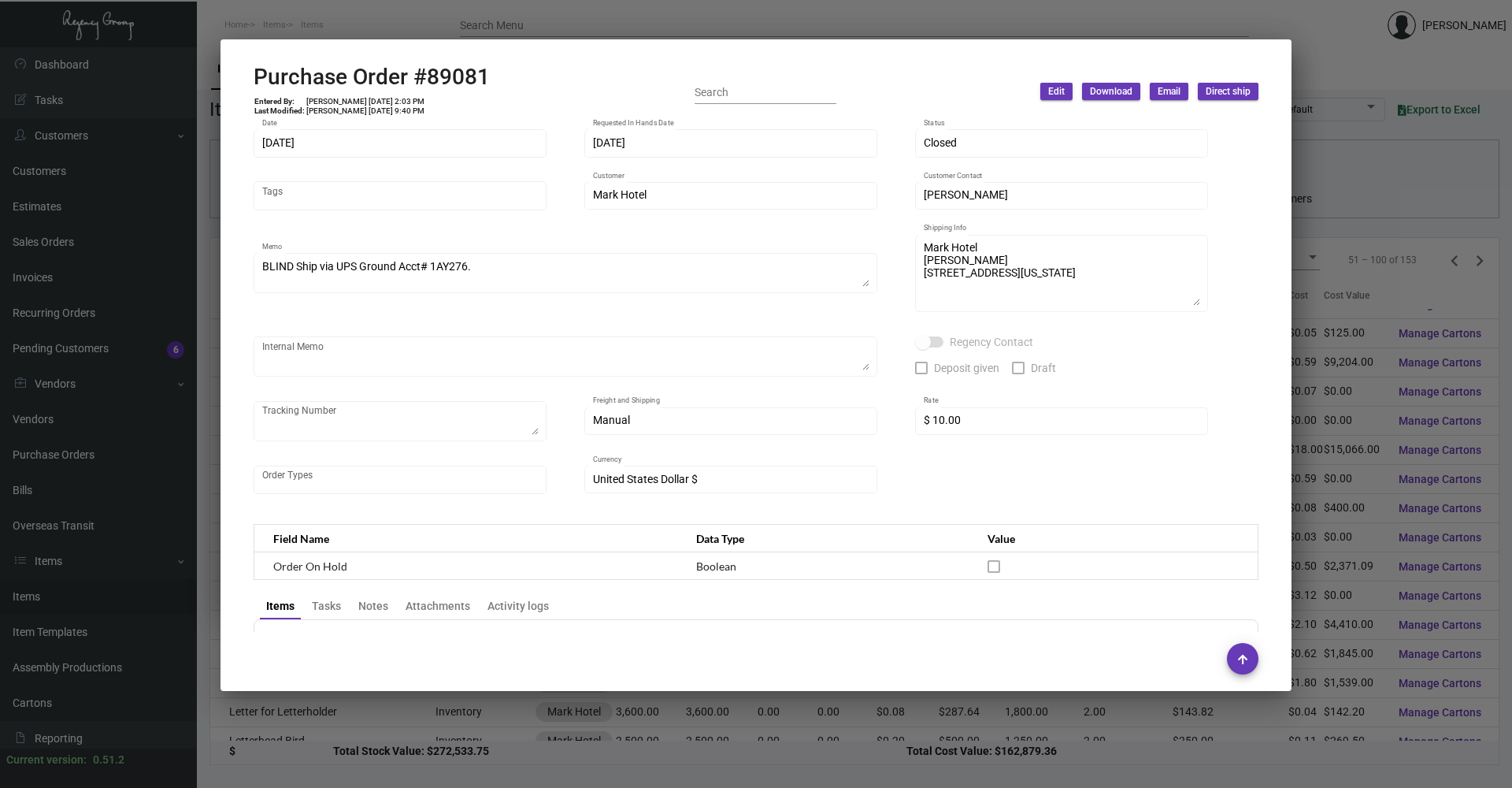
scroll to position [79, 0]
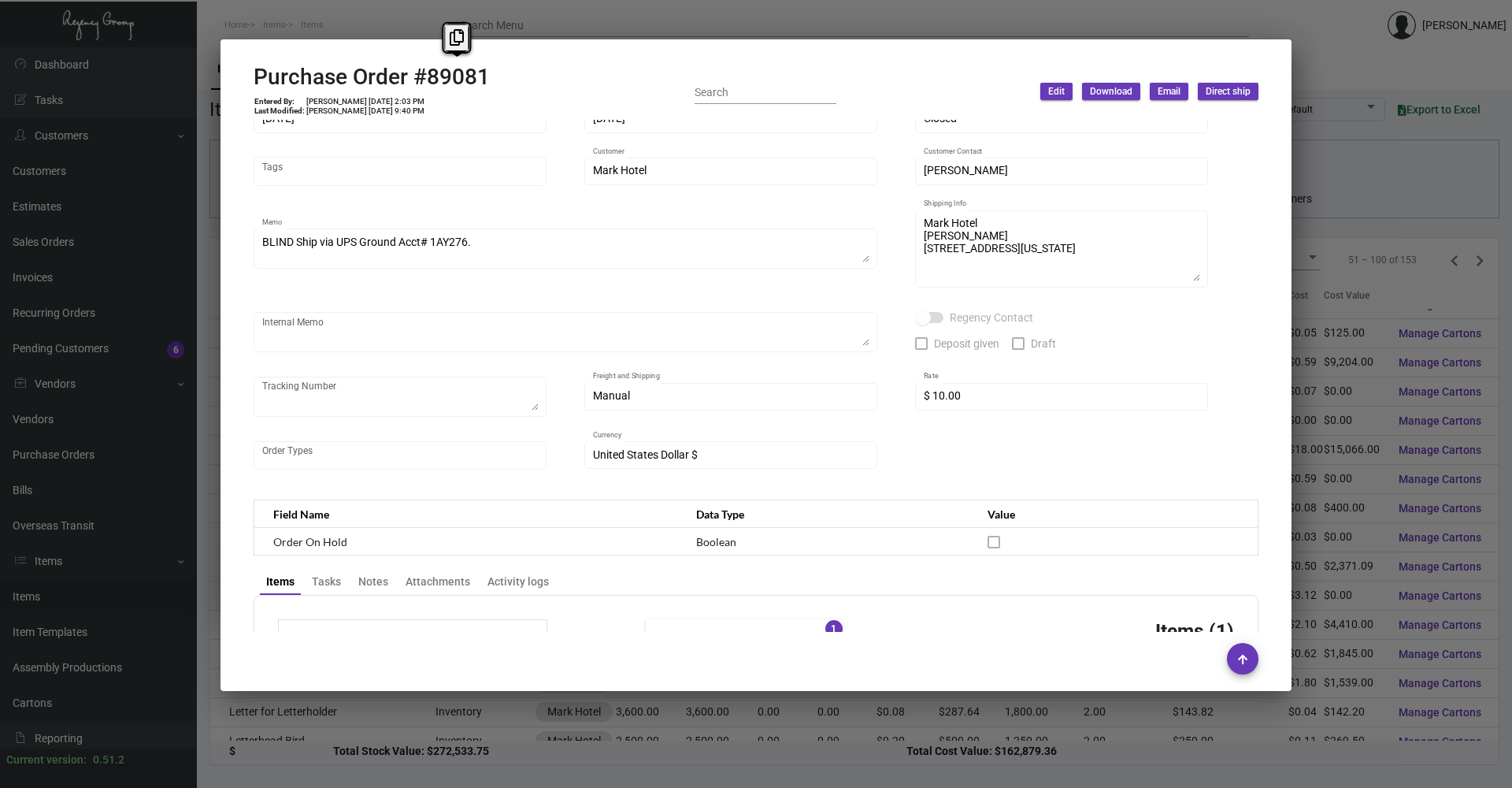
copy h2 "89081"
drag, startPoint x: 429, startPoint y: 81, endPoint x: 488, endPoint y: 81, distance: 59.0
click at [488, 81] on h2 "Purchase Order #89081" at bounding box center [371, 77] width 236 height 27
copy td "[DATE]"
drag, startPoint x: 352, startPoint y: 99, endPoint x: 376, endPoint y: 99, distance: 24.0
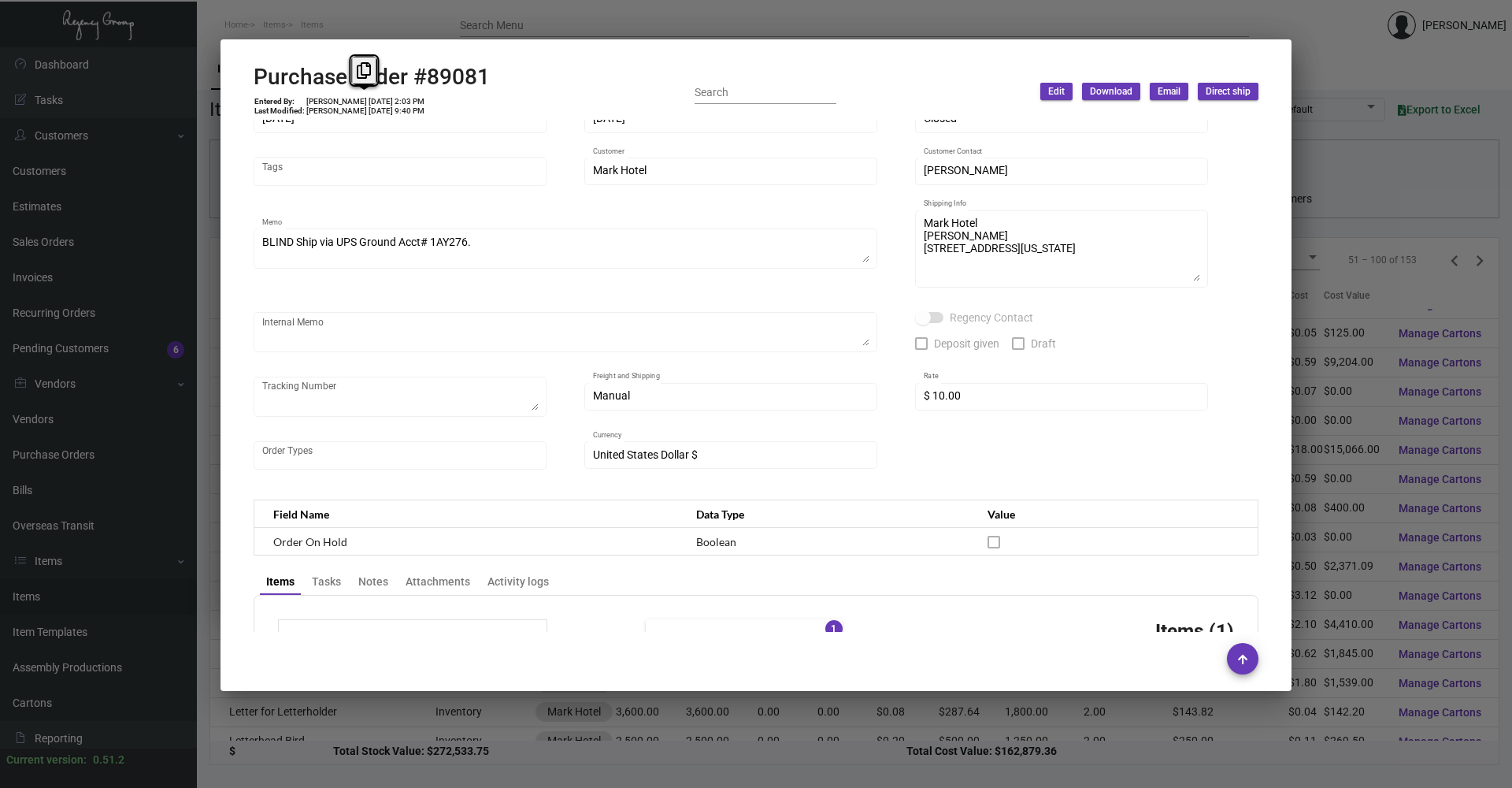
click at [376, 99] on td "[PERSON_NAME] [DATE] 2:03 PM" at bounding box center [365, 102] width 120 height 9
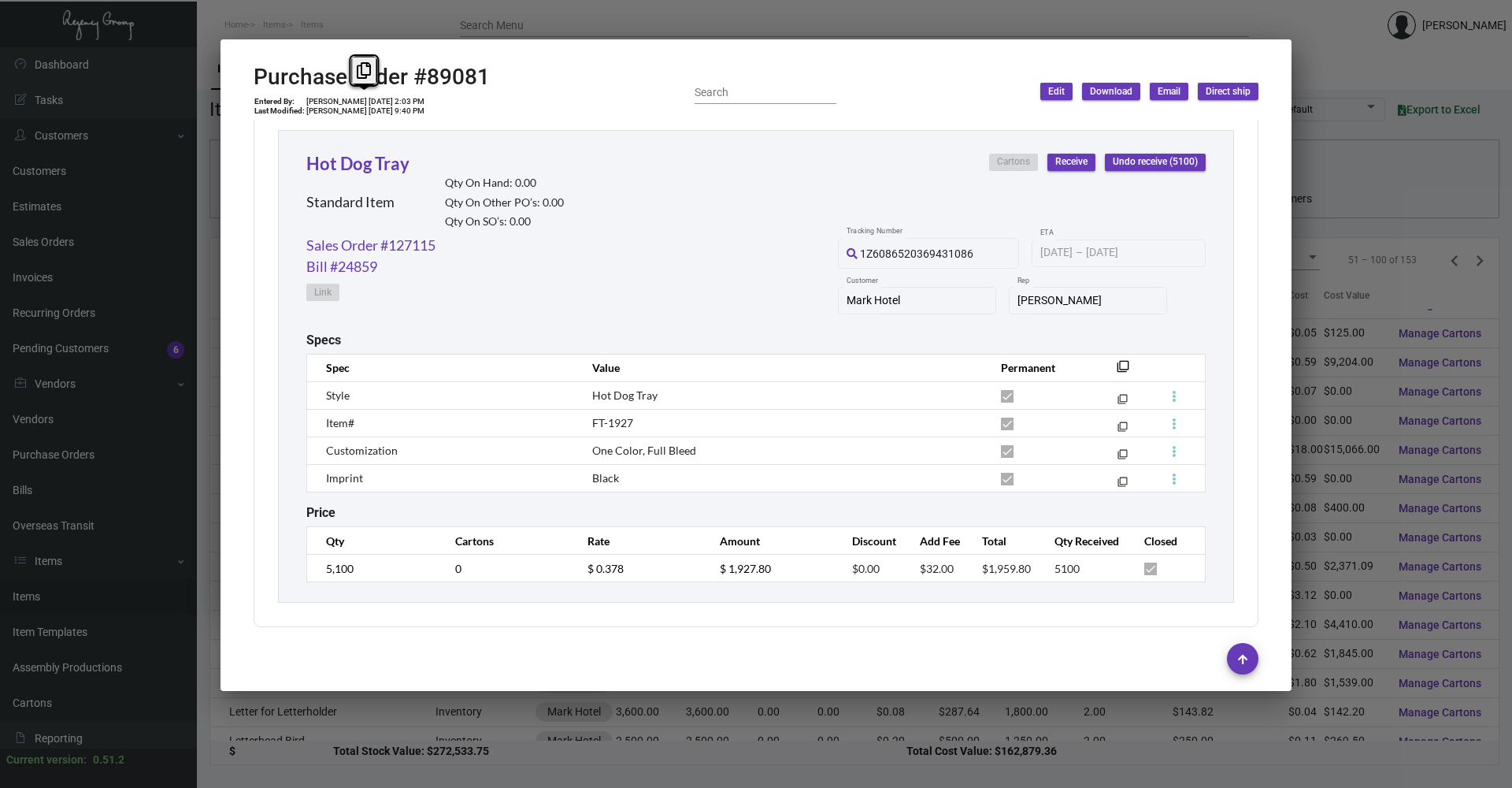
scroll to position [730, 0]
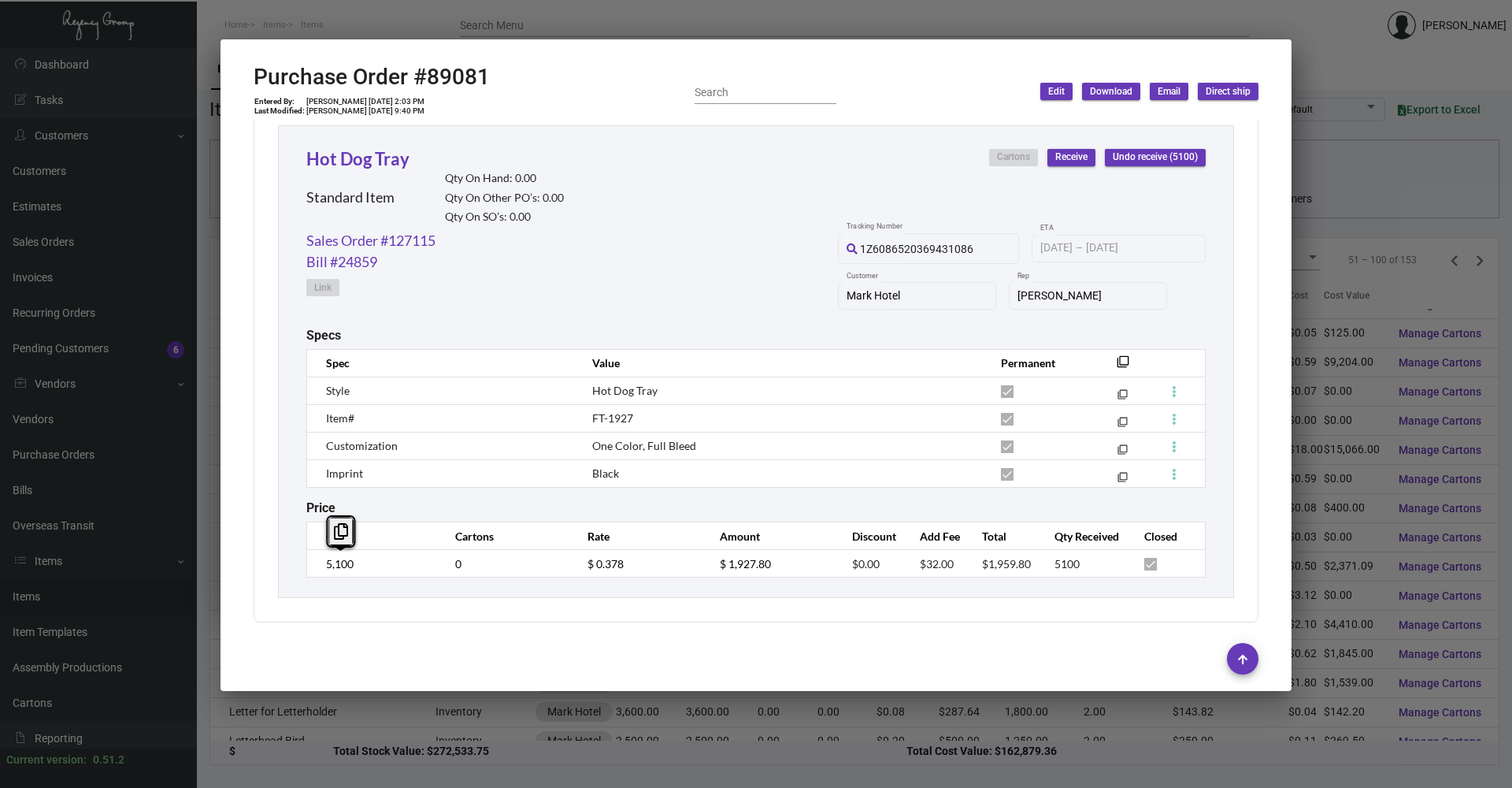
click at [315, 562] on td "5,100" at bounding box center [373, 563] width 133 height 28
click at [579, 569] on td "$ 0.378" at bounding box center [638, 563] width 133 height 28
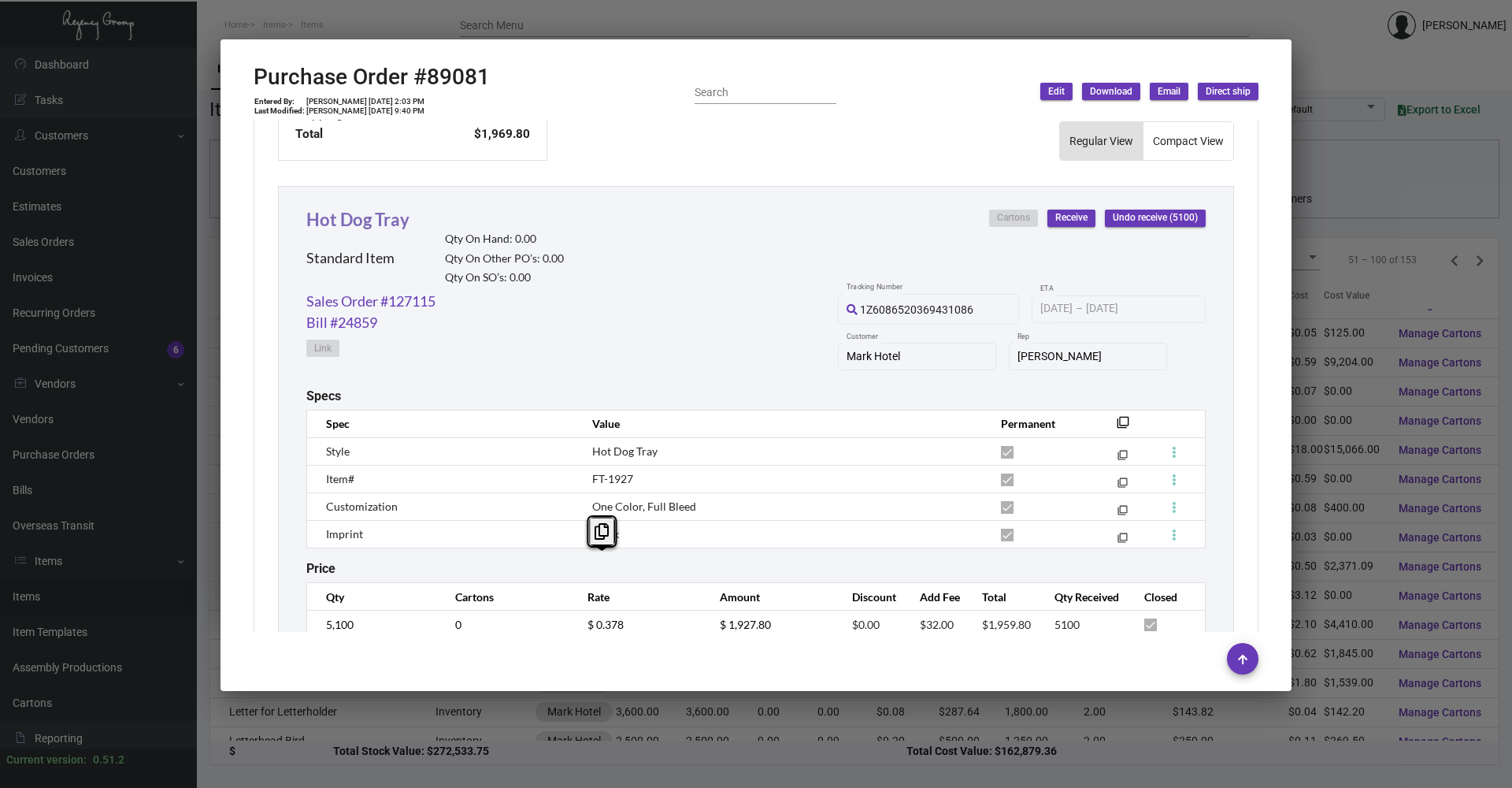
scroll to position [651, 0]
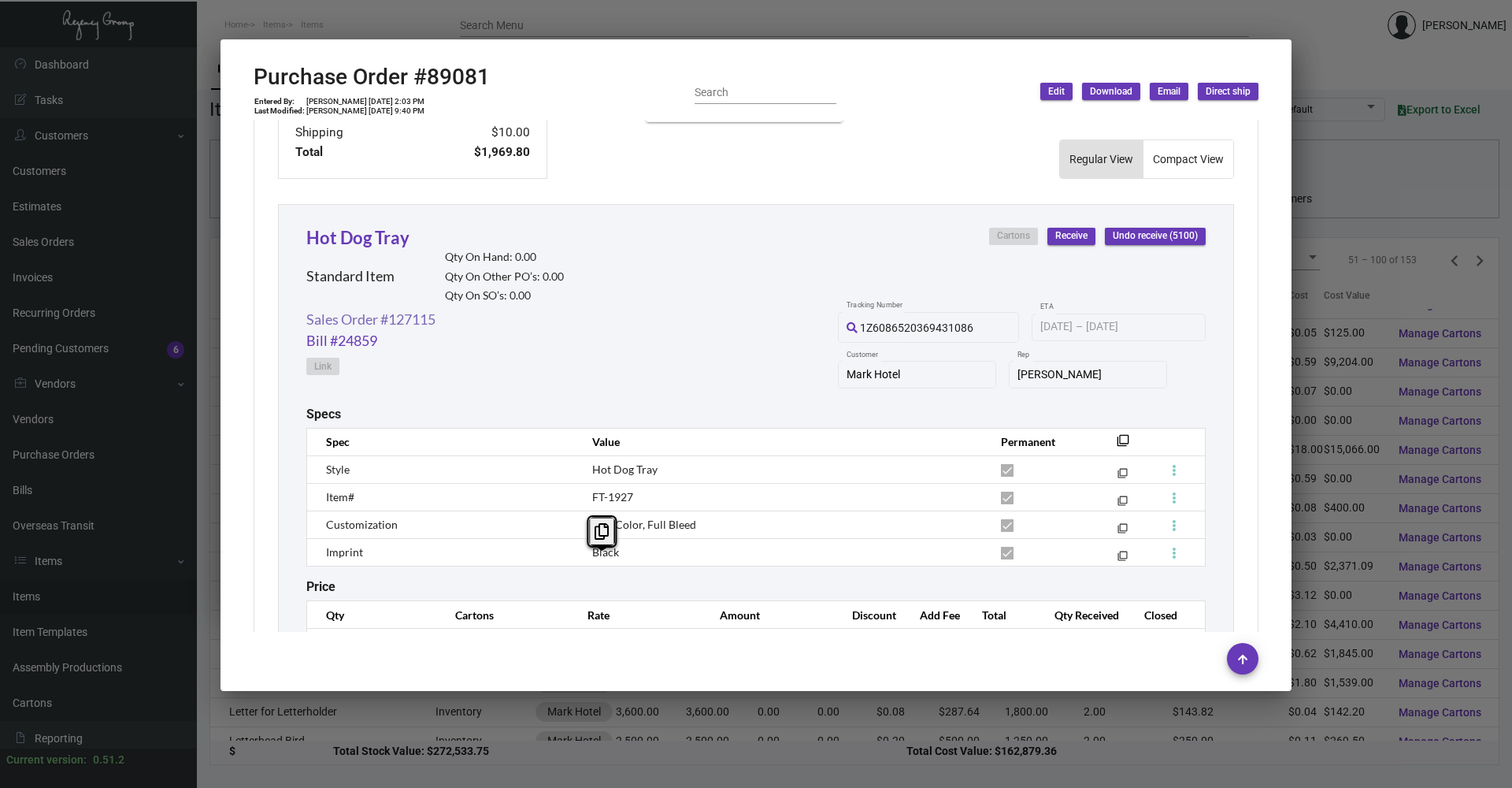
click at [396, 316] on link "Sales Order #127115" at bounding box center [371, 319] width 129 height 21
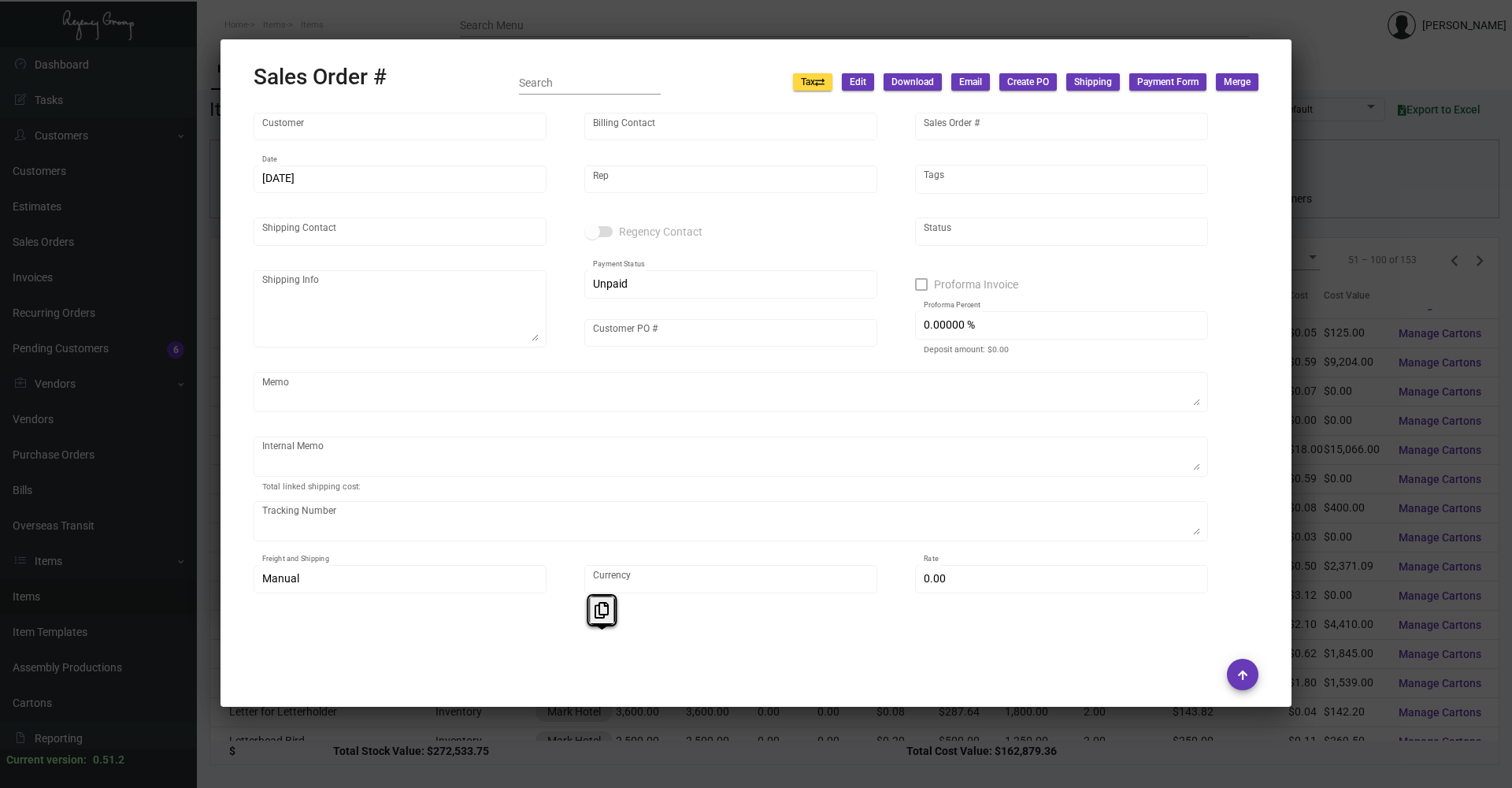
type input "Mark Hotel"
type input "[PERSON_NAME]"
type input "127115"
type input "[DATE]"
type input "[PERSON_NAME]"
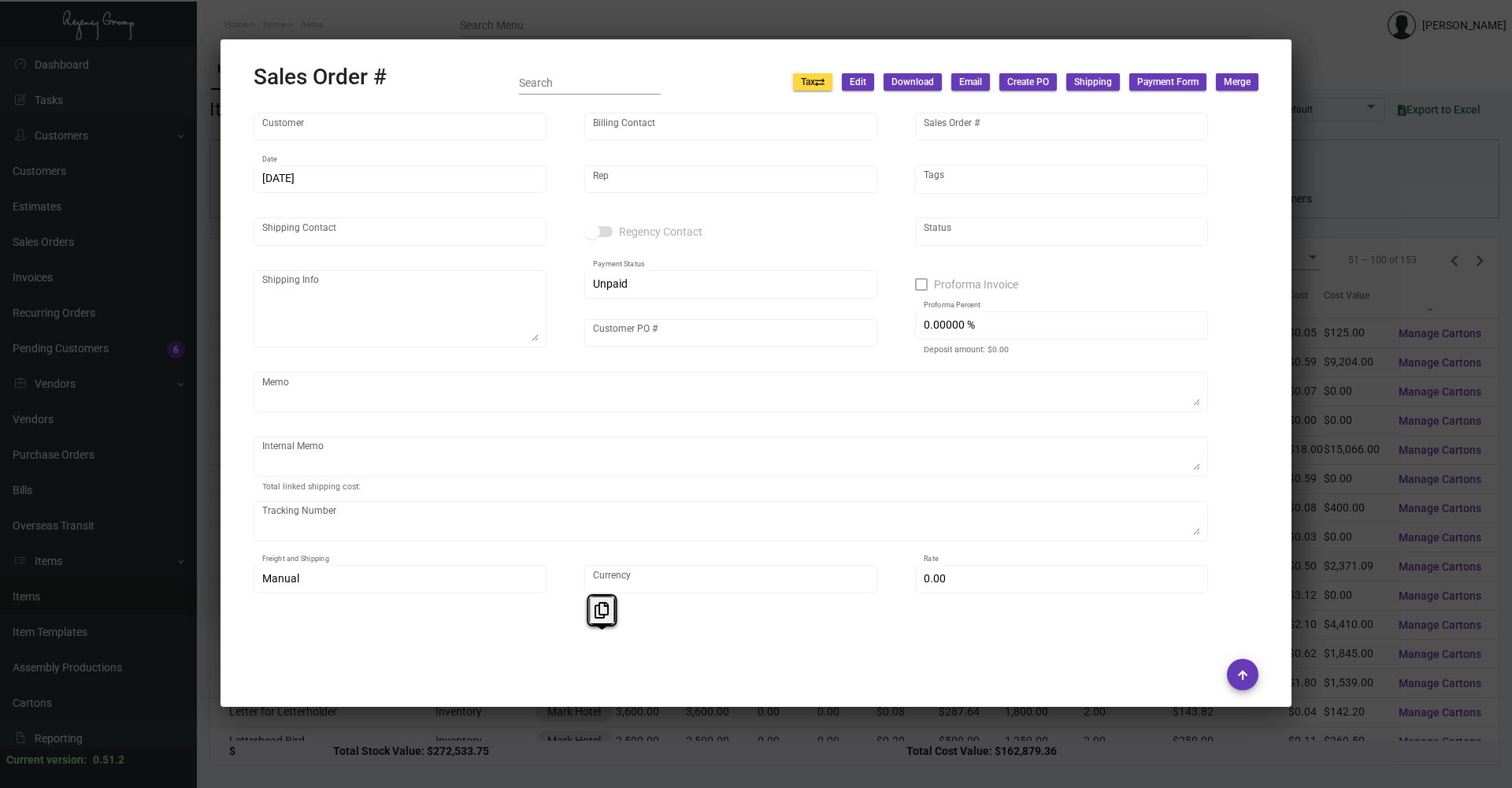
type input "[PERSON_NAME]"
type textarea "Mark Hotel [PERSON_NAME] [STREET_ADDRESS][US_STATE]"
type input "HOTDOG2022TN"
type input "United States Dollar $"
type input "$ 109.80"
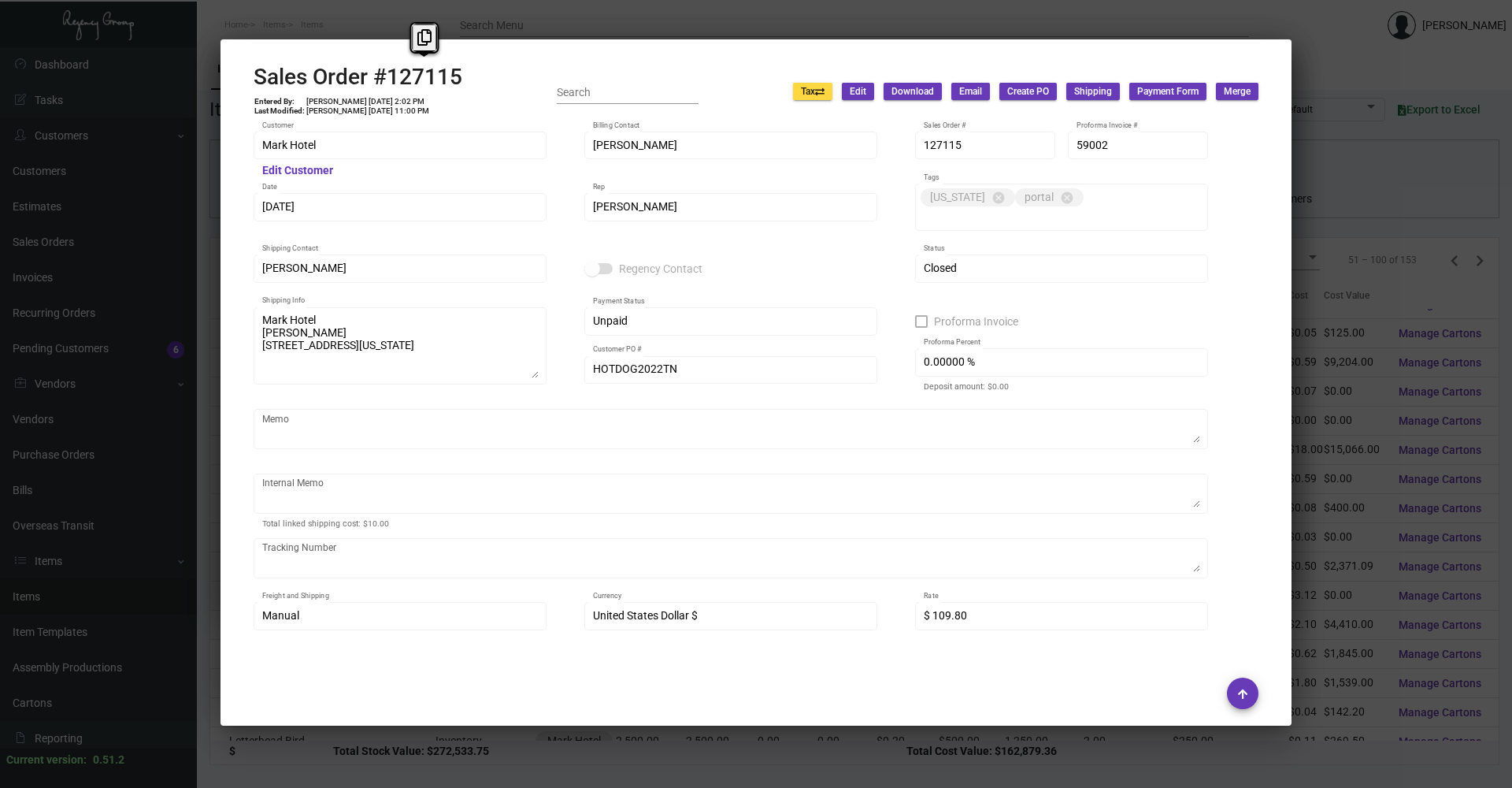
copy h2 "127115"
drag, startPoint x: 384, startPoint y: 71, endPoint x: 462, endPoint y: 70, distance: 78.0
click at [462, 70] on div "Sales Order #127115 Entered By: [PERSON_NAME] [DATE] 2:02 PM Last Modified: [PE…" at bounding box center [755, 92] width 1005 height 56
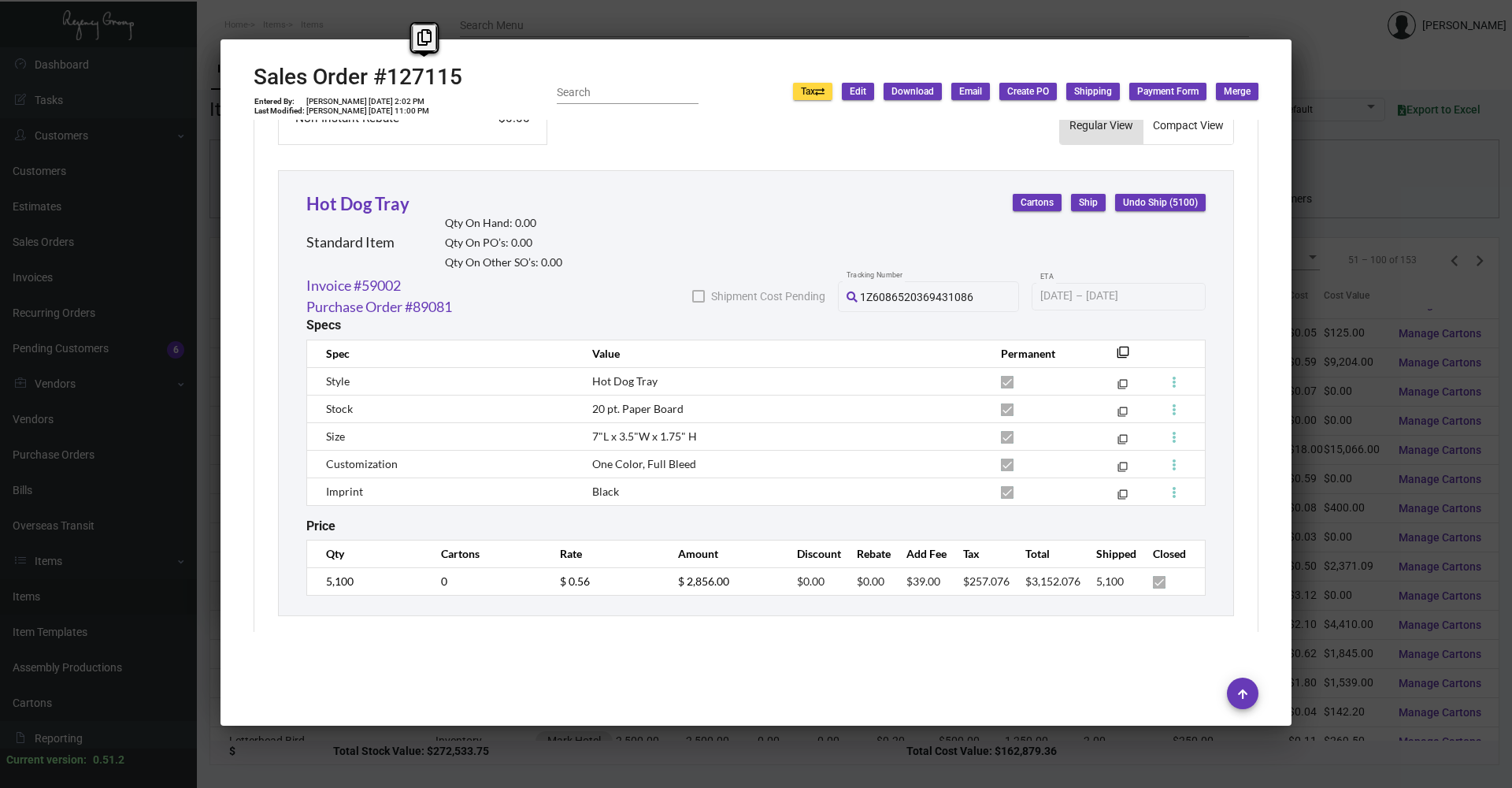
scroll to position [833, 0]
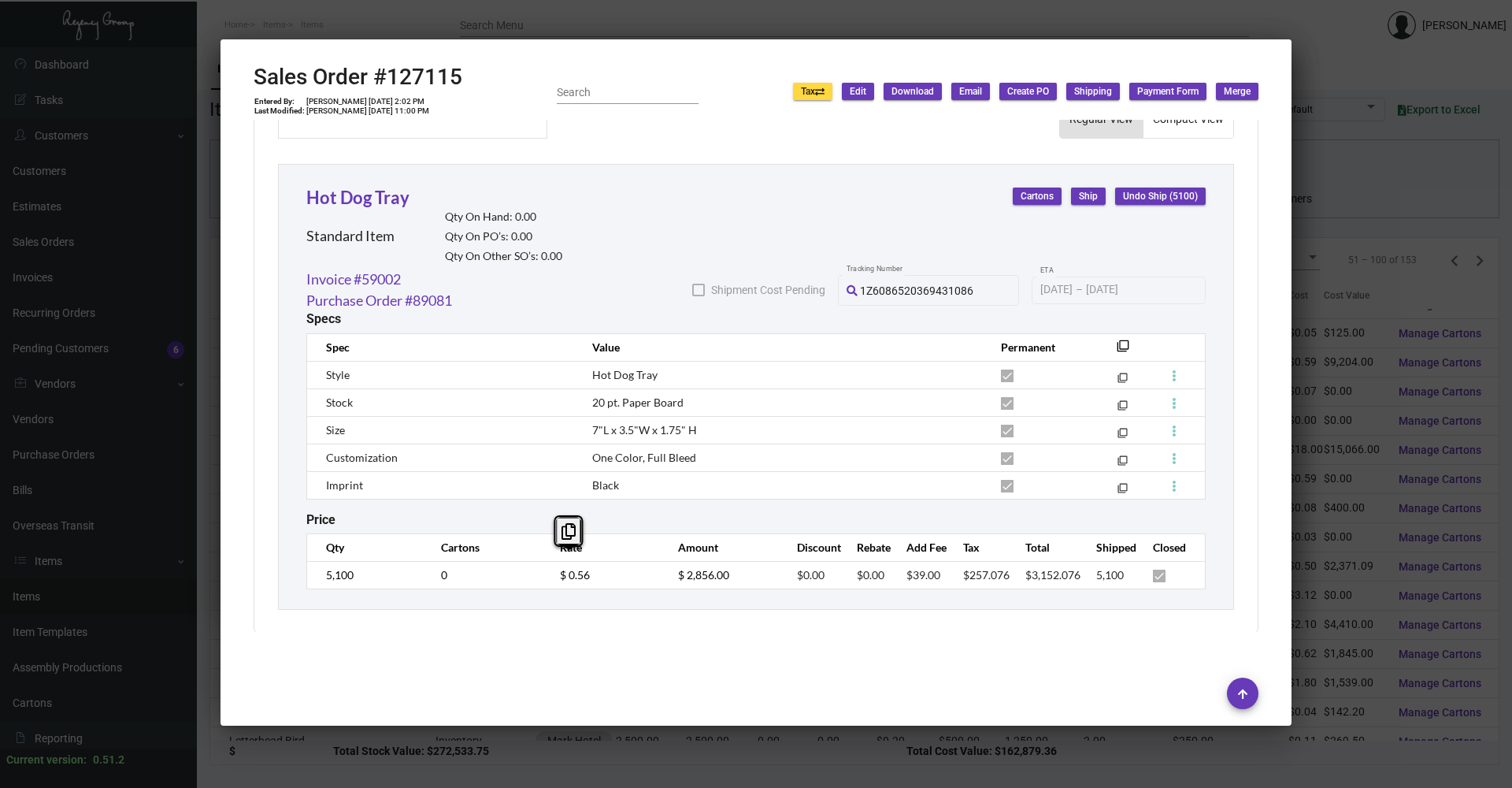
click at [524, 566] on tr "5,100 0 $ 0.56 $ 2,856.00 $0.00 $0.00 $39.00 $257.076 $3,152.076 5,100" at bounding box center [756, 574] width 898 height 28
copy span "20 pt. Paper Board"
drag, startPoint x: 589, startPoint y: 382, endPoint x: 679, endPoint y: 388, distance: 90.2
click at [679, 388] on td "20 pt. Paper Board" at bounding box center [780, 402] width 409 height 28
drag, startPoint x: 741, startPoint y: 419, endPoint x: 675, endPoint y: 415, distance: 66.1
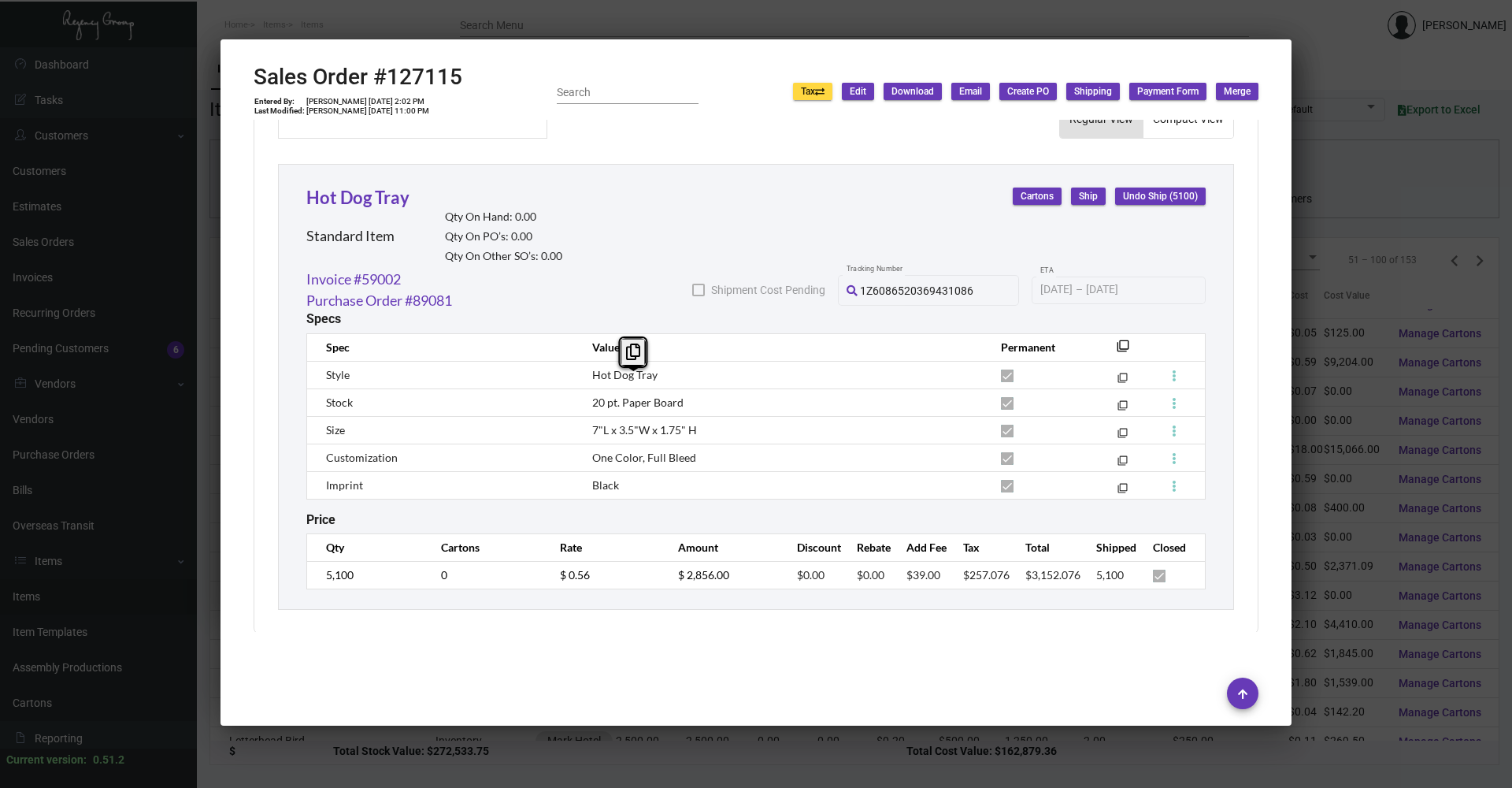
click at [731, 419] on td "7"L x 3.5"W x 1.75" H" at bounding box center [780, 430] width 409 height 28
copy span "7"L x 3.5"W x 1.75" H"
drag, startPoint x: 588, startPoint y: 414, endPoint x: 692, endPoint y: 409, distance: 104.1
click at [692, 416] on td "7"L x 3.5"W x 1.75" H" at bounding box center [780, 430] width 409 height 28
click at [612, 452] on td "One Color, Full Bleed" at bounding box center [780, 457] width 409 height 28
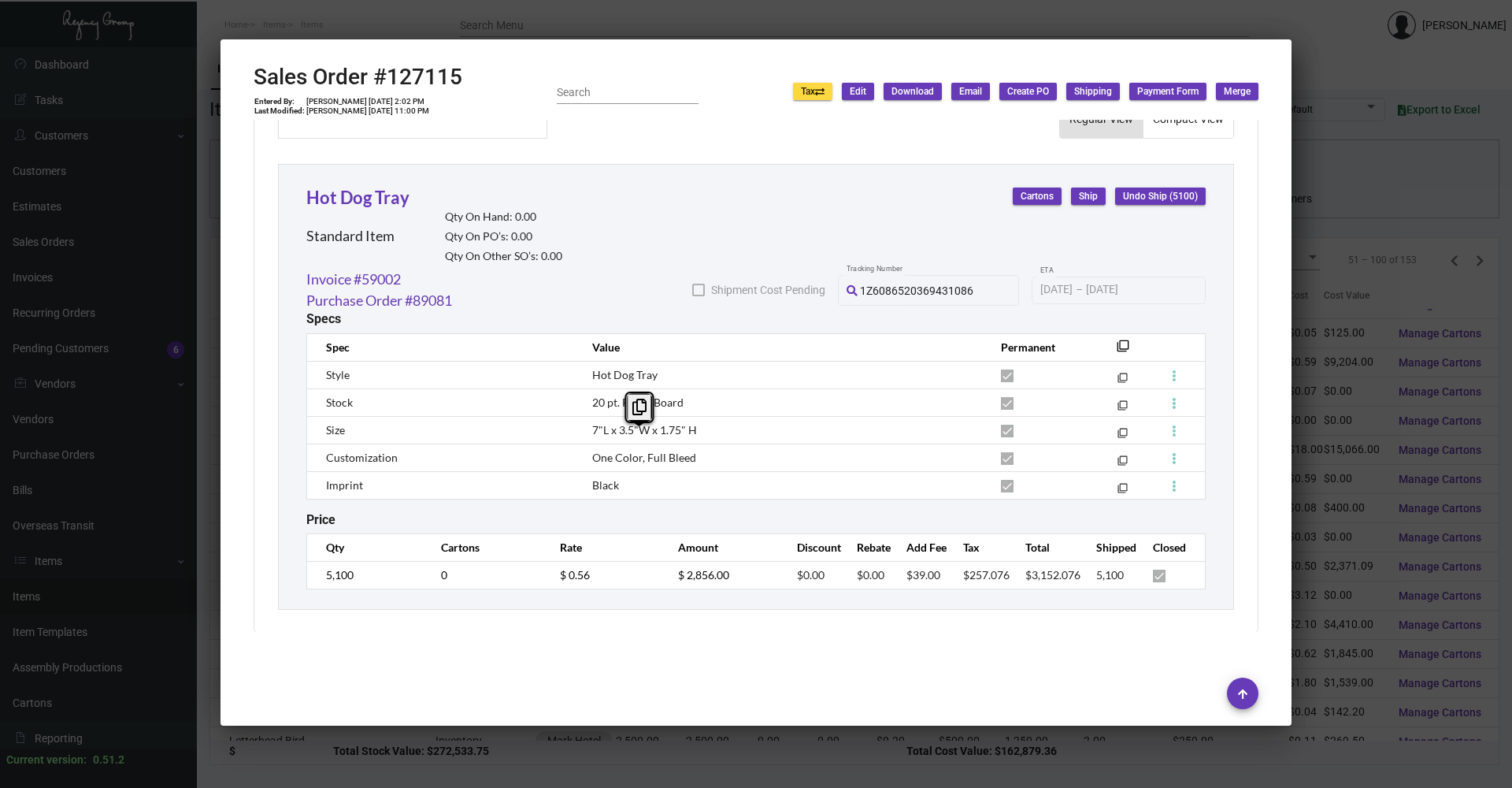
copy span "One Color, Full Bleed"
drag, startPoint x: 589, startPoint y: 441, endPoint x: 692, endPoint y: 444, distance: 103.0
click at [692, 444] on td "One Color, Full Bleed" at bounding box center [780, 457] width 409 height 28
click at [1343, 205] on div at bounding box center [756, 394] width 1512 height 788
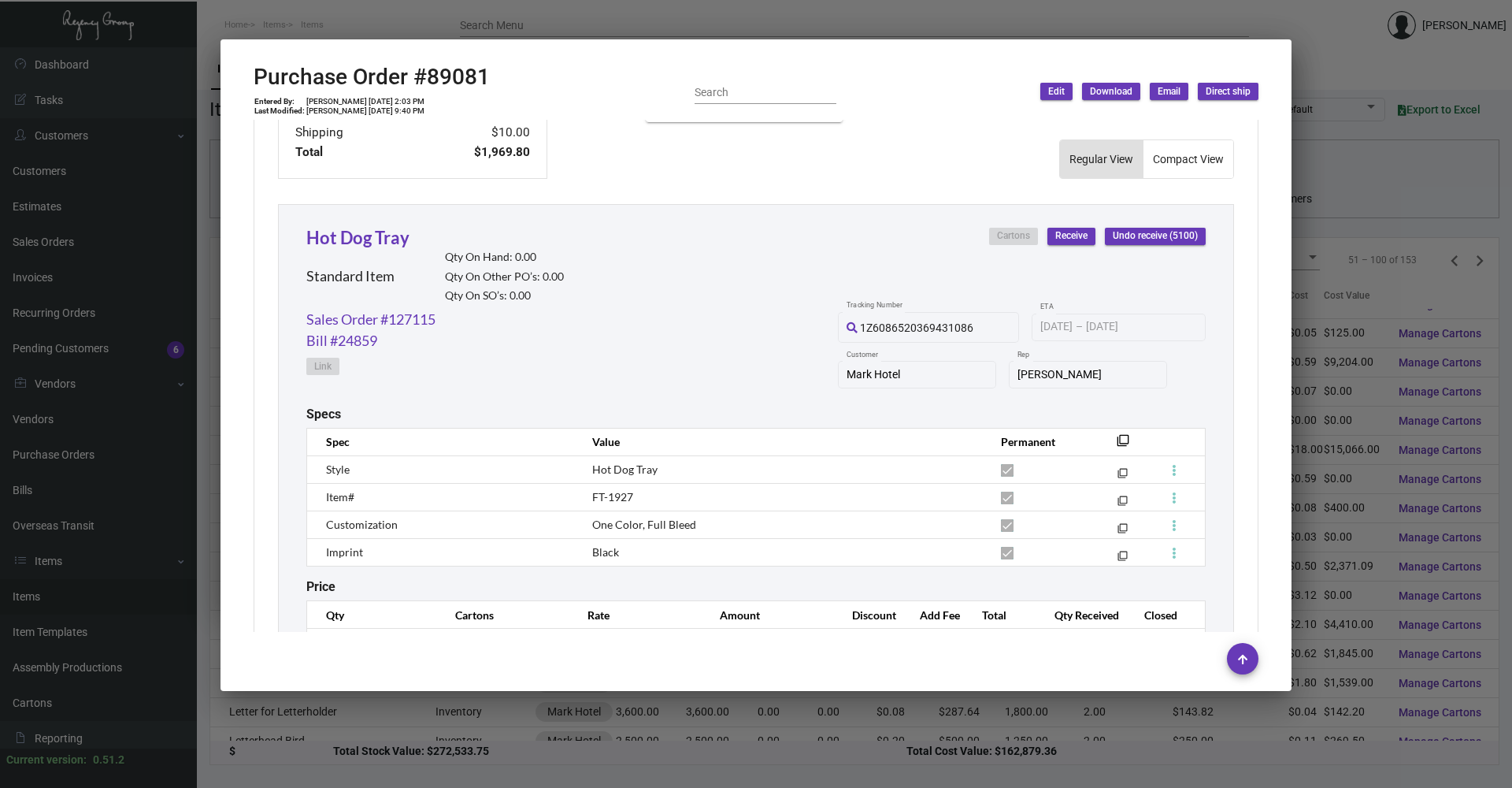
click at [1319, 43] on div at bounding box center [756, 394] width 1512 height 788
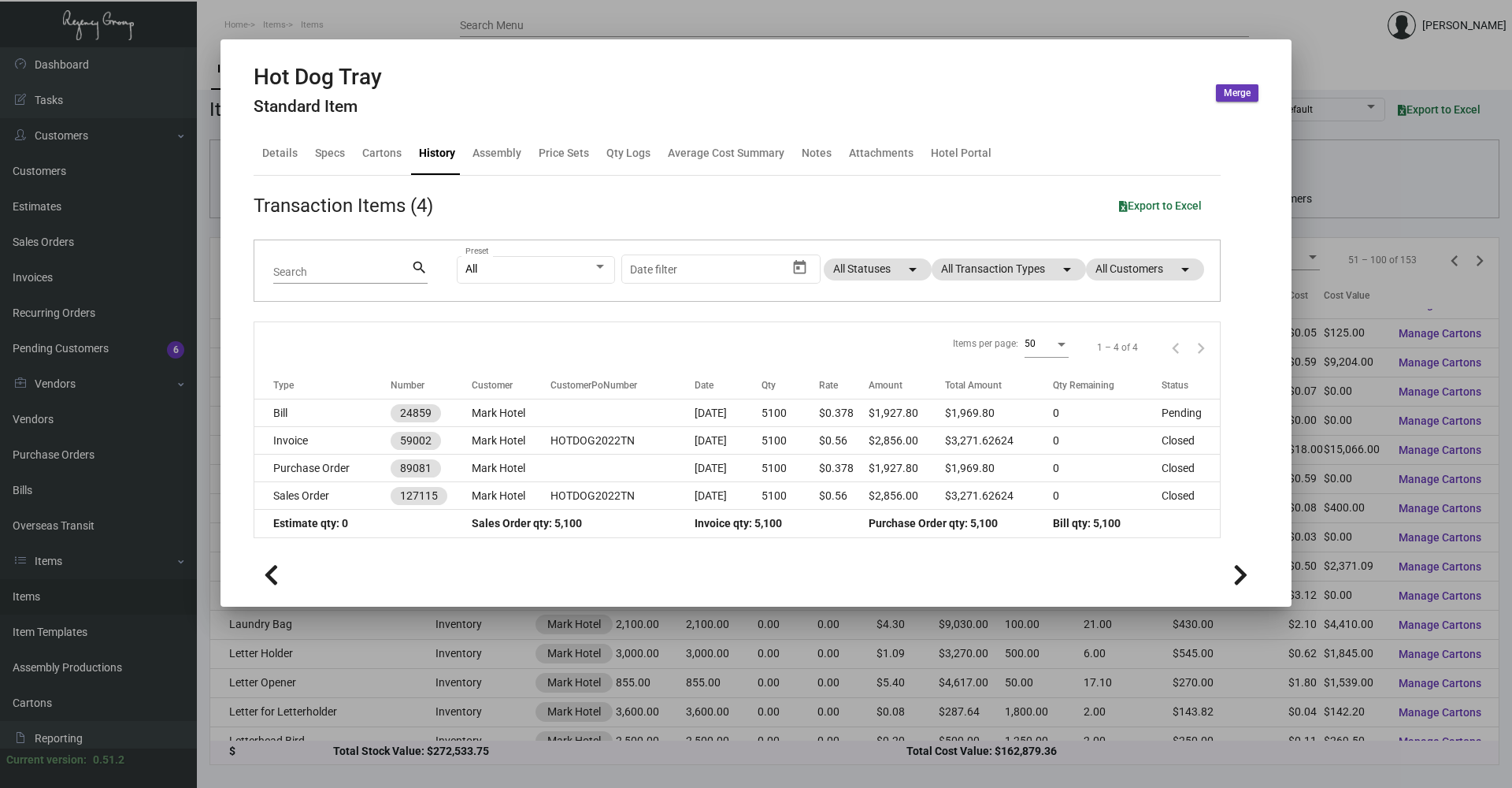
click at [1315, 53] on div at bounding box center [756, 394] width 1512 height 788
